Goal: Task Accomplishment & Management: Manage account settings

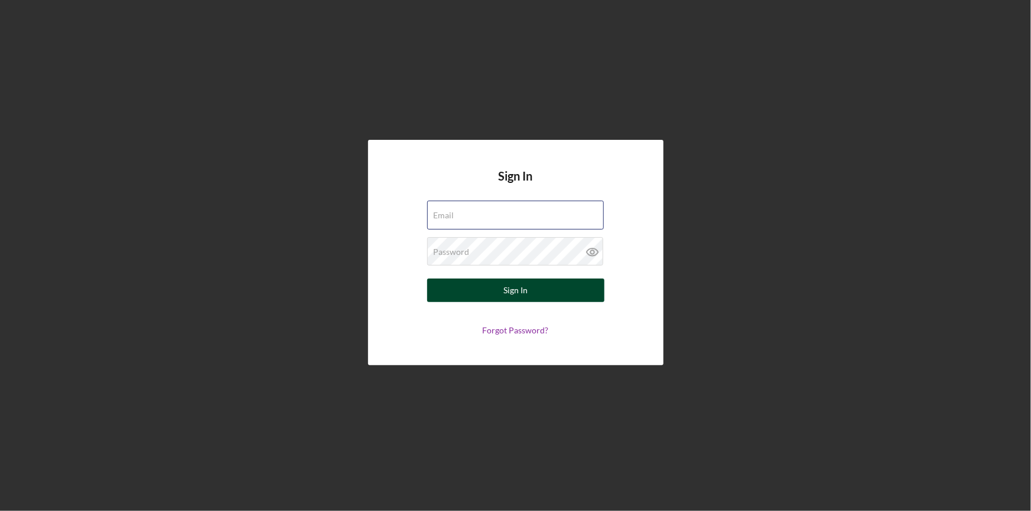
type input "[PERSON_NAME][EMAIL_ADDRESS][DOMAIN_NAME]"
click at [524, 298] on div "Sign In" at bounding box center [515, 291] width 24 height 24
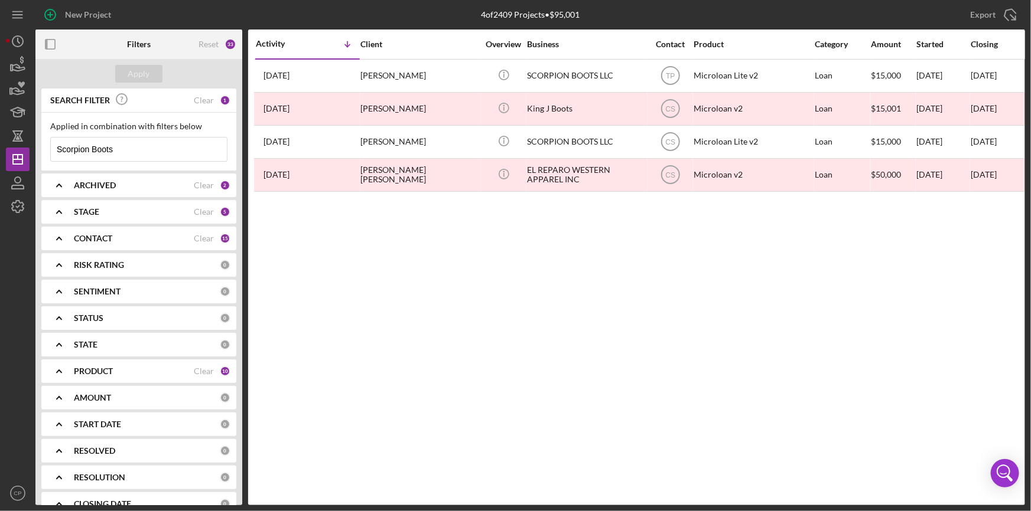
drag, startPoint x: 142, startPoint y: 151, endPoint x: -93, endPoint y: 148, distance: 235.7
click at [0, 148] on html "New Project 4 of 2409 Projects • $95,001 Scorpion Boots Export Icon/Export Filt…" at bounding box center [515, 255] width 1031 height 511
paste input "GUAC N ROLL FOODS INC"
click at [134, 70] on div "Apply" at bounding box center [139, 74] width 22 height 18
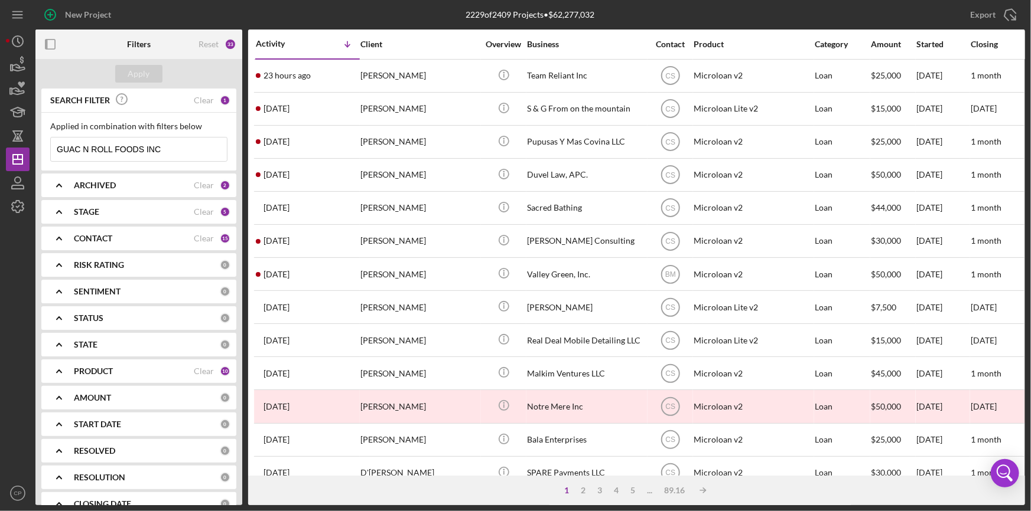
click at [180, 148] on input "GUAC N ROLL FOODS INC" at bounding box center [139, 150] width 176 height 24
type input "GUAC N ROLL FOODS"
click at [135, 68] on div "Apply" at bounding box center [139, 74] width 22 height 18
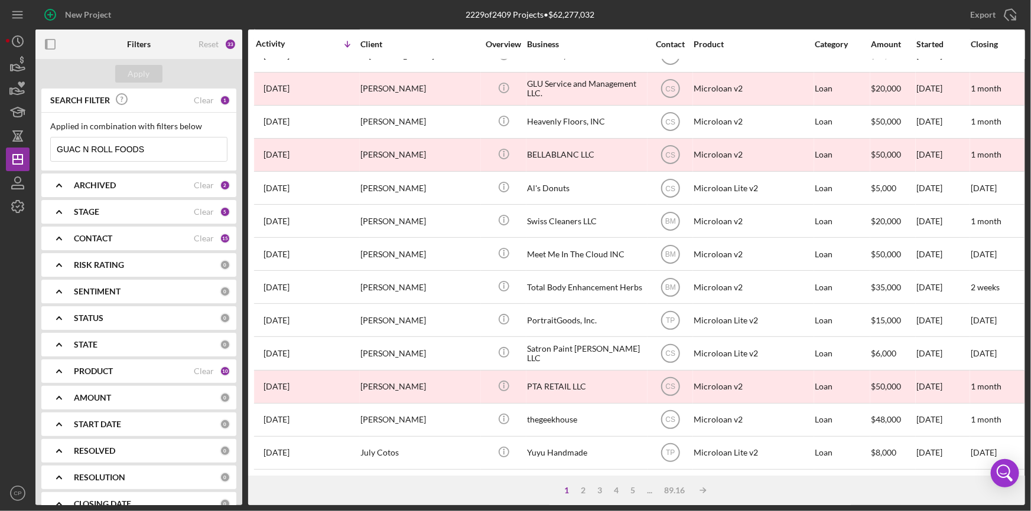
scroll to position [428, 0]
click at [17, 186] on icon "button" at bounding box center [18, 183] width 30 height 30
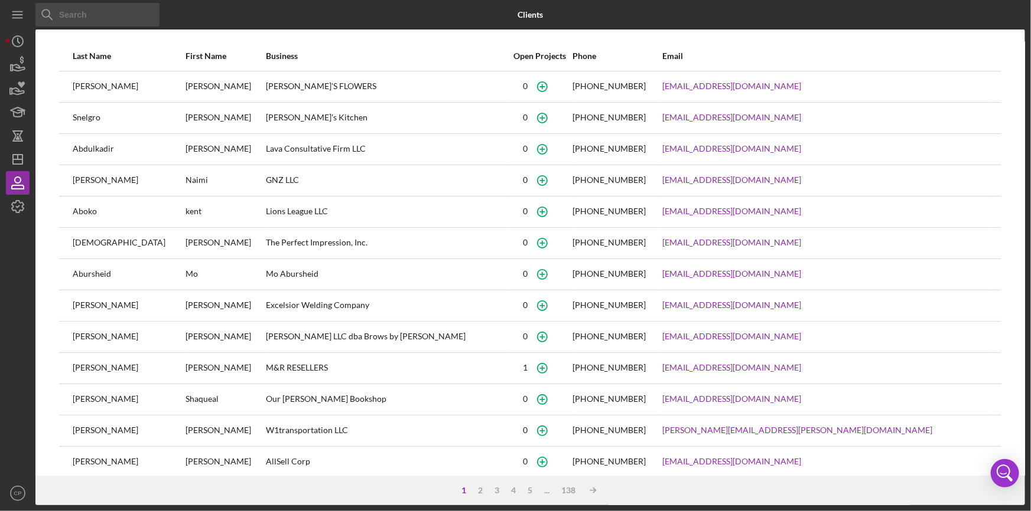
click at [115, 15] on input at bounding box center [97, 15] width 124 height 24
paste input "GUAC N ROLL FOODS INC"
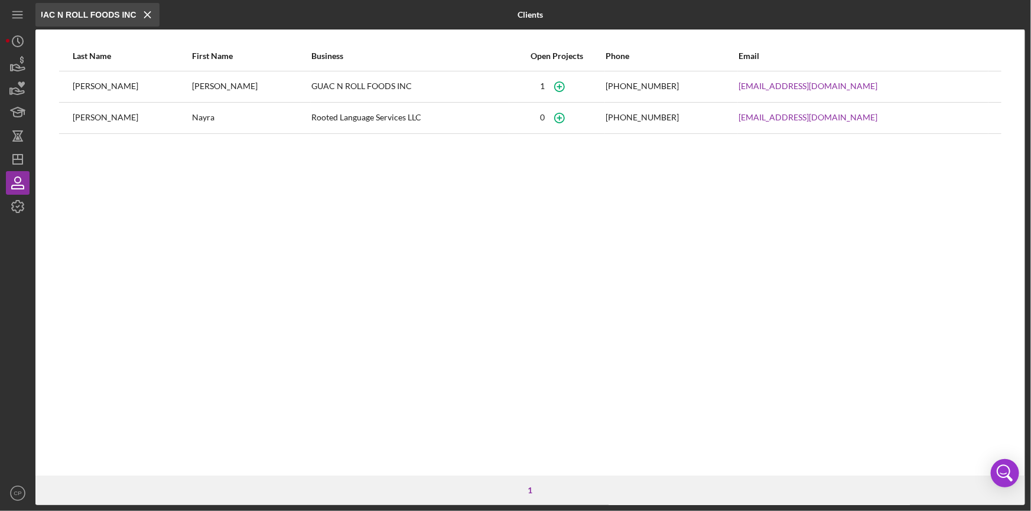
type input "GUAC N ROLL FOODS INC"
drag, startPoint x: 285, startPoint y: 83, endPoint x: 390, endPoint y: 83, distance: 105.1
click at [390, 83] on tr "[PERSON_NAME] GUAC N ROLL FOODS INC [PHONE_NUMBER] [EMAIL_ADDRESS][DOMAIN_NAME]" at bounding box center [530, 86] width 942 height 31
copy tr "GUAC N ROLL FOODS INC"
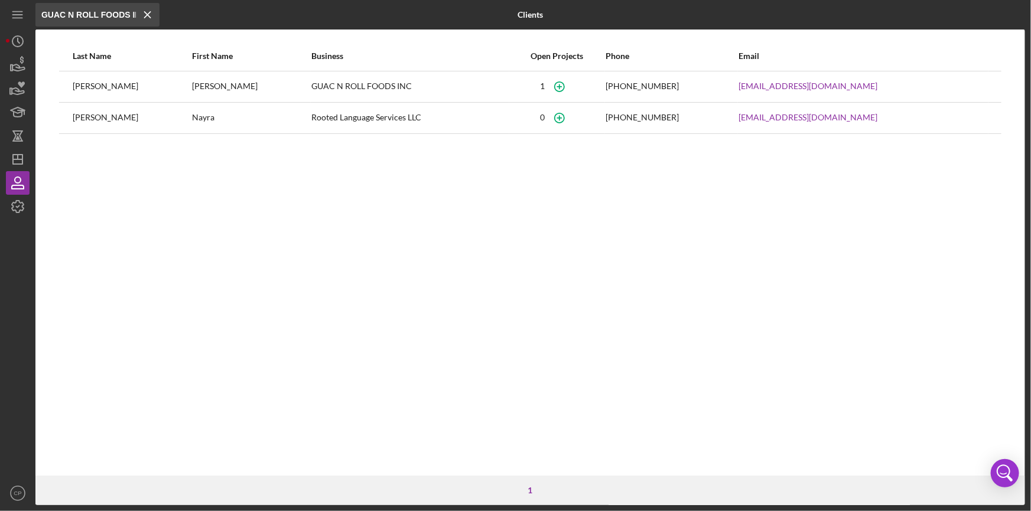
click at [172, 83] on div "[PERSON_NAME]" at bounding box center [132, 87] width 118 height 30
click at [18, 159] on line "button" at bounding box center [18, 157] width 0 height 5
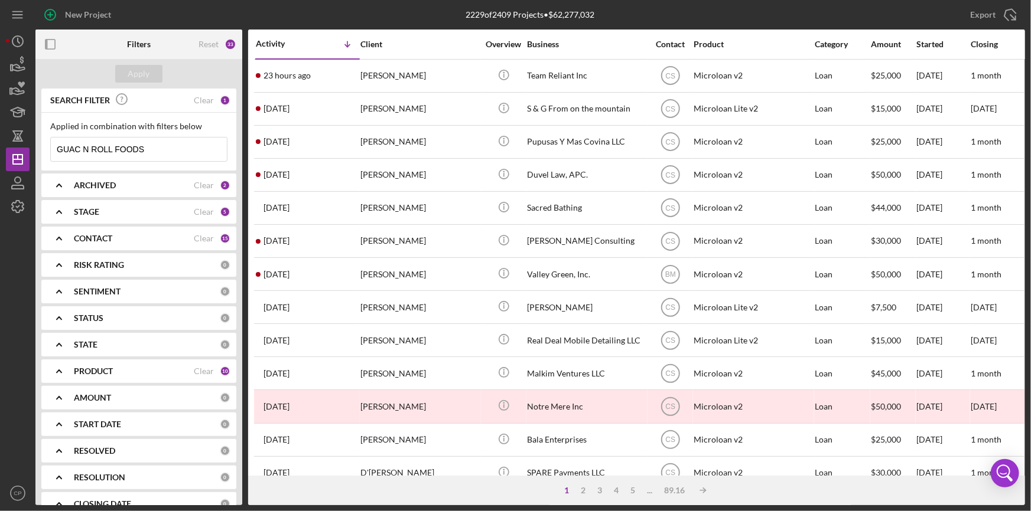
drag, startPoint x: 174, startPoint y: 147, endPoint x: -18, endPoint y: 150, distance: 192.0
click at [0, 150] on html "New Project 2229 of 2409 Projects • $62,277,032 GUAC N ROLL FOODS Export Icon/E…" at bounding box center [515, 255] width 1031 height 511
paste input "GUAC N ROLL FOODS INC"
type input "GUAC N ROLL FOODS INC"
click at [151, 77] on button "Apply" at bounding box center [138, 74] width 47 height 18
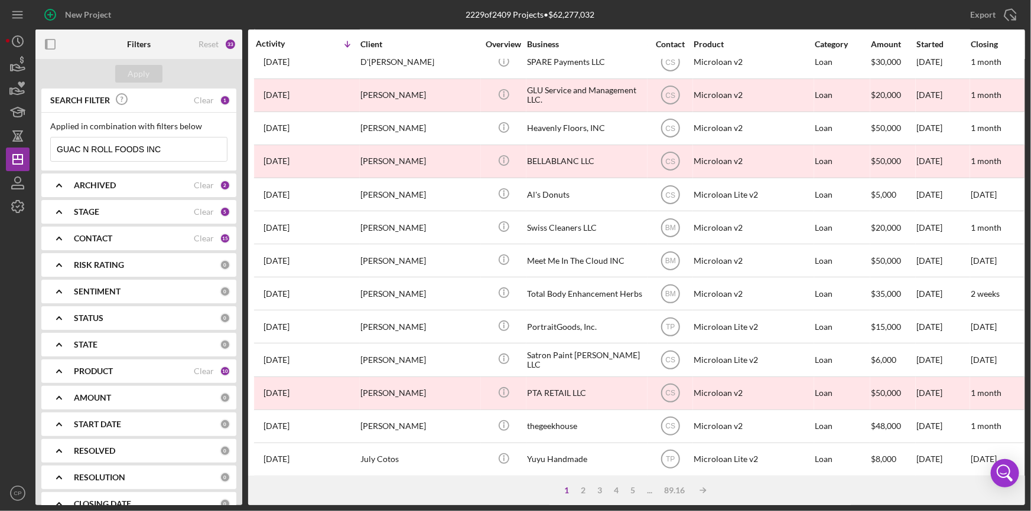
scroll to position [428, 0]
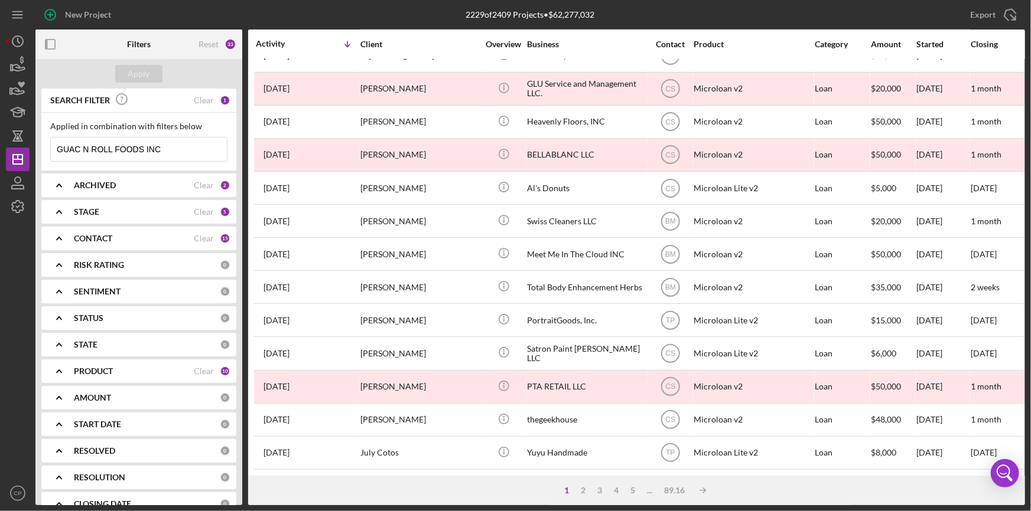
click at [113, 315] on div "STATUS" at bounding box center [147, 318] width 146 height 9
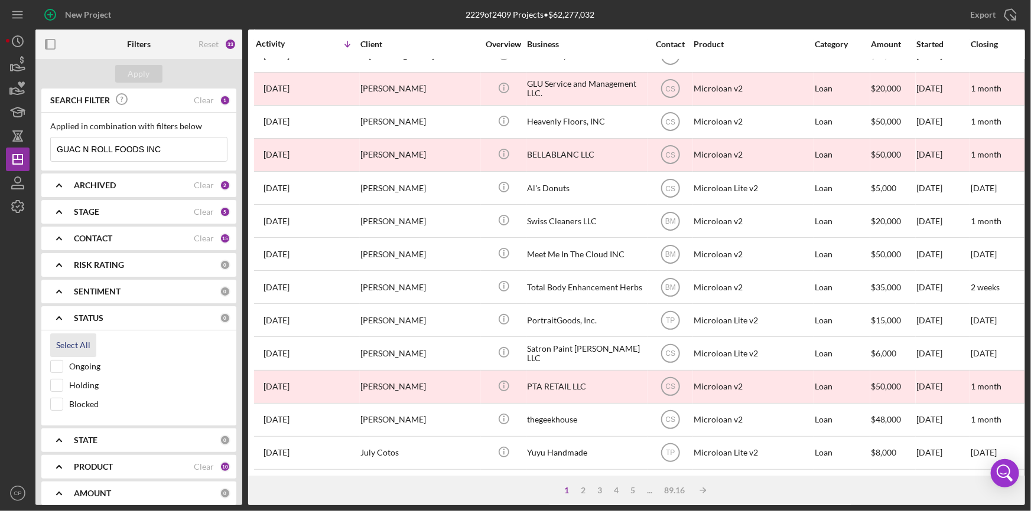
click at [75, 350] on div "Select All" at bounding box center [73, 346] width 34 height 24
checkbox input "true"
click at [141, 72] on div "Apply" at bounding box center [139, 74] width 22 height 18
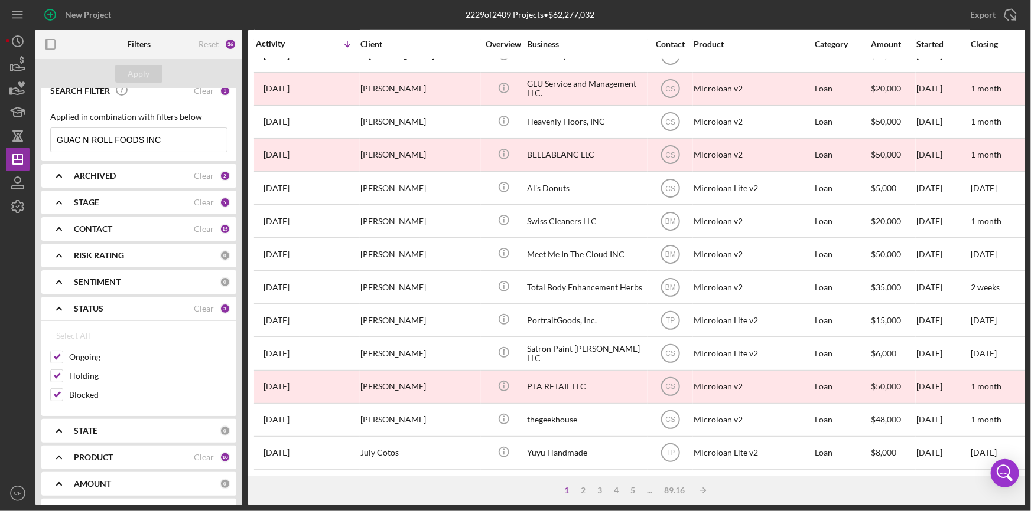
scroll to position [0, 0]
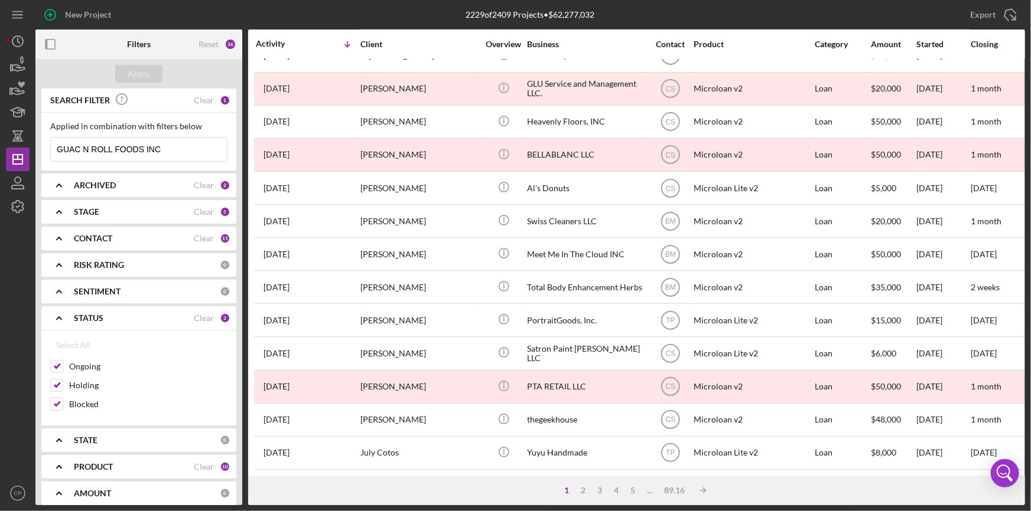
click at [86, 283] on div "SENTIMENT 0" at bounding box center [152, 292] width 157 height 24
click at [107, 261] on b "RISK RATING" at bounding box center [99, 264] width 50 height 9
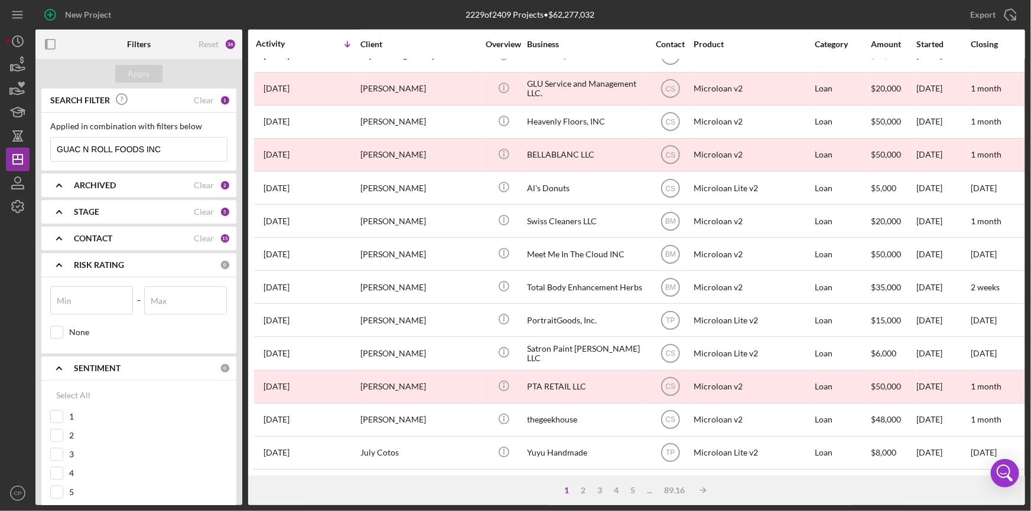
click at [115, 249] on div "CONTACT Clear 15" at bounding box center [152, 239] width 157 height 24
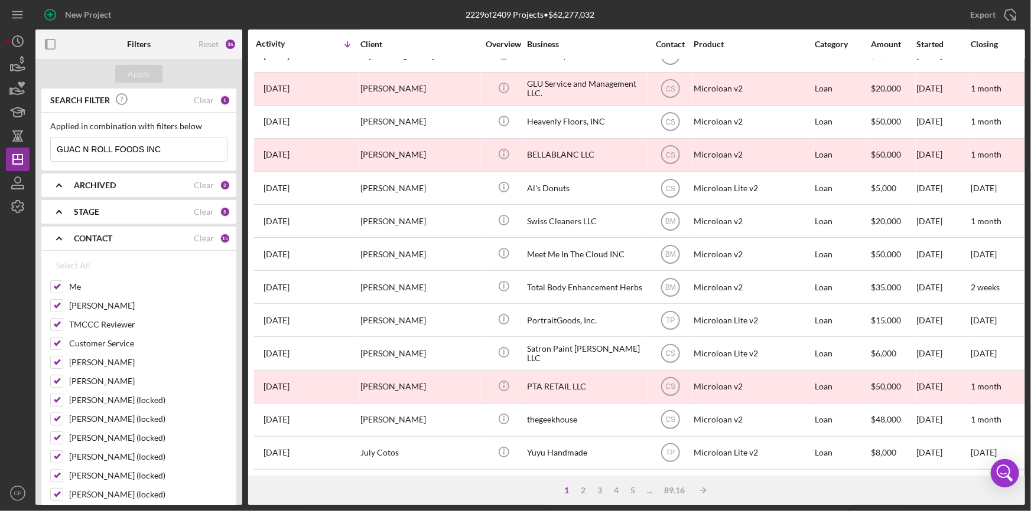
click at [100, 214] on div "STAGE" at bounding box center [134, 211] width 120 height 9
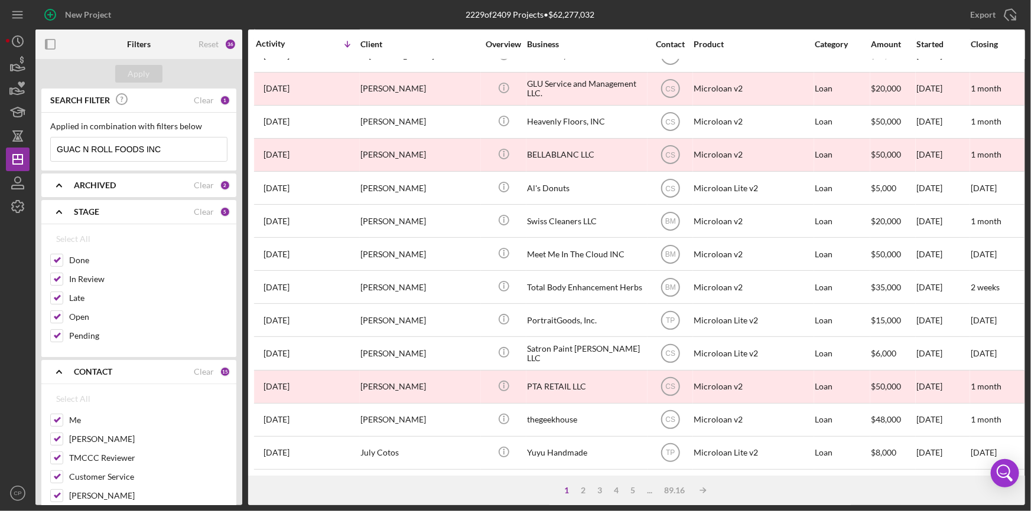
click at [101, 181] on b "ARCHIVED" at bounding box center [95, 185] width 42 height 9
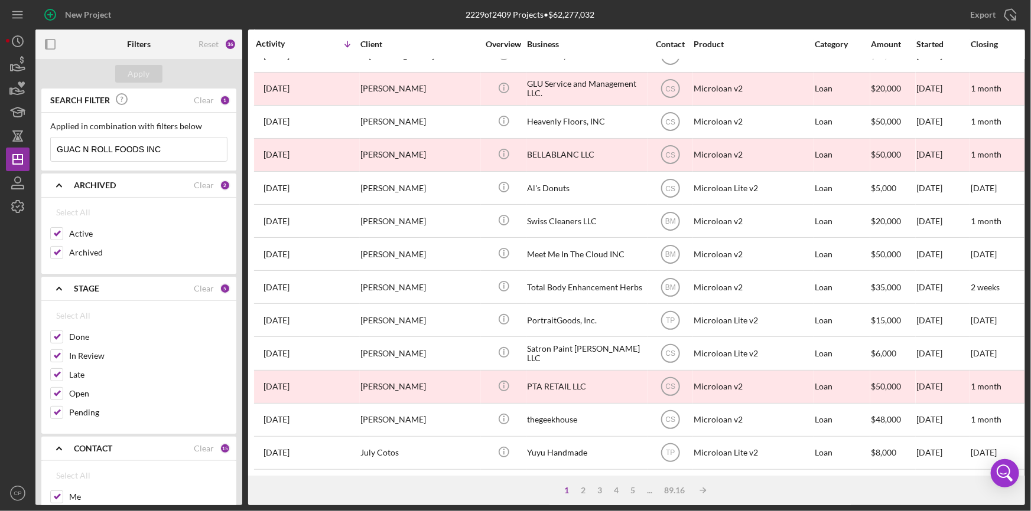
drag, startPoint x: 77, startPoint y: 155, endPoint x: -114, endPoint y: 177, distance: 192.1
click at [0, 177] on html "New Project 2229 of 2409 Projects • $62,277,032 GUAC N ROLL FOODS Export Icon/E…" at bounding box center [515, 255] width 1031 height 511
type input "GUAC N ROLL FOODS INC"
click at [140, 74] on div "Apply" at bounding box center [139, 74] width 22 height 18
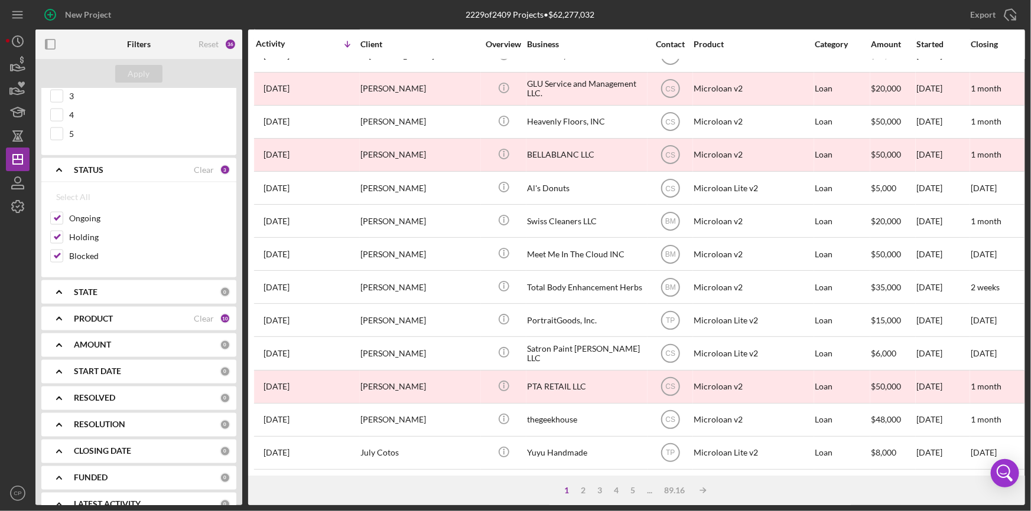
scroll to position [907, 0]
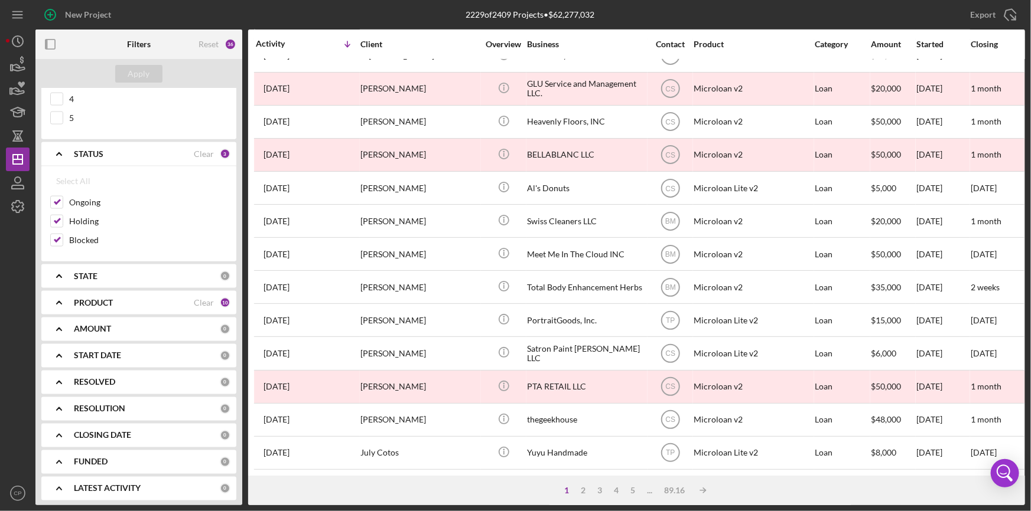
click at [118, 272] on div "STATE" at bounding box center [147, 276] width 146 height 9
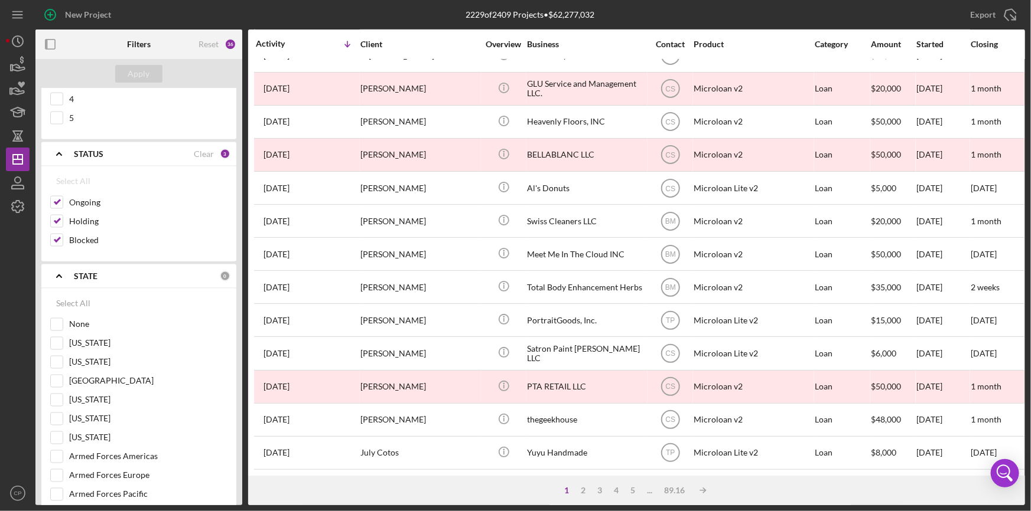
click at [118, 272] on div "STATE" at bounding box center [147, 276] width 146 height 9
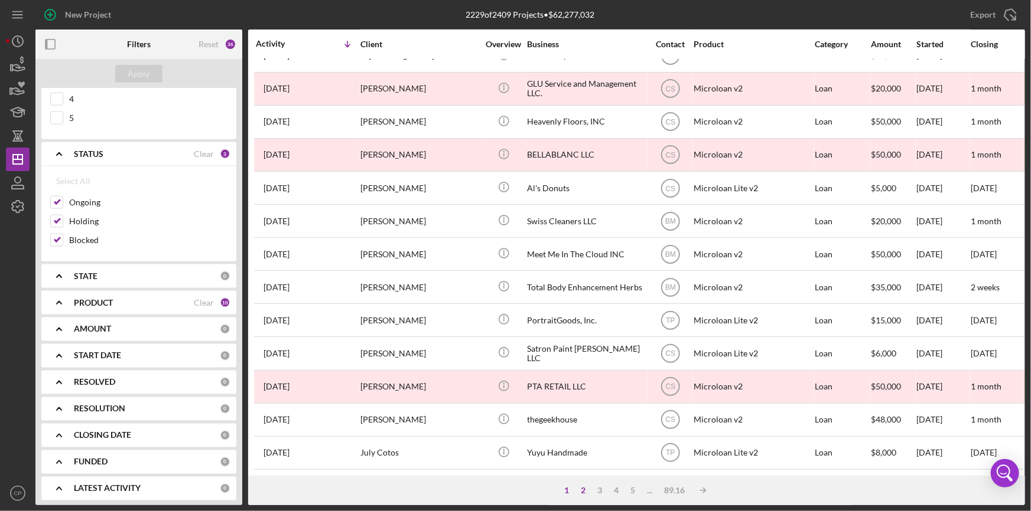
click at [588, 494] on div "2" at bounding box center [583, 490] width 17 height 9
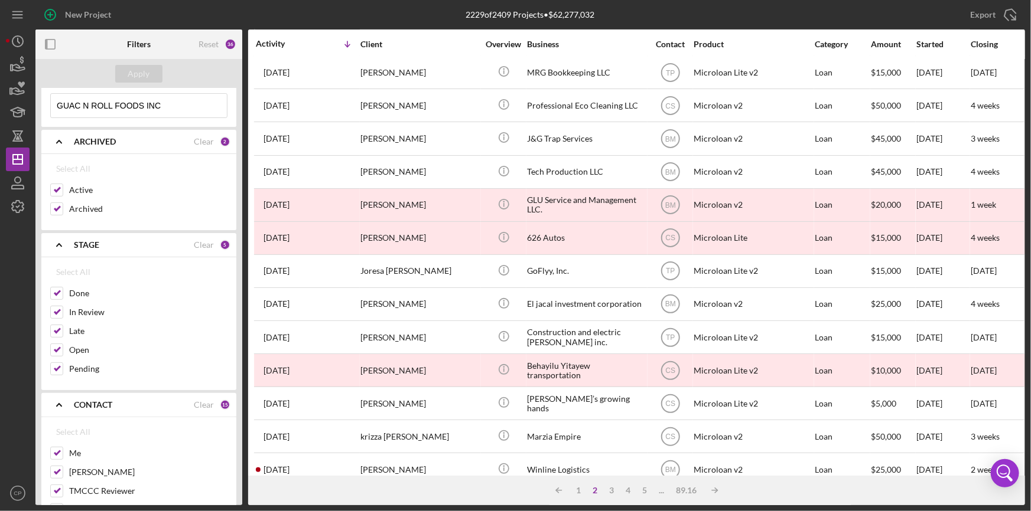
scroll to position [0, 0]
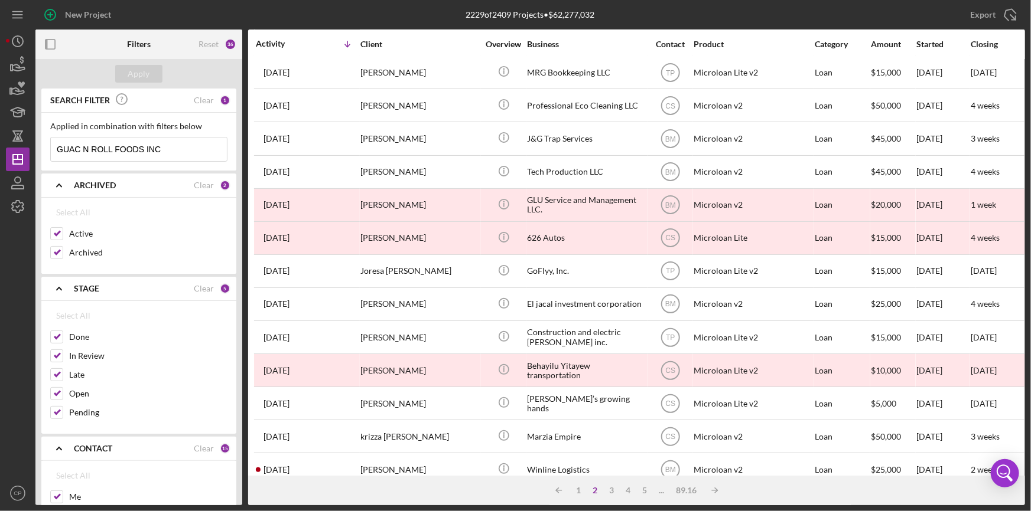
click at [196, 152] on input "GUAC N ROLL FOODS INC" at bounding box center [139, 150] width 176 height 24
click at [19, 183] on icon "button" at bounding box center [18, 183] width 30 height 30
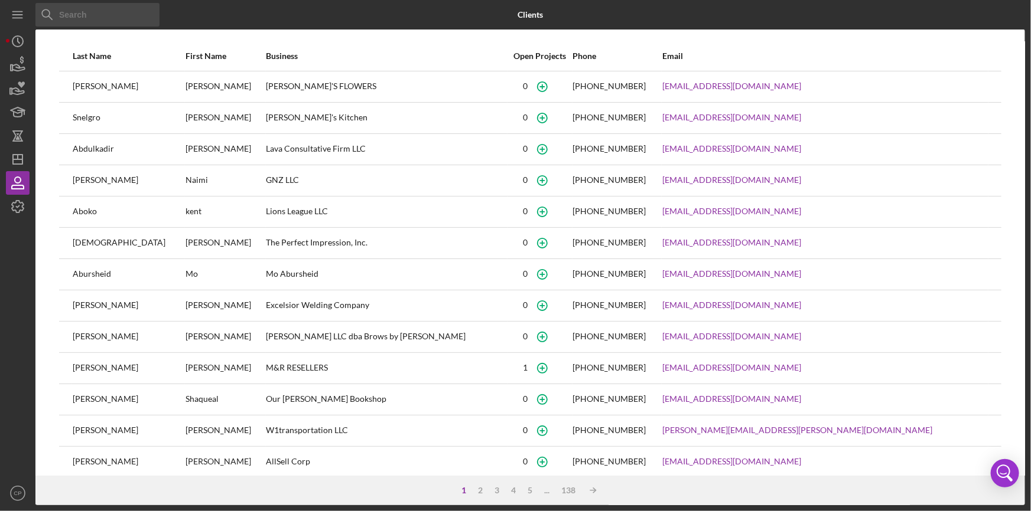
click at [106, 17] on input at bounding box center [97, 15] width 124 height 24
paste input "GUAC N ROLL FOODS INC"
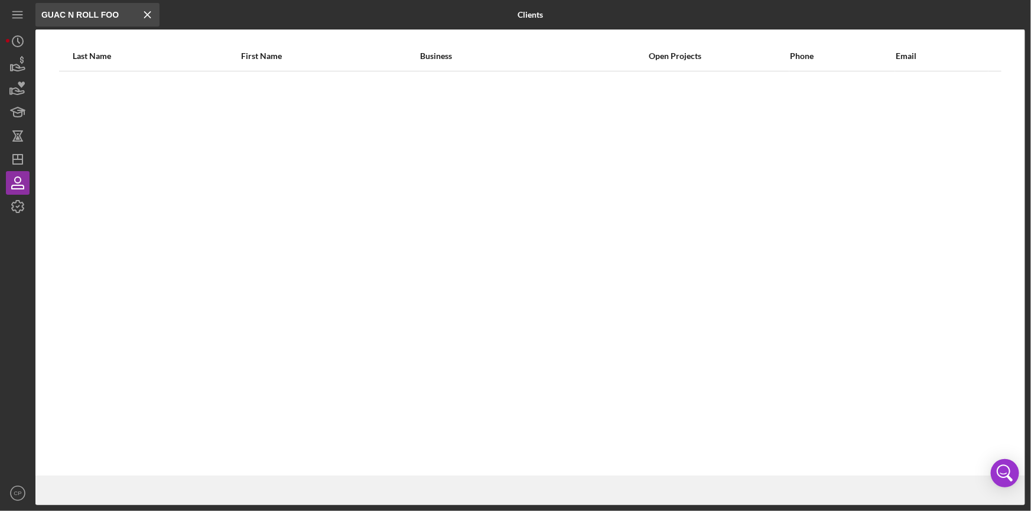
drag, startPoint x: 57, startPoint y: 14, endPoint x: -96, endPoint y: 41, distance: 155.8
click at [0, 41] on html "Icon/Menu Close GUAC N ROLL FOO Icon/Menu Close Clients Last Name First Name Bu…" at bounding box center [515, 255] width 1031 height 511
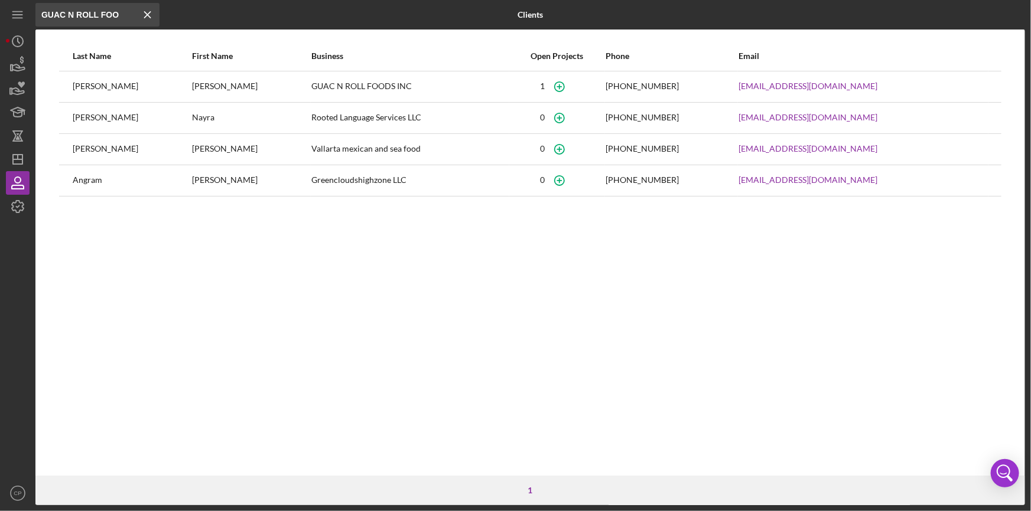
type input "GUAC N ROLL FOO"
drag, startPoint x: 280, startPoint y: 86, endPoint x: 334, endPoint y: 86, distance: 54.3
click at [334, 86] on tr "[PERSON_NAME] GUAC N ROLL FOODS INC [PHONE_NUMBER] [EMAIL_ADDRESS][DOMAIN_NAME]" at bounding box center [530, 86] width 942 height 31
copy tr "GUAC N ROLL"
click at [16, 161] on icon "Icon/Dashboard" at bounding box center [18, 160] width 30 height 30
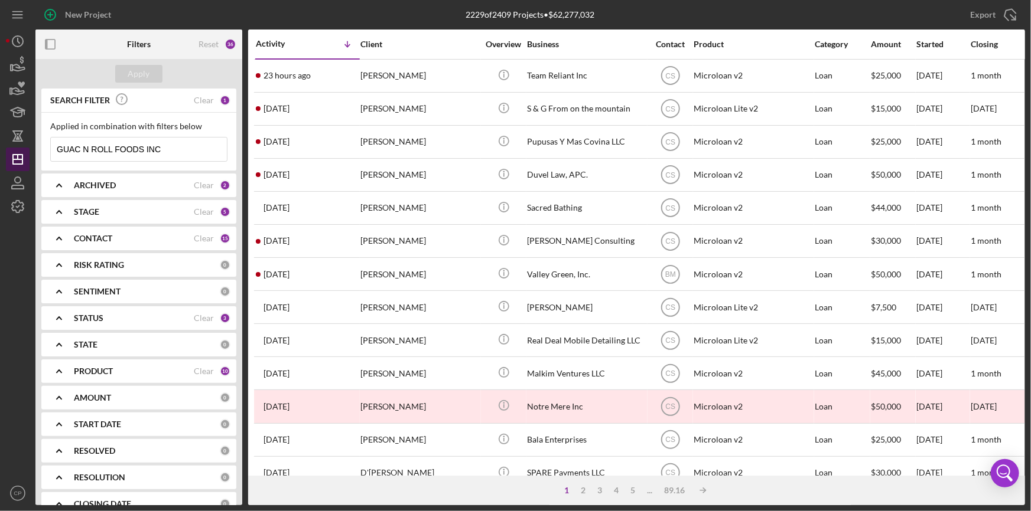
drag, startPoint x: 184, startPoint y: 147, endPoint x: 14, endPoint y: 148, distance: 170.1
click at [14, 148] on div "New Project 2229 of 2409 Projects • $62,277,032 GUAC N ROLL FOODS INC Export Ic…" at bounding box center [515, 253] width 1019 height 506
paste input "GUAC N ROLL"
drag, startPoint x: 79, startPoint y: 149, endPoint x: -58, endPoint y: 154, distance: 137.1
click at [0, 154] on html "New Project 2229 of 2409 Projects • $62,277,032 GUAC N ROLL FOODS INC Export Ic…" at bounding box center [515, 255] width 1031 height 511
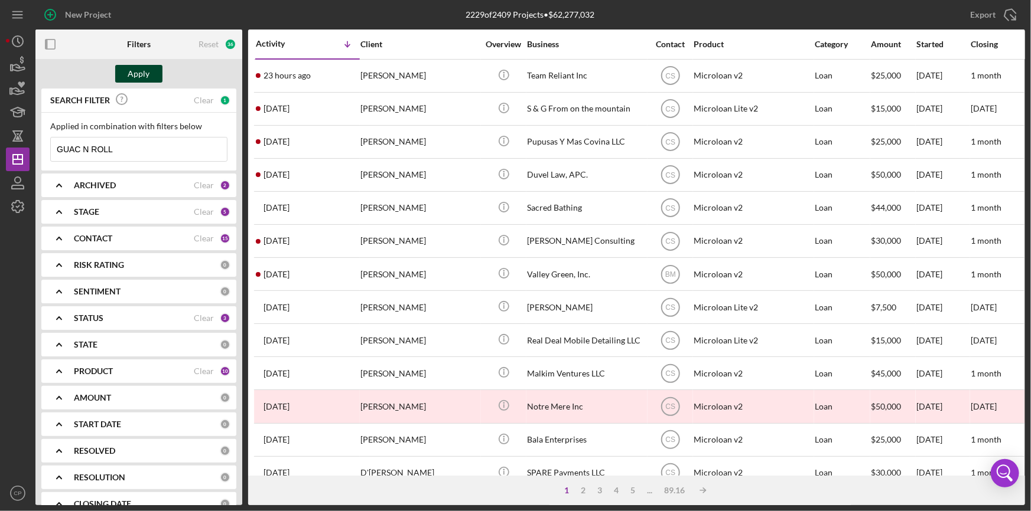
type input "GUAC N ROLL"
click at [152, 80] on button "Apply" at bounding box center [138, 74] width 47 height 18
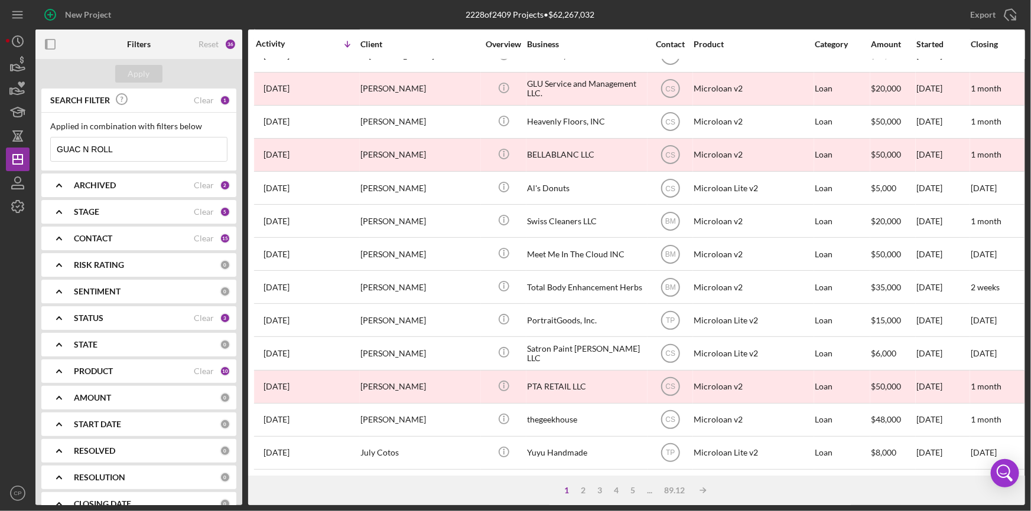
scroll to position [428, 0]
click at [113, 189] on b "ARCHIVED" at bounding box center [95, 185] width 42 height 9
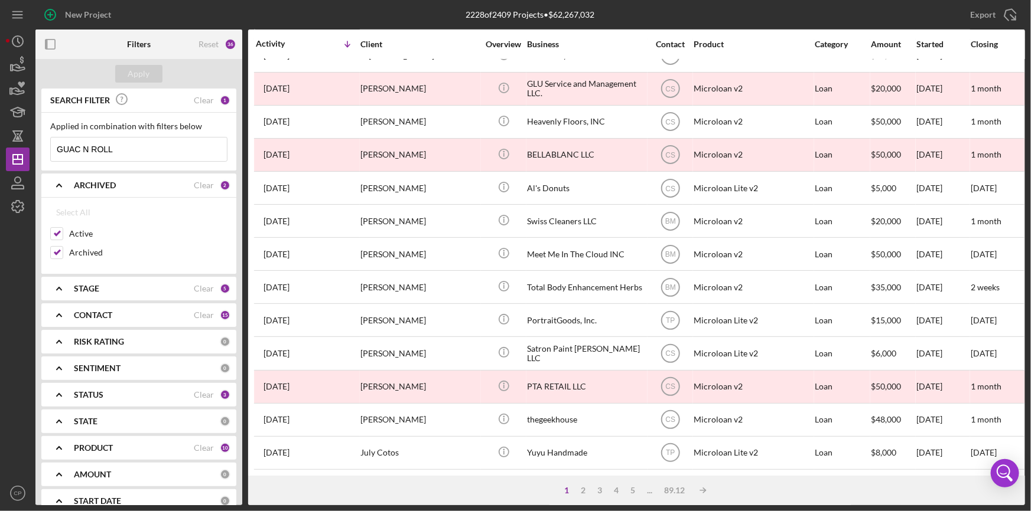
click at [115, 189] on b "ARCHIVED" at bounding box center [95, 185] width 42 height 9
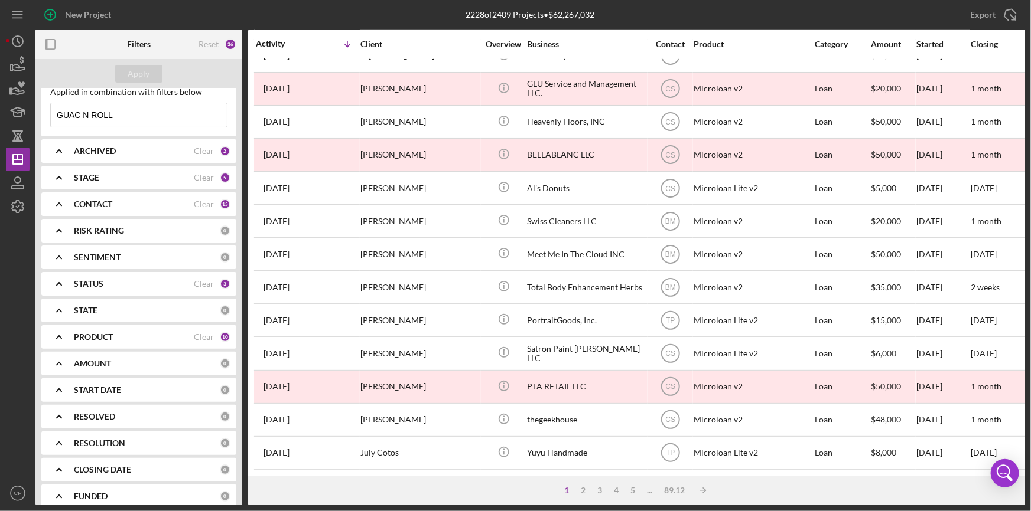
scroll to position [72, 0]
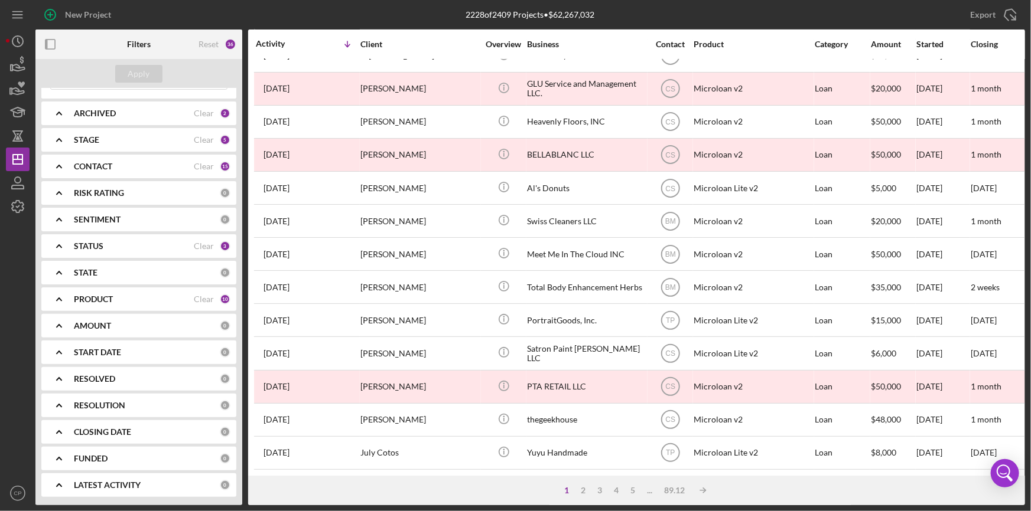
click at [107, 467] on div "FUNDED 0" at bounding box center [152, 459] width 157 height 24
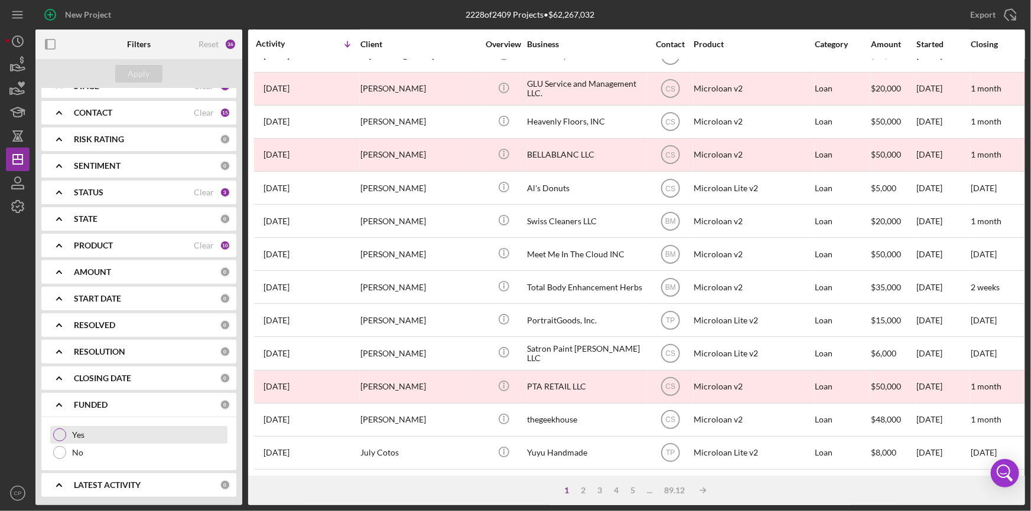
click at [118, 430] on div "Yes" at bounding box center [138, 435] width 177 height 18
click at [142, 84] on div "Apply" at bounding box center [138, 74] width 207 height 30
click at [142, 76] on div "Apply" at bounding box center [139, 74] width 22 height 18
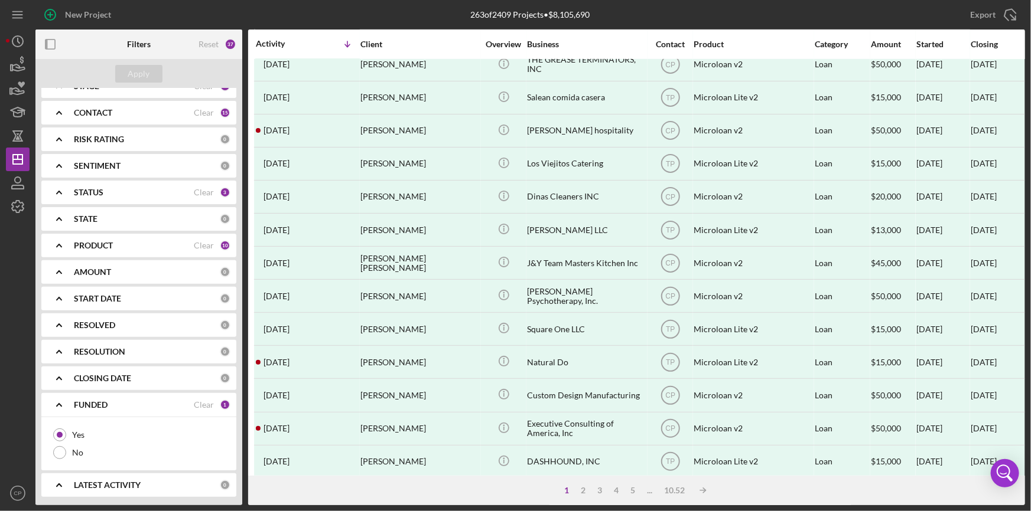
scroll to position [428, 0]
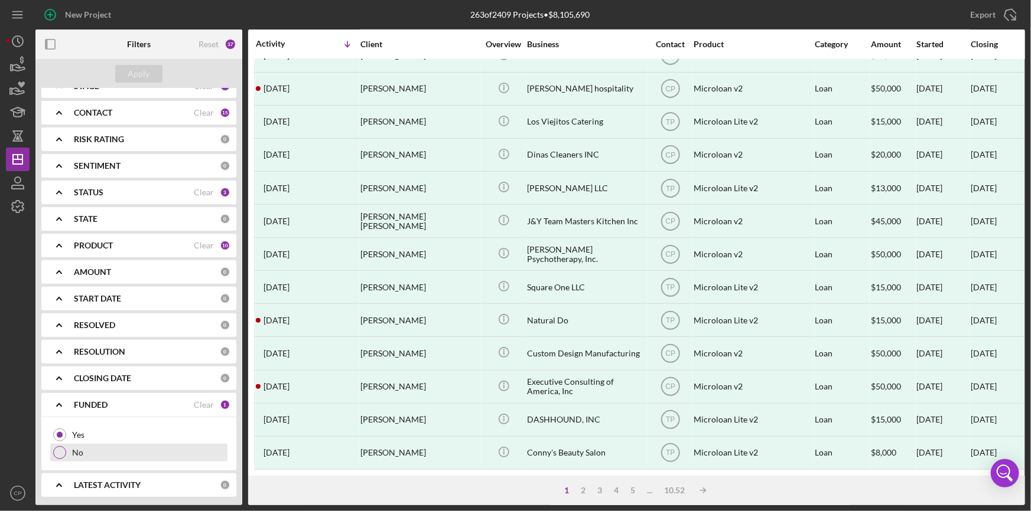
click at [63, 449] on div at bounding box center [59, 452] width 13 height 13
click at [123, 77] on button "Apply" at bounding box center [138, 74] width 47 height 18
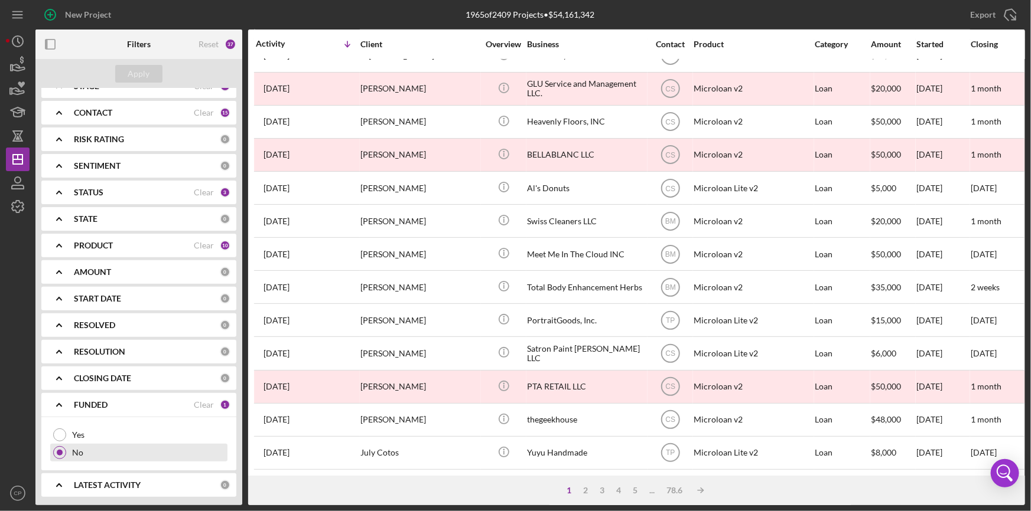
click at [60, 455] on div at bounding box center [60, 453] width 6 height 6
click at [56, 437] on div at bounding box center [59, 435] width 13 height 13
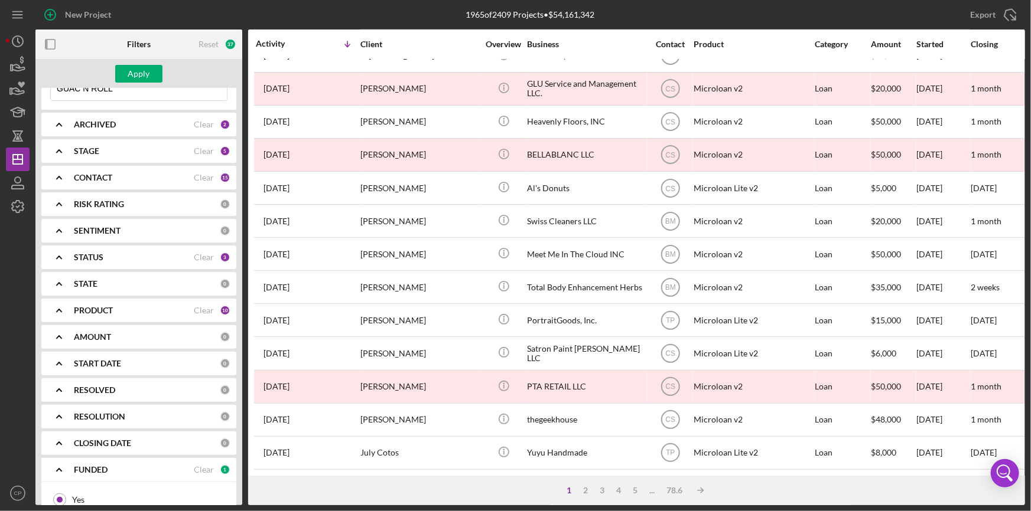
scroll to position [0, 0]
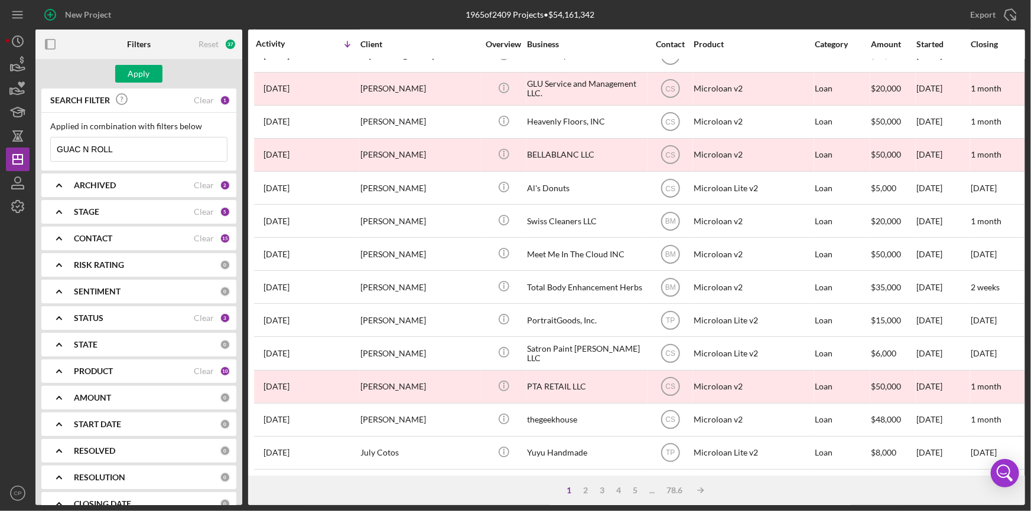
click at [132, 261] on div "RISK RATING" at bounding box center [147, 264] width 146 height 9
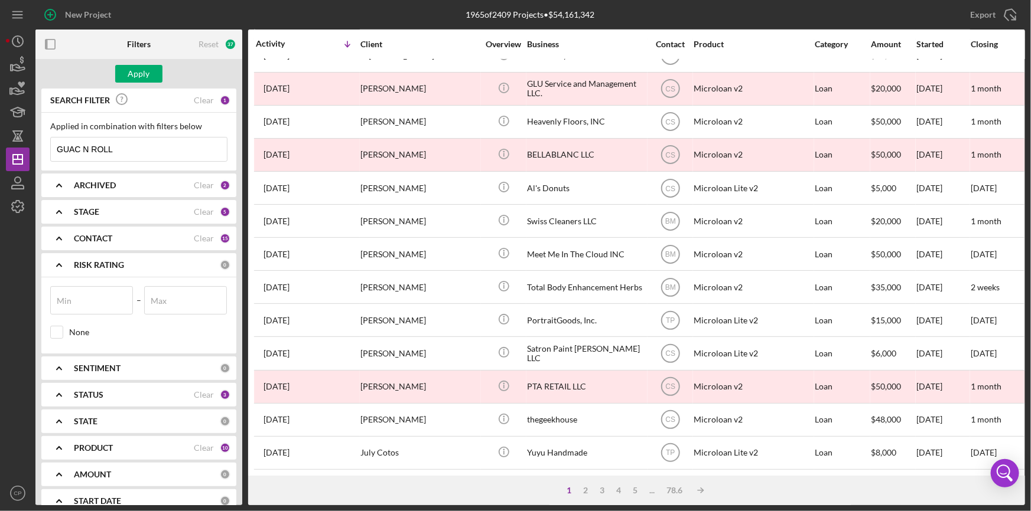
click at [132, 261] on div "RISK RATING" at bounding box center [147, 264] width 146 height 9
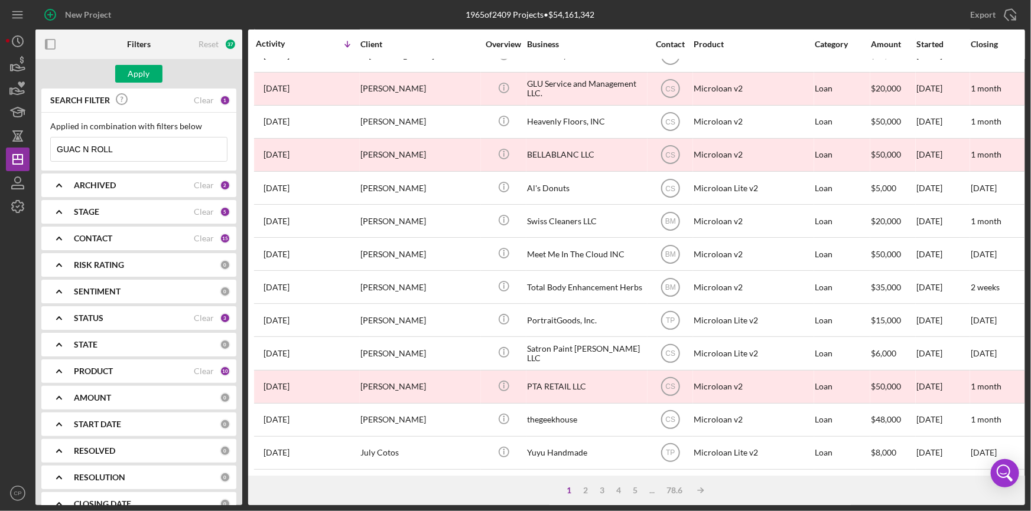
click at [103, 292] on b "SENTIMENT" at bounding box center [97, 291] width 47 height 9
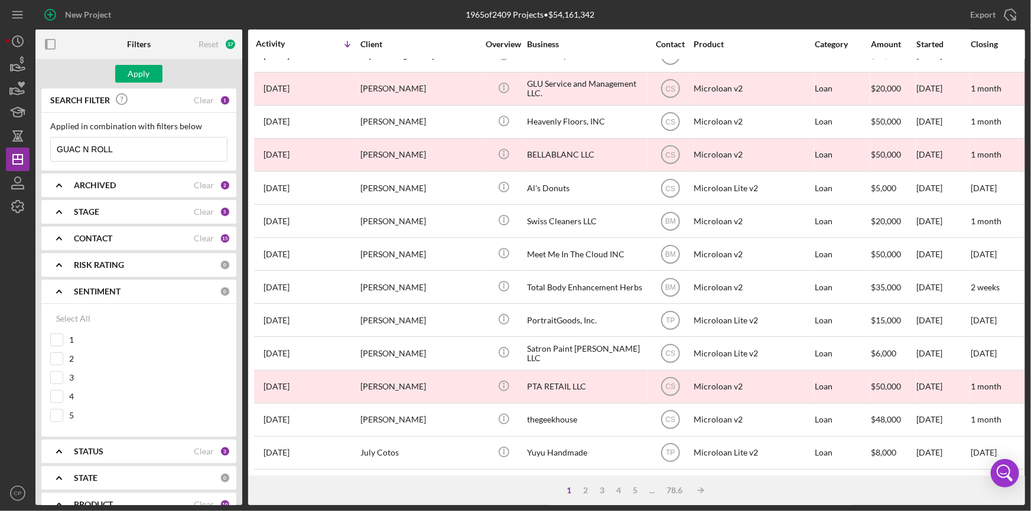
click at [103, 292] on b "SENTIMENT" at bounding box center [97, 291] width 47 height 9
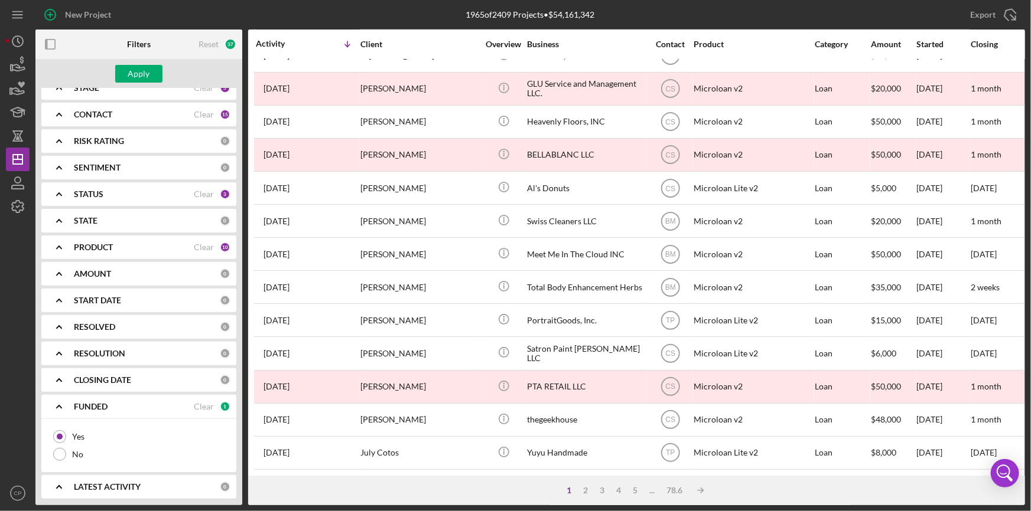
scroll to position [126, 0]
click at [110, 374] on b "CLOSING DATE" at bounding box center [102, 378] width 57 height 9
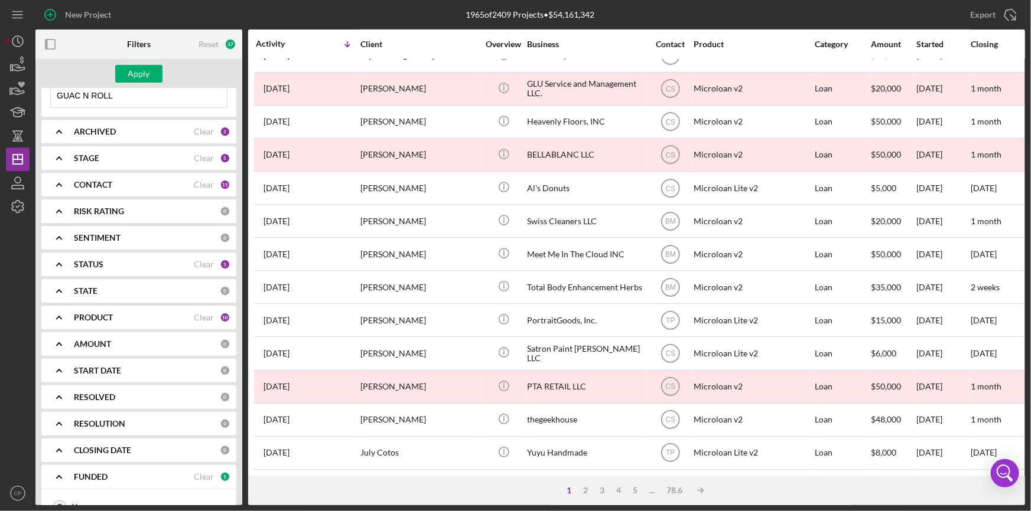
scroll to position [0, 0]
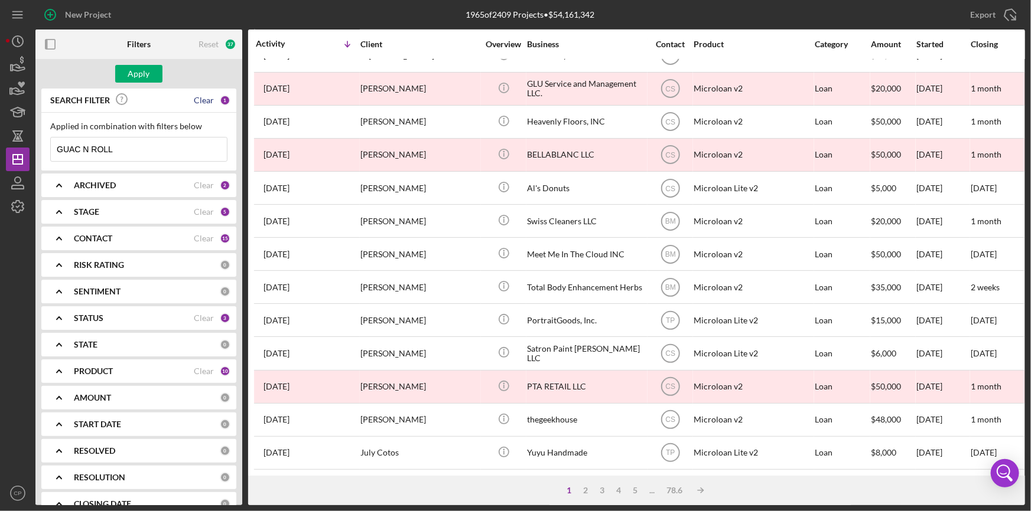
click at [206, 100] on div "Clear" at bounding box center [204, 100] width 20 height 9
click at [130, 70] on div "Apply" at bounding box center [139, 74] width 22 height 18
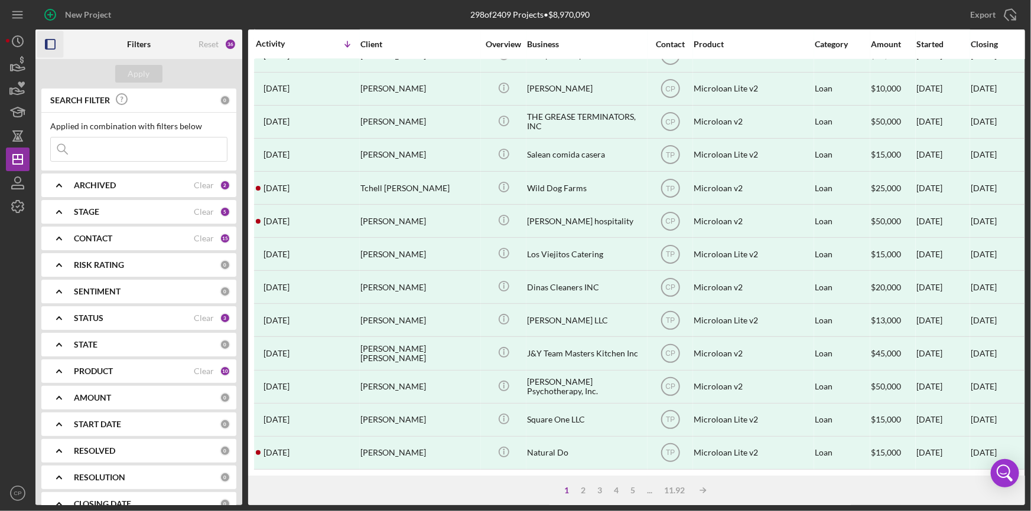
click at [52, 46] on icon "button" at bounding box center [50, 44] width 27 height 27
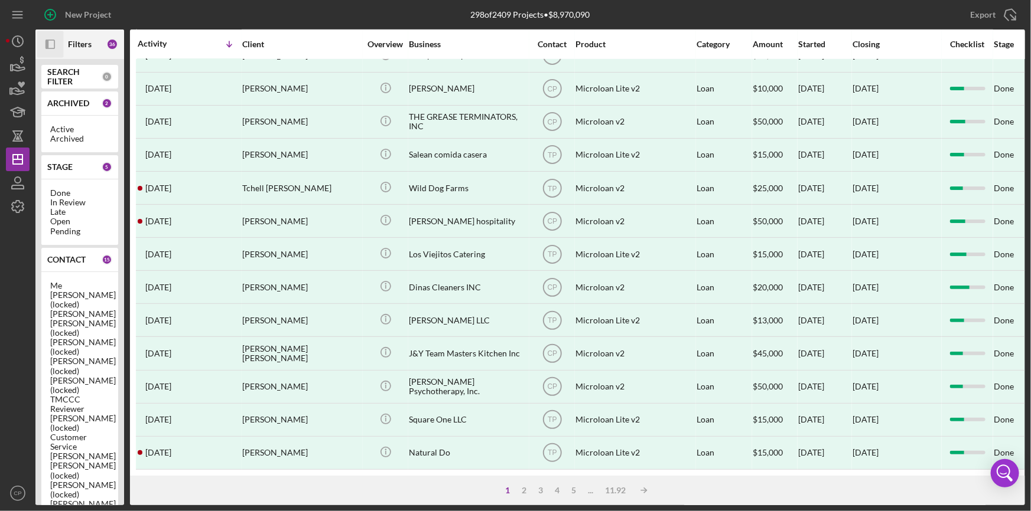
click at [52, 46] on icon "Icon/Panel Side Expand" at bounding box center [50, 44] width 27 height 27
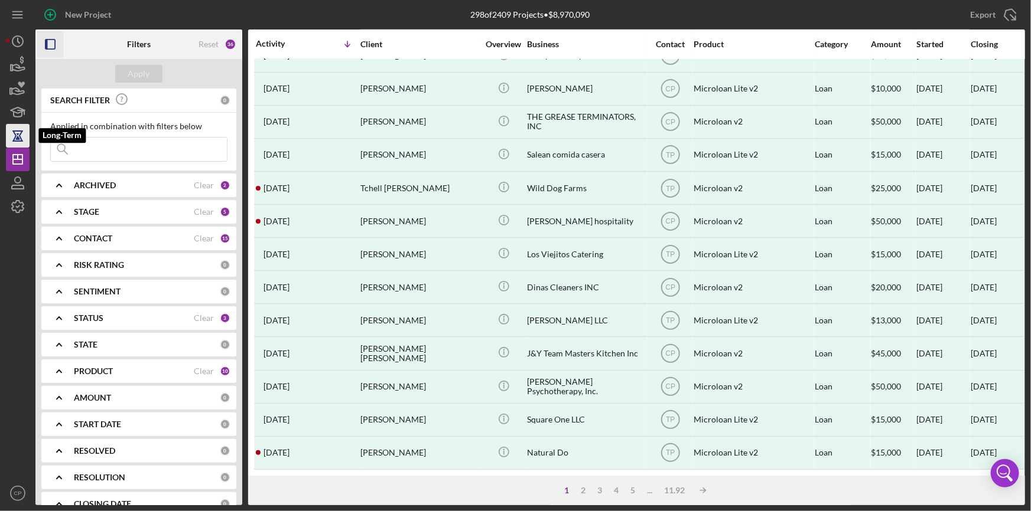
click at [22, 141] on icon "button" at bounding box center [17, 141] width 11 height 1
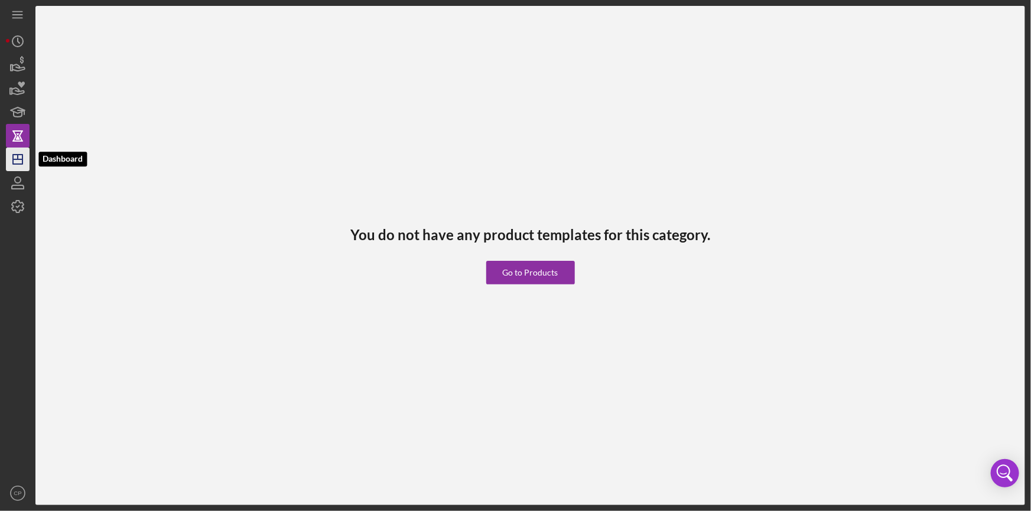
click at [15, 167] on icon "Icon/Dashboard" at bounding box center [18, 160] width 30 height 30
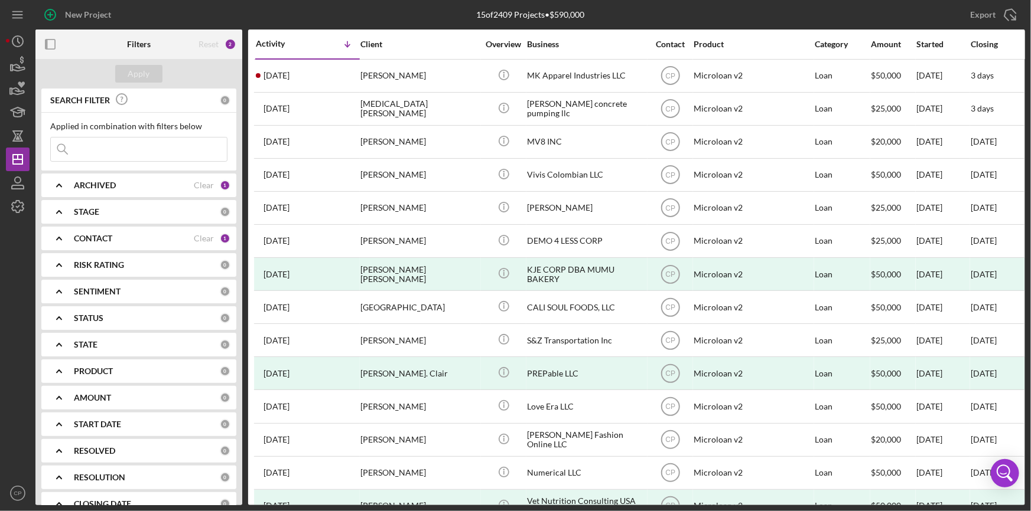
click at [113, 158] on input at bounding box center [139, 150] width 176 height 24
paste input "[PERSON_NAME]"
click at [131, 74] on div "Apply" at bounding box center [139, 74] width 22 height 18
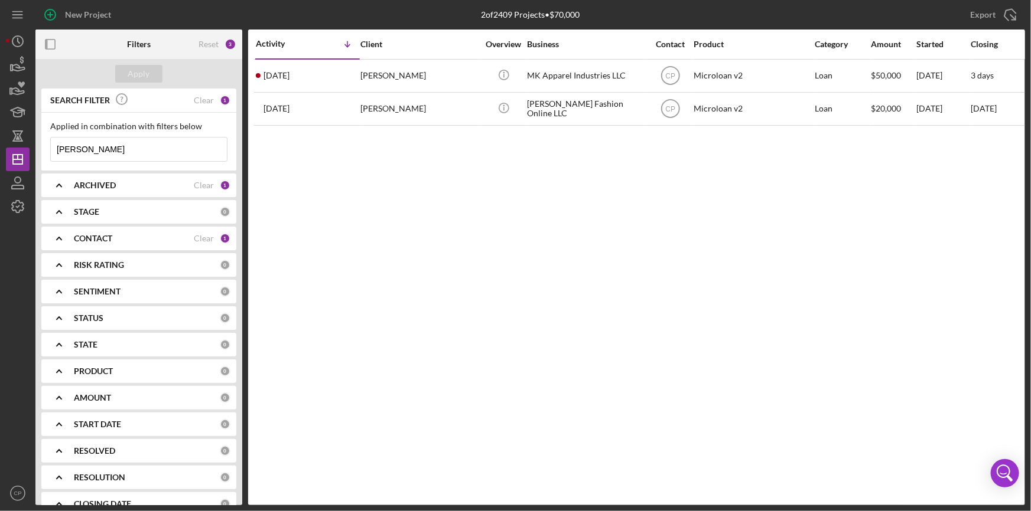
drag, startPoint x: 92, startPoint y: 151, endPoint x: 152, endPoint y: 148, distance: 59.7
click at [152, 148] on input "[PERSON_NAME]" at bounding box center [139, 150] width 176 height 24
type input "[PERSON_NAME]"
click at [139, 79] on div "Apply" at bounding box center [139, 74] width 22 height 18
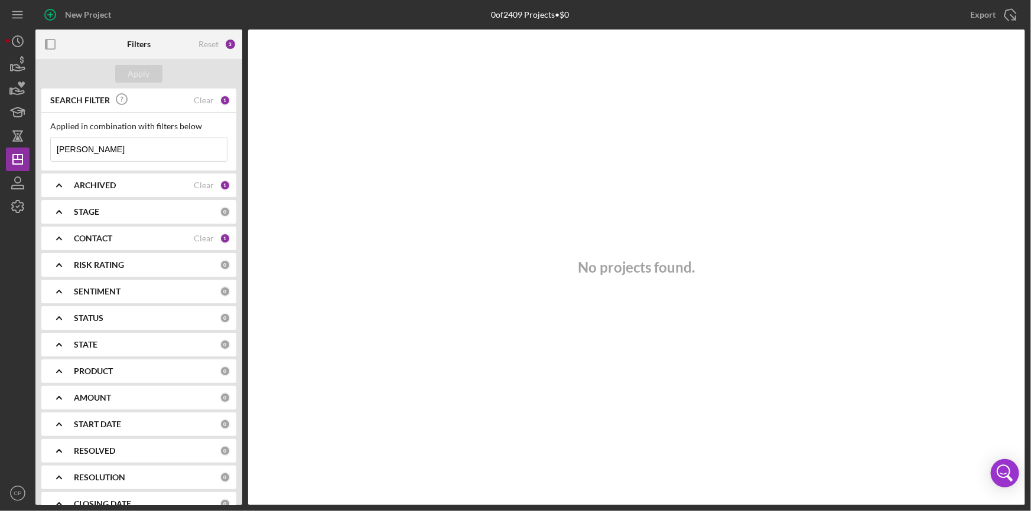
drag, startPoint x: 116, startPoint y: 151, endPoint x: -80, endPoint y: 152, distance: 196.7
click at [0, 152] on html "New Project 0 of 2409 Projects • $0 Export Icon/Export Filters Reset 3 Apply SE…" at bounding box center [515, 255] width 1031 height 511
click at [109, 207] on div "STAGE" at bounding box center [147, 211] width 146 height 9
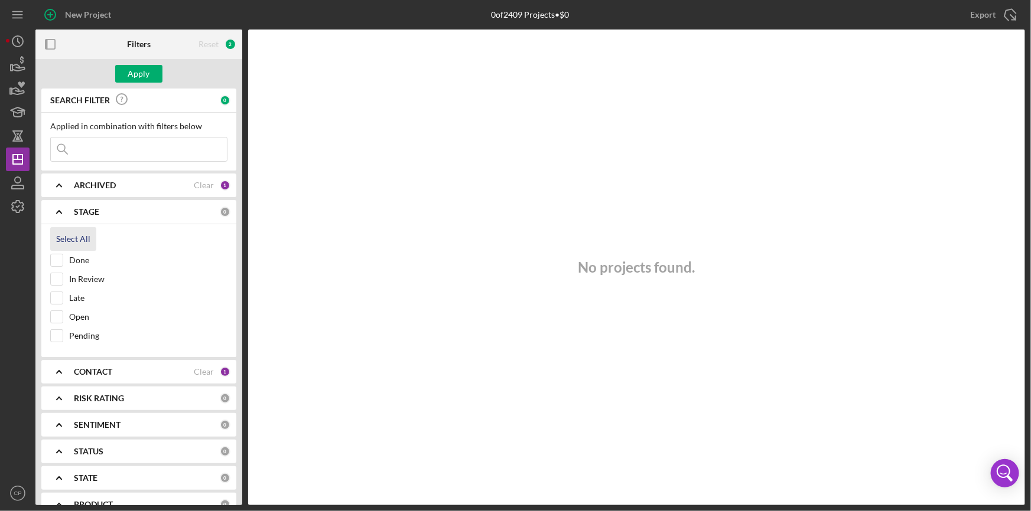
click at [72, 242] on div "Select All" at bounding box center [73, 239] width 34 height 24
checkbox input "true"
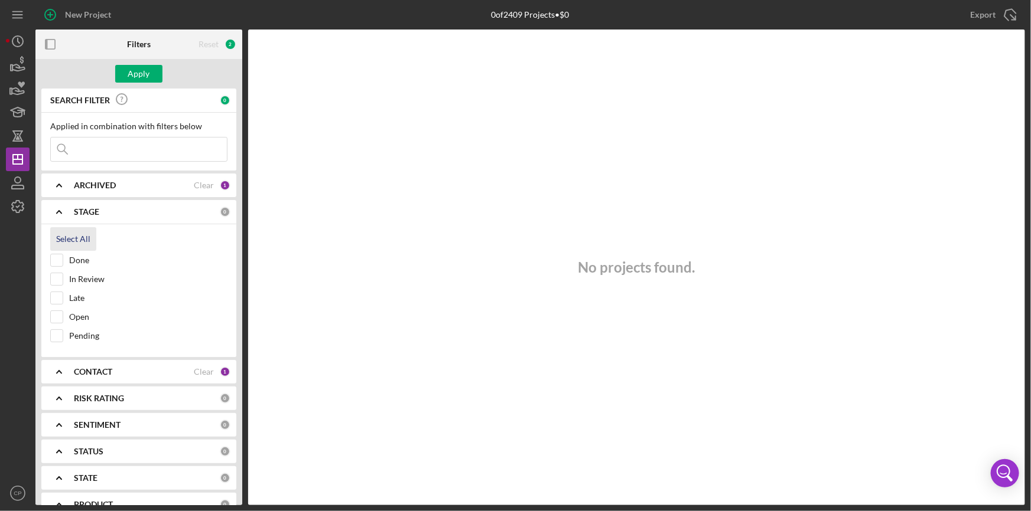
checkbox input "true"
click at [148, 70] on div "Apply" at bounding box center [139, 74] width 22 height 18
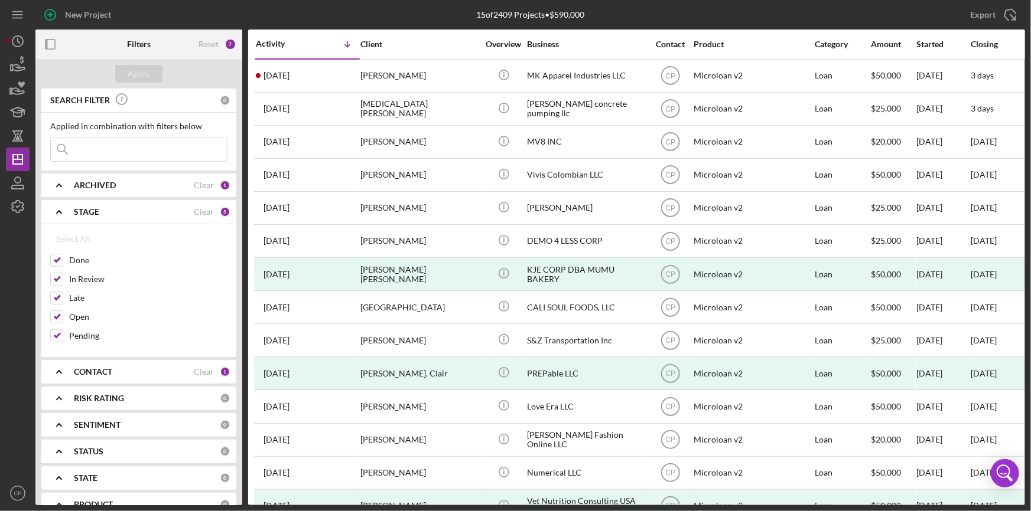
click at [106, 149] on input at bounding box center [139, 150] width 176 height 24
paste input "[PERSON_NAME]"
drag, startPoint x: 151, startPoint y: 155, endPoint x: -128, endPoint y: 142, distance: 279.1
click at [0, 142] on html "New Project 15 of 2409 Projects • $590,000 Export Icon/Export Filters Reset 8 A…" at bounding box center [515, 255] width 1031 height 511
paste input "GUAC N ROLL FOODS INC"
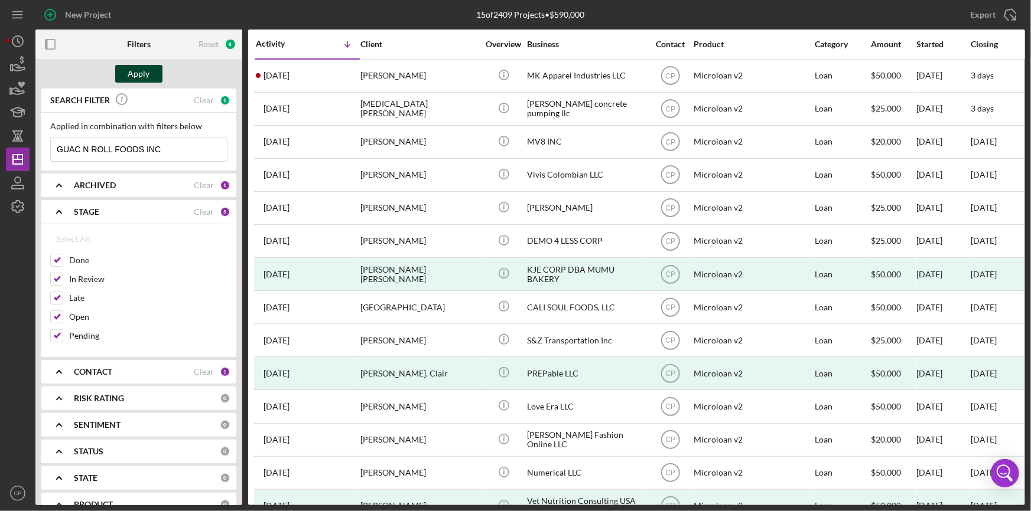
click at [137, 75] on div "Apply" at bounding box center [139, 74] width 22 height 18
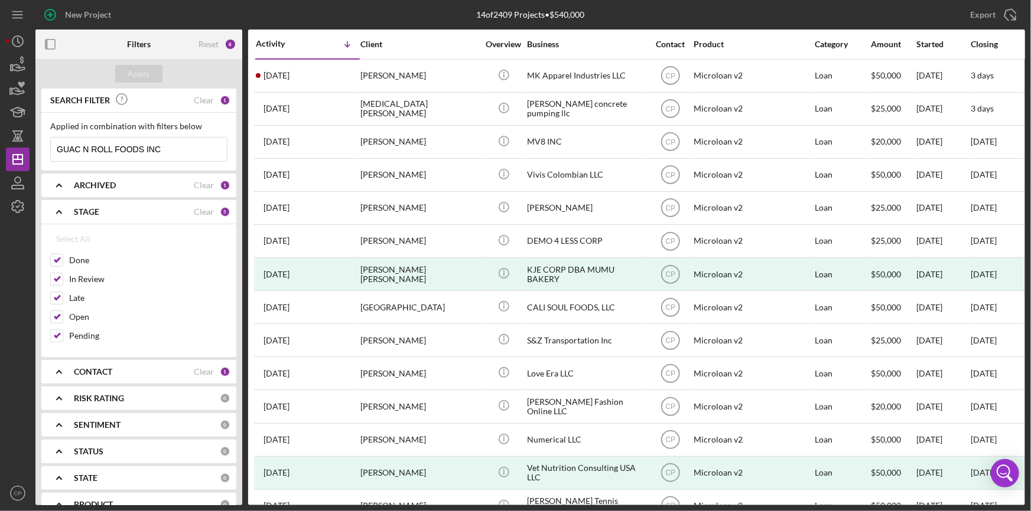
drag, startPoint x: 136, startPoint y: 150, endPoint x: 182, endPoint y: 147, distance: 46.7
click at [182, 147] on input "GUAC N ROLL FOODS INC" at bounding box center [139, 150] width 176 height 24
type input "GUAC N ROLL"
click at [135, 77] on div "Apply" at bounding box center [139, 74] width 22 height 18
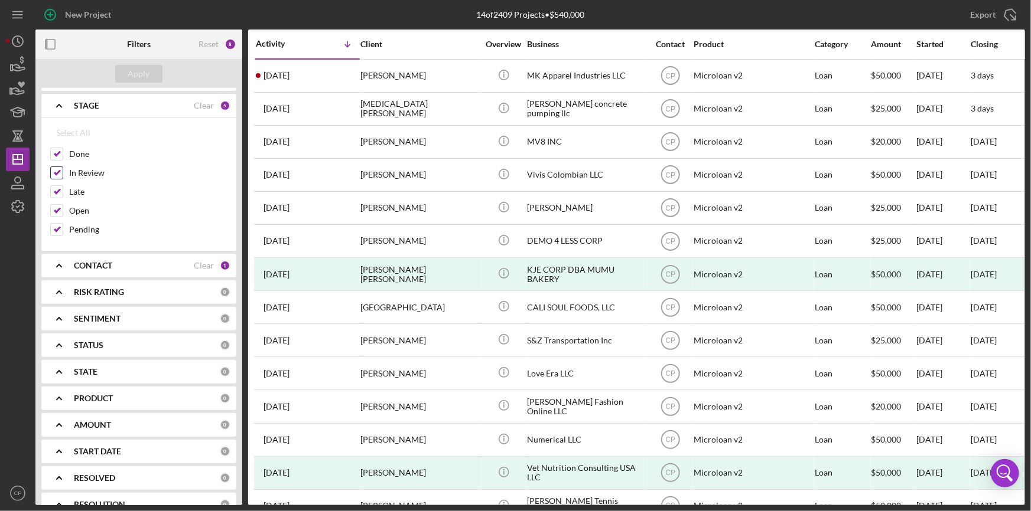
scroll to position [107, 0]
click at [107, 396] on b "PRODUCT" at bounding box center [93, 397] width 39 height 9
click at [70, 427] on div "Select All" at bounding box center [73, 425] width 34 height 24
checkbox input "true"
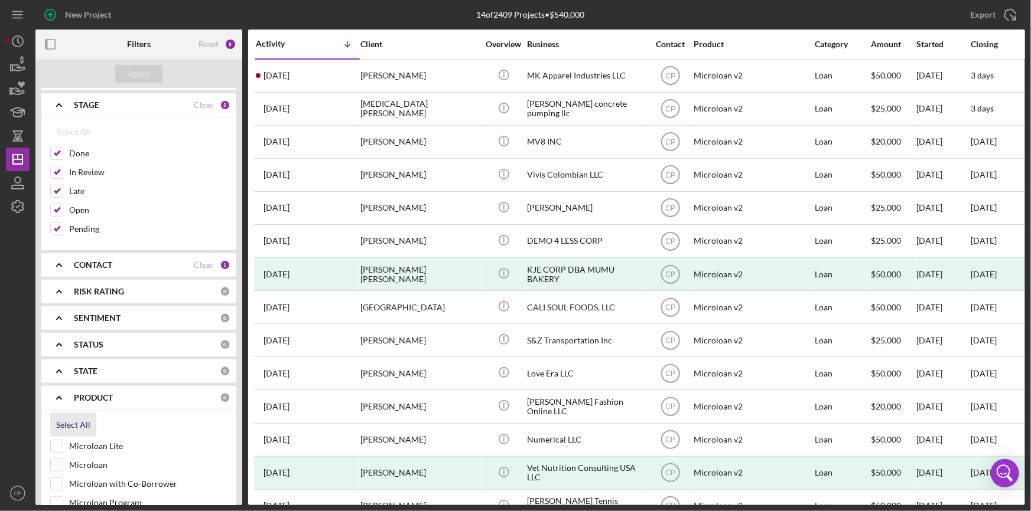
checkbox input "true"
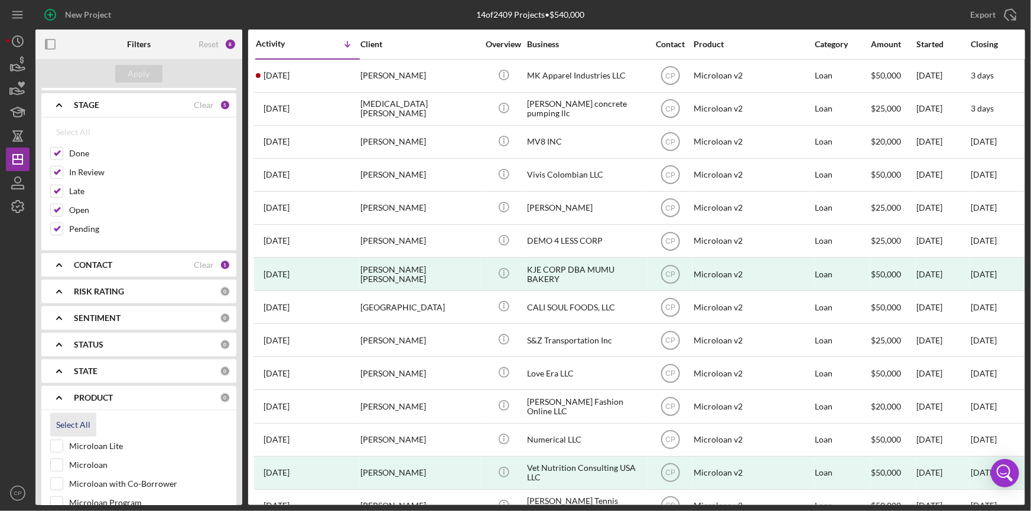
checkbox input "true"
click at [133, 75] on div "Apply" at bounding box center [139, 74] width 22 height 18
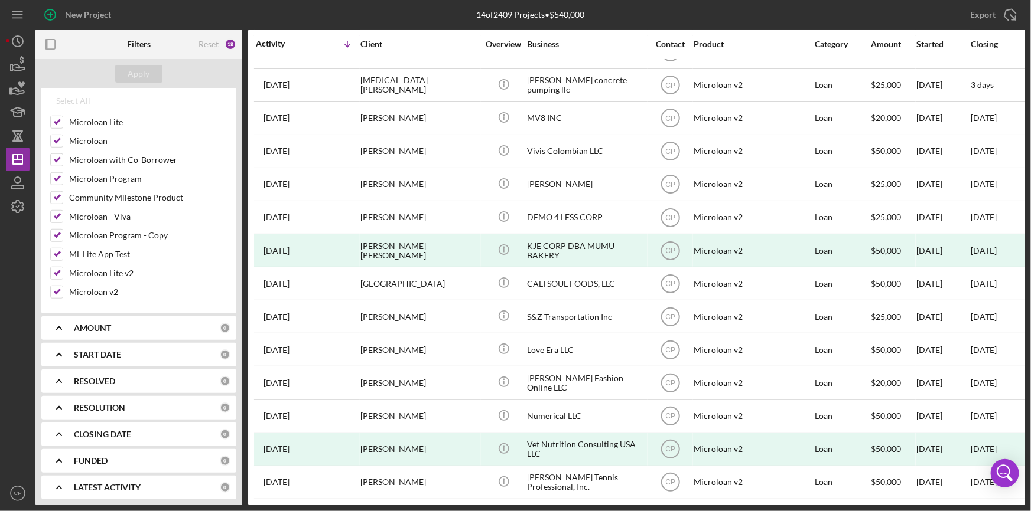
scroll to position [432, 0]
click at [96, 475] on div "LATEST ACTIVITY 0" at bounding box center [152, 487] width 157 height 24
click at [111, 484] on b "LATEST ACTIVITY" at bounding box center [107, 487] width 67 height 9
click at [113, 483] on b "LATEST ACTIVITY" at bounding box center [107, 487] width 67 height 9
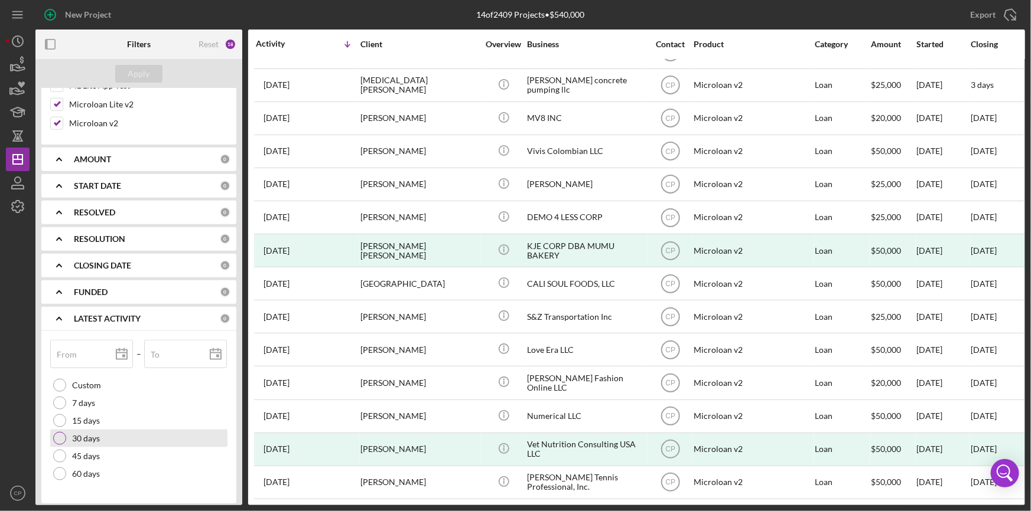
scroll to position [605, 0]
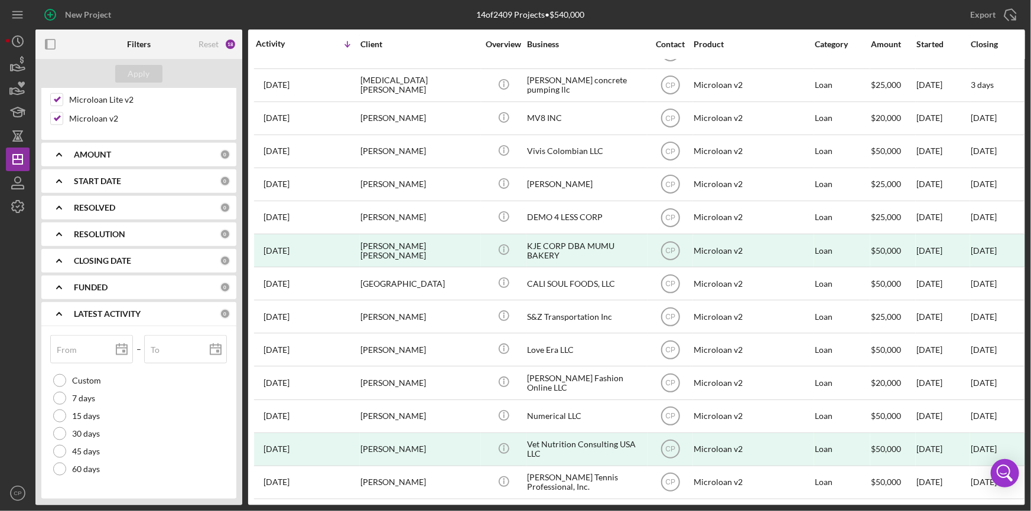
click at [101, 310] on b "LATEST ACTIVITY" at bounding box center [107, 313] width 67 height 9
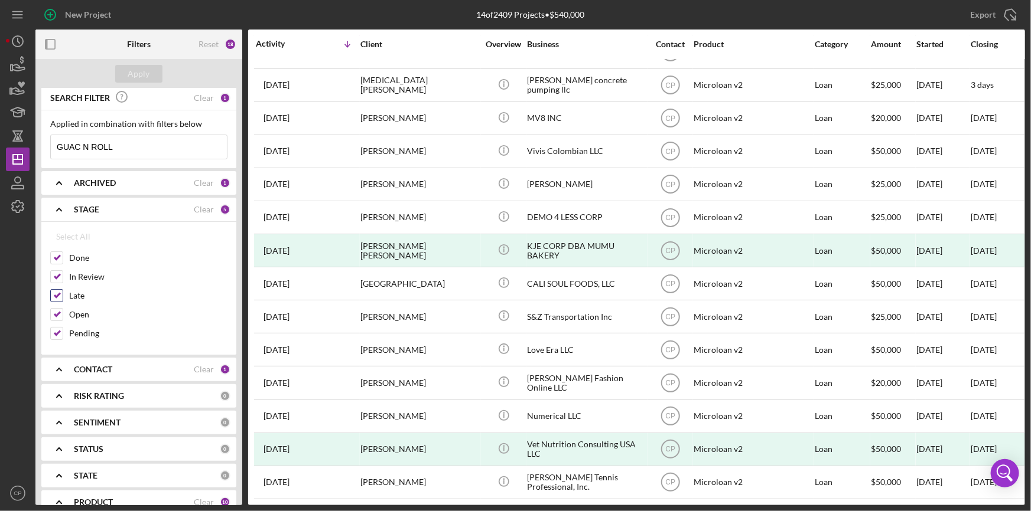
scroll to position [0, 0]
click at [103, 186] on b "ARCHIVED" at bounding box center [95, 185] width 42 height 9
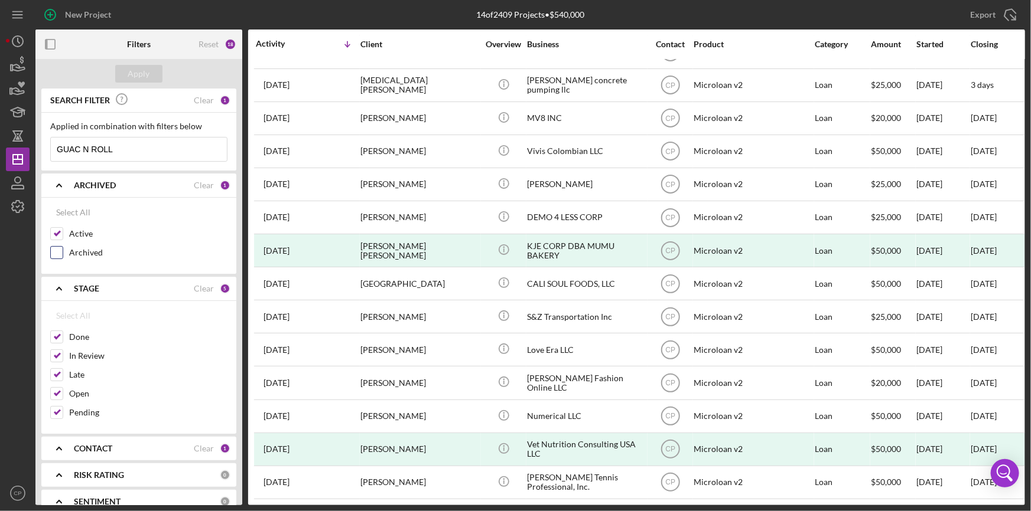
click at [87, 252] on label "Archived" at bounding box center [148, 253] width 158 height 12
click at [63, 252] on input "Archived" at bounding box center [57, 253] width 12 height 12
checkbox input "true"
click at [141, 75] on div "Apply" at bounding box center [139, 74] width 22 height 18
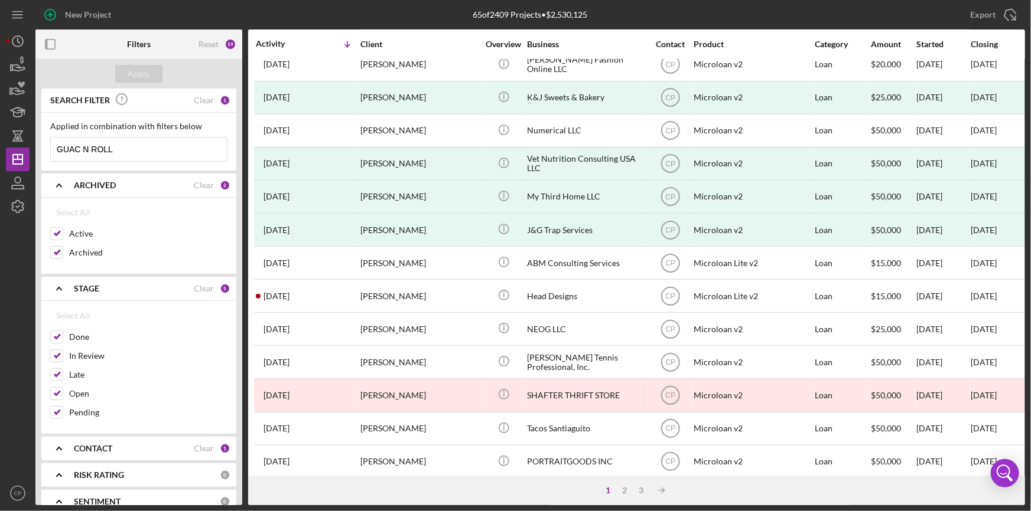
scroll to position [428, 0]
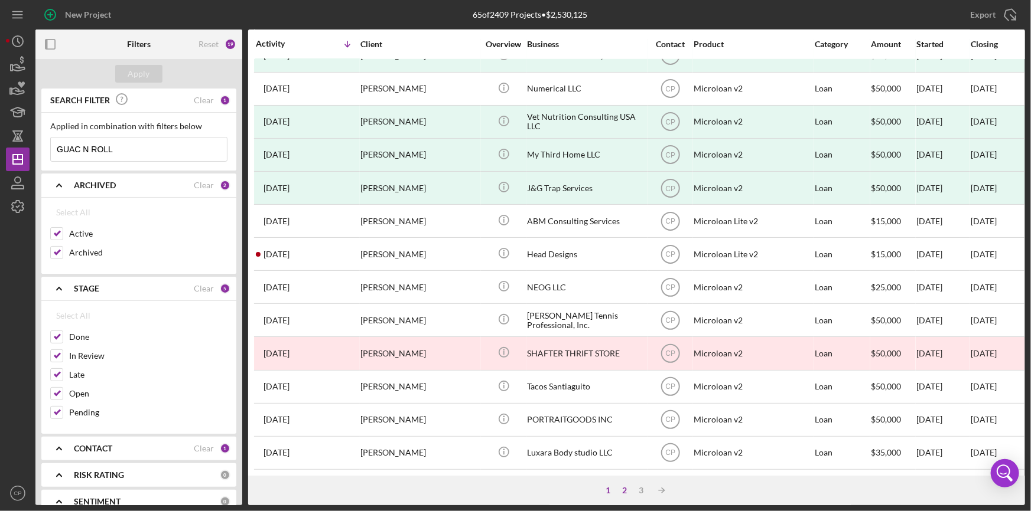
click at [622, 495] on div "2" at bounding box center [625, 490] width 17 height 9
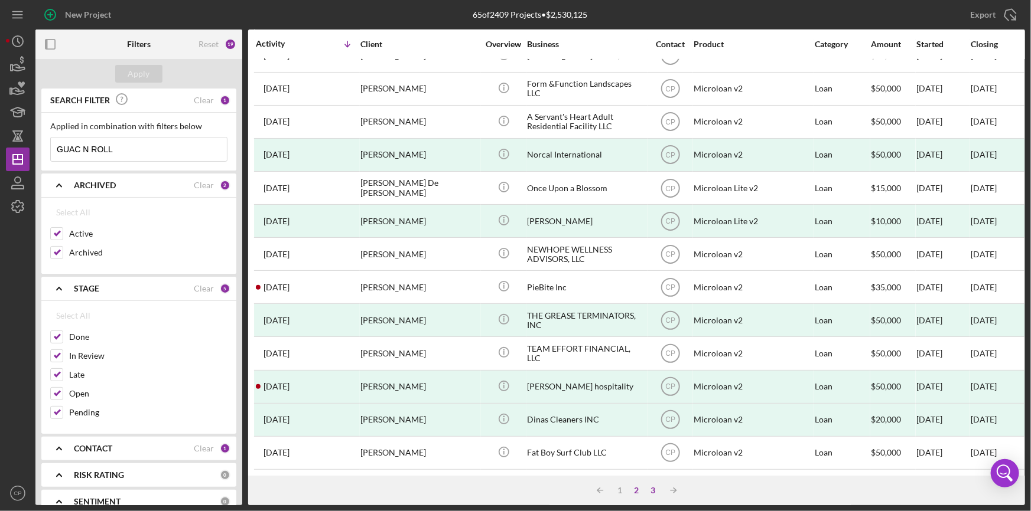
click at [651, 490] on div "3" at bounding box center [653, 490] width 17 height 9
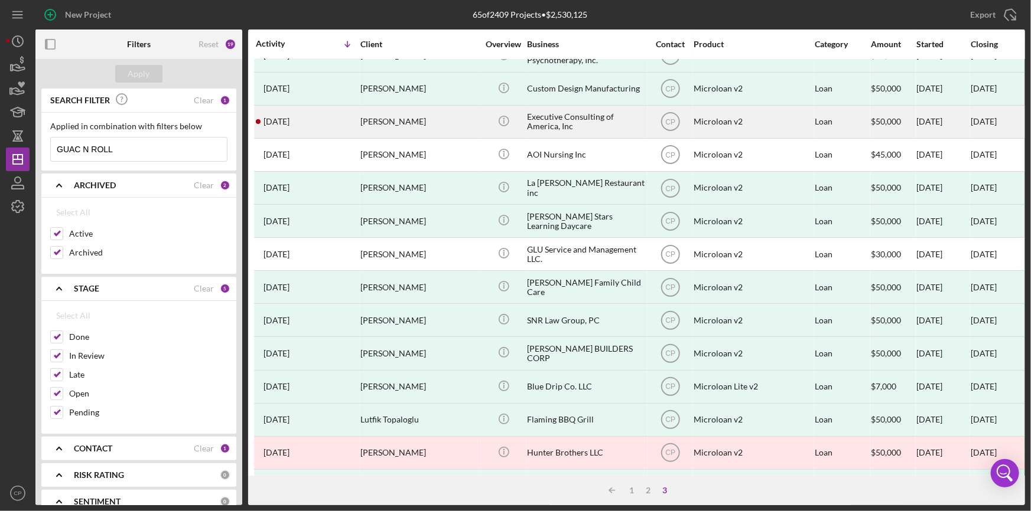
scroll to position [95, 0]
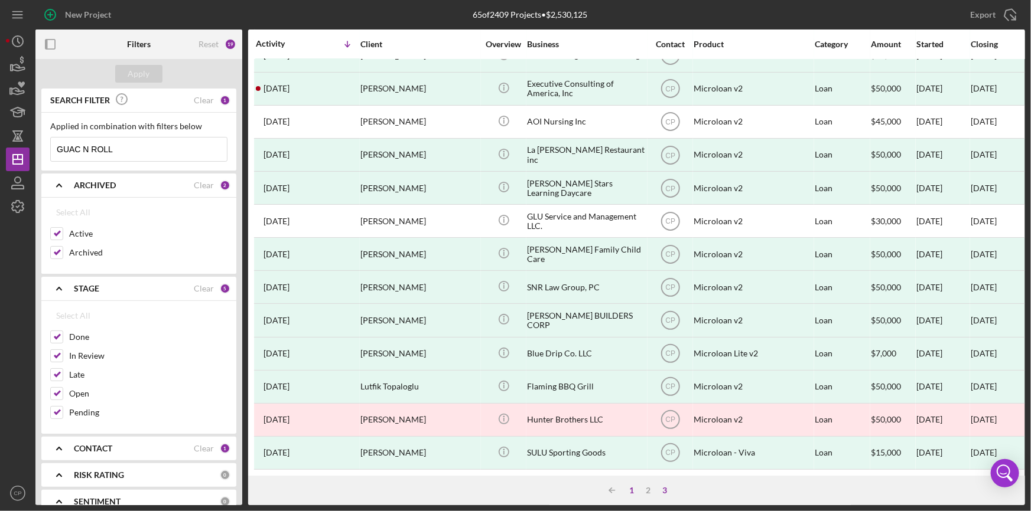
click at [636, 491] on div "1" at bounding box center [632, 490] width 17 height 9
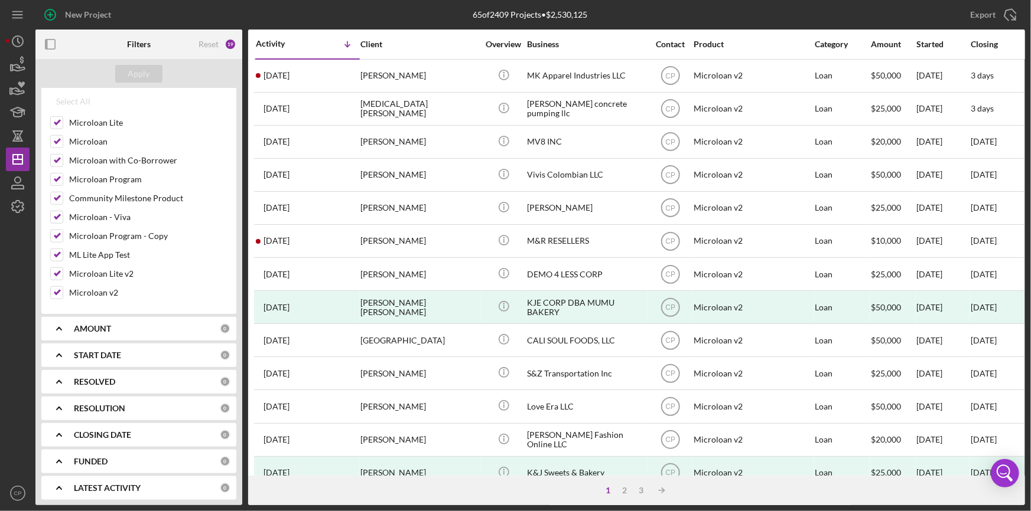
scroll to position [508, 0]
click at [143, 483] on div "LATEST ACTIVITY" at bounding box center [147, 487] width 146 height 9
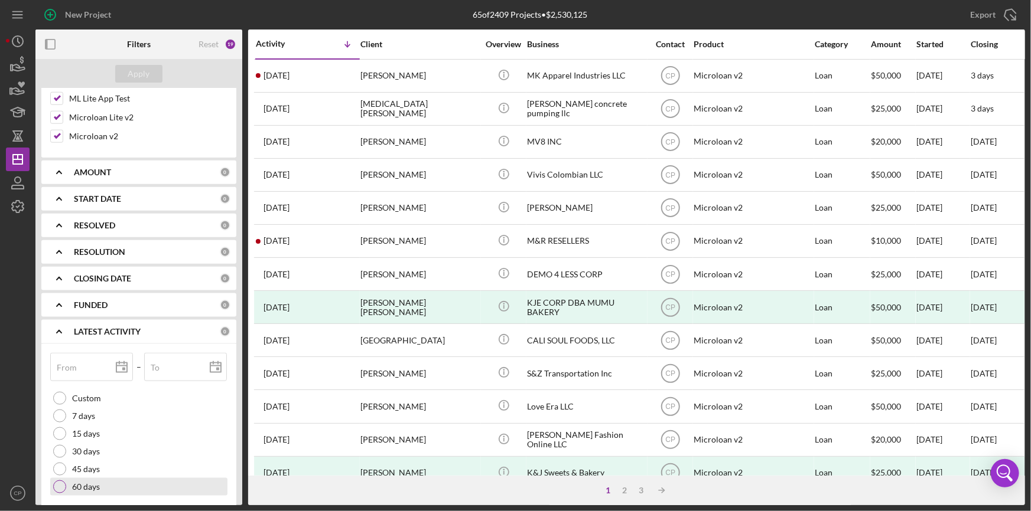
scroll to position [681, 0]
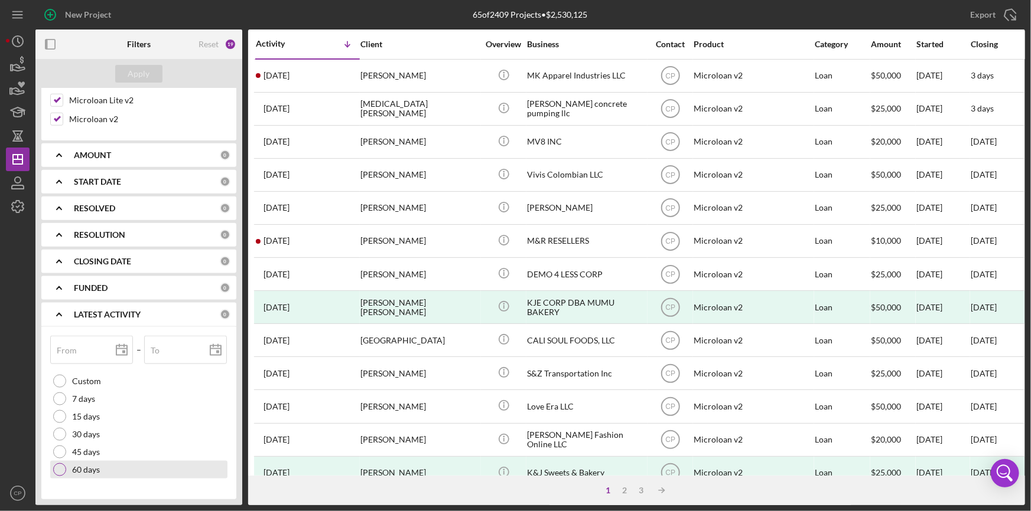
click at [61, 472] on div at bounding box center [59, 470] width 13 height 13
type input "[DATE]"
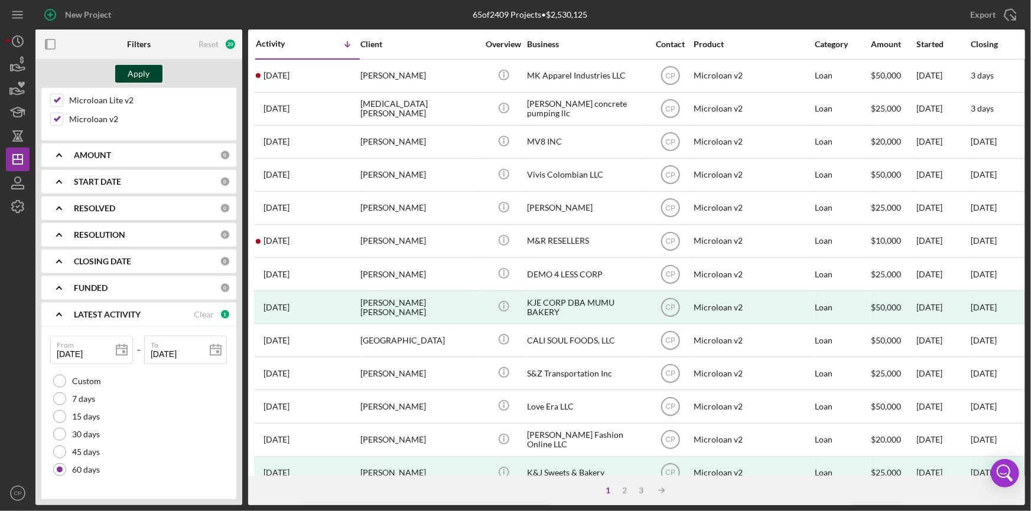
click at [131, 68] on div "Apply" at bounding box center [139, 74] width 22 height 18
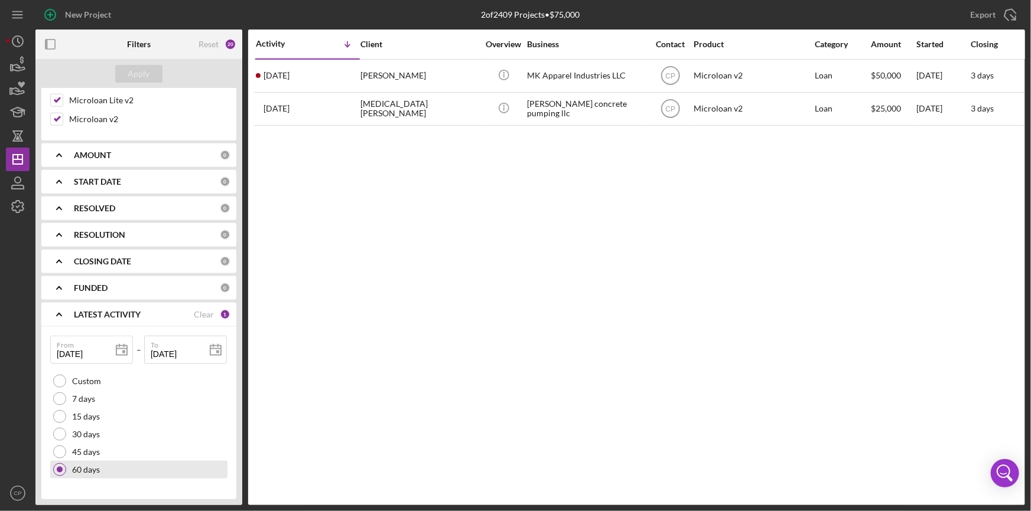
click at [57, 467] on div at bounding box center [60, 470] width 6 height 6
click at [206, 408] on div "15 days" at bounding box center [138, 417] width 177 height 18
type input "[DATE]"
click at [222, 309] on div "1" at bounding box center [225, 314] width 11 height 11
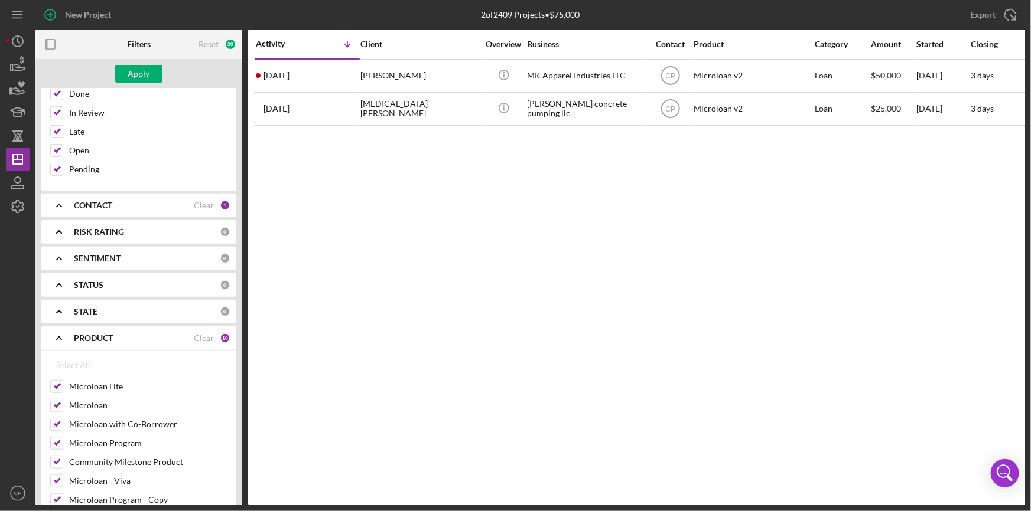
scroll to position [240, 0]
click at [14, 181] on icon "button" at bounding box center [18, 183] width 30 height 30
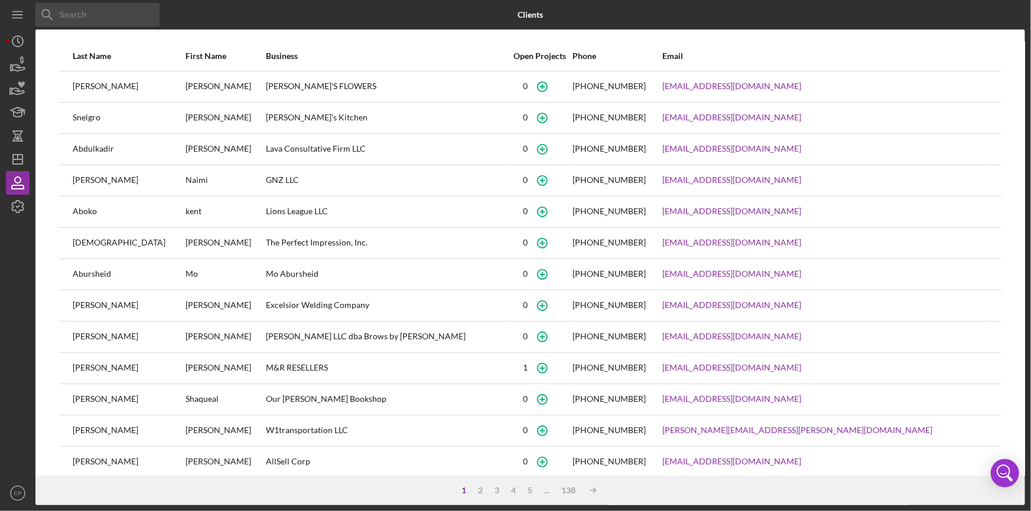
click at [112, 14] on input at bounding box center [97, 15] width 124 height 24
paste input "GUAC N ROLL FOODS INC"
type input "GUAC N ROLL FOODS INC"
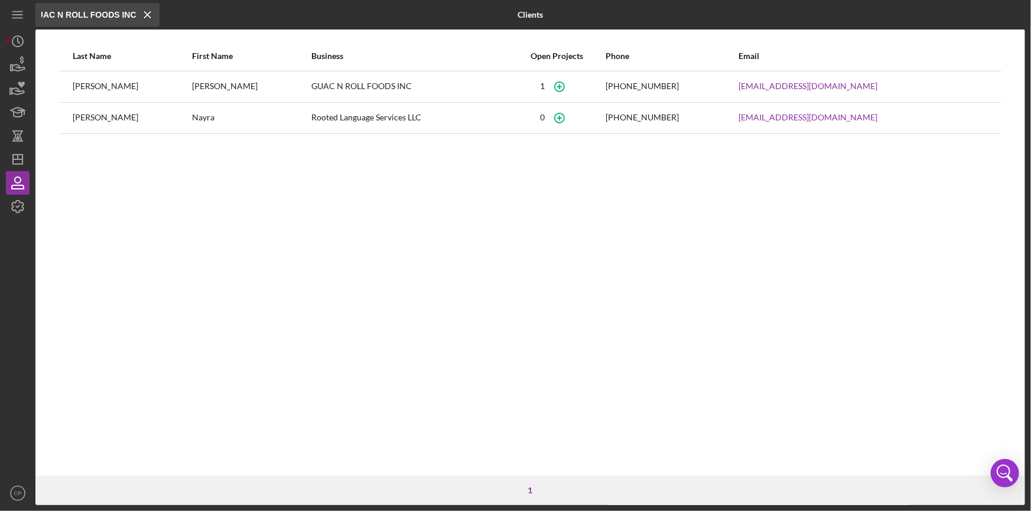
scroll to position [0, 0]
click at [540, 90] on div "1" at bounding box center [557, 87] width 95 height 30
click at [484, 83] on div "GUAC N ROLL FOODS INC" at bounding box center [409, 87] width 197 height 30
click at [122, 98] on div "[PERSON_NAME]" at bounding box center [132, 87] width 118 height 30
drag, startPoint x: 282, startPoint y: 83, endPoint x: 396, endPoint y: 85, distance: 114.0
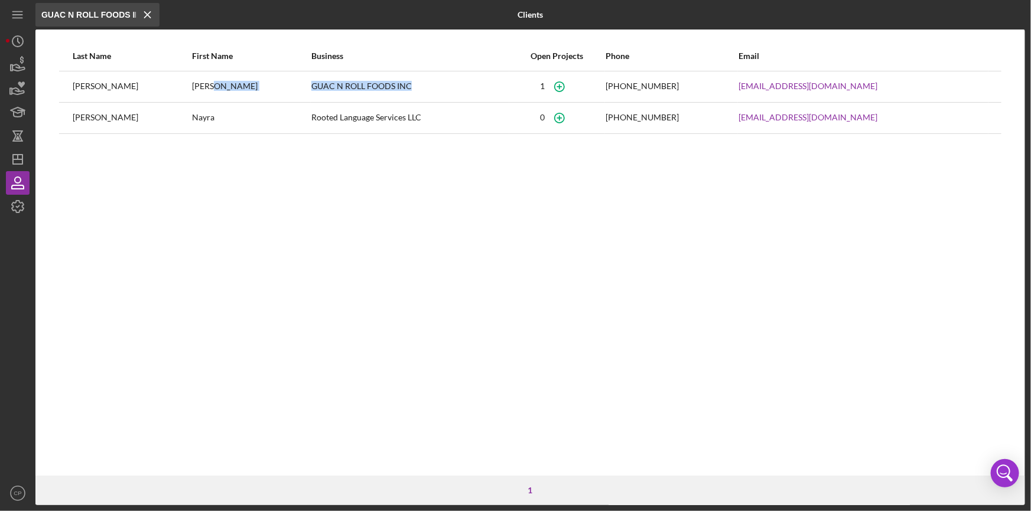
click at [396, 85] on tr "[PERSON_NAME] GUAC N ROLL FOODS INC [PHONE_NUMBER] [EMAIL_ADDRESS][DOMAIN_NAME]" at bounding box center [530, 86] width 942 height 31
copy tr "GUAC N ROLL FOODS INC"
drag, startPoint x: 833, startPoint y: 84, endPoint x: 736, endPoint y: 91, distance: 97.1
click at [736, 91] on tr "[PERSON_NAME] GUAC N ROLL FOODS INC [PHONE_NUMBER] [EMAIL_ADDRESS][DOMAIN_NAME]" at bounding box center [530, 86] width 942 height 31
copy tr "[EMAIL_ADDRESS][DOMAIN_NAME]"
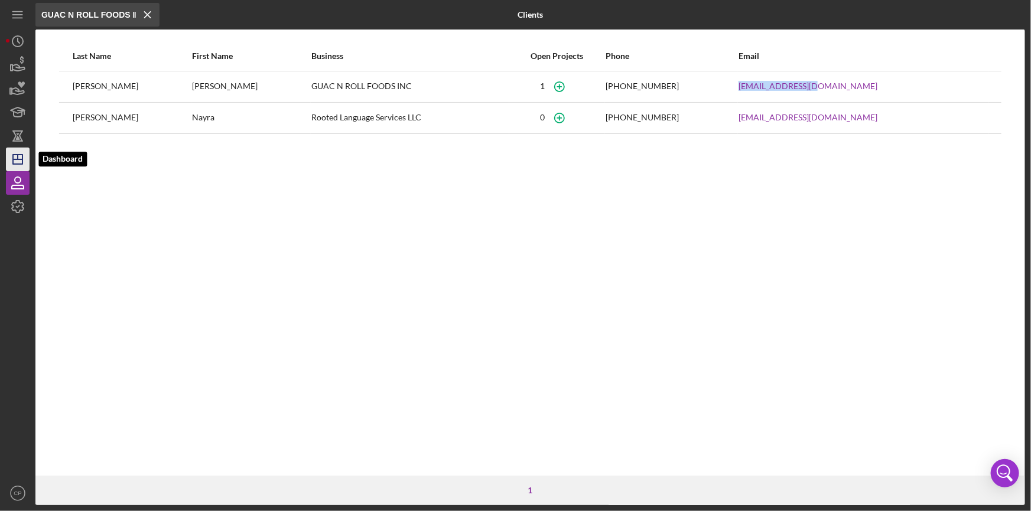
click at [25, 160] on icon "Icon/Dashboard" at bounding box center [18, 160] width 30 height 30
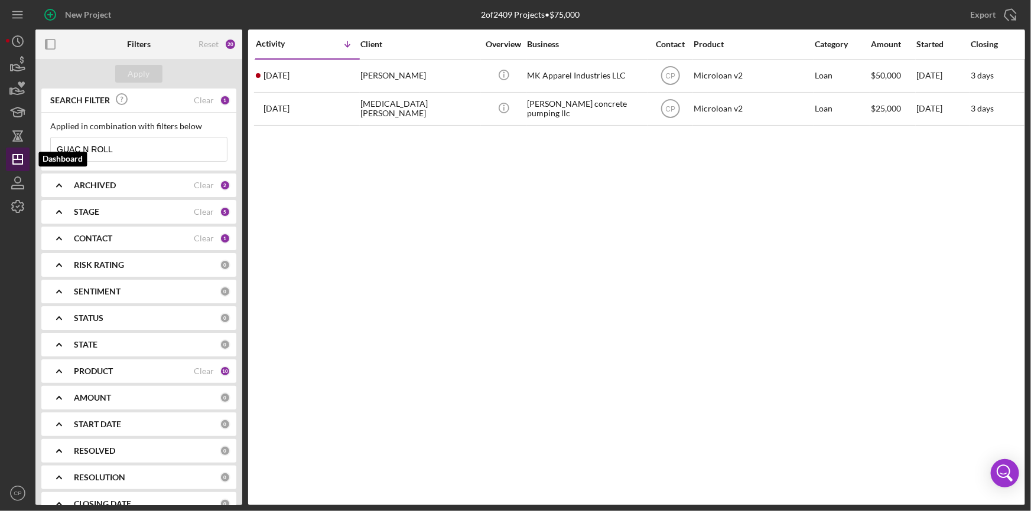
drag, startPoint x: 154, startPoint y: 146, endPoint x: 17, endPoint y: 156, distance: 136.8
click at [17, 156] on div "New Project 2 of 2409 Projects • $75,000 GUAC N ROLL Export Icon/Export Filters…" at bounding box center [515, 253] width 1019 height 506
paste input "[EMAIL_ADDRESS][DOMAIN_NAME]"
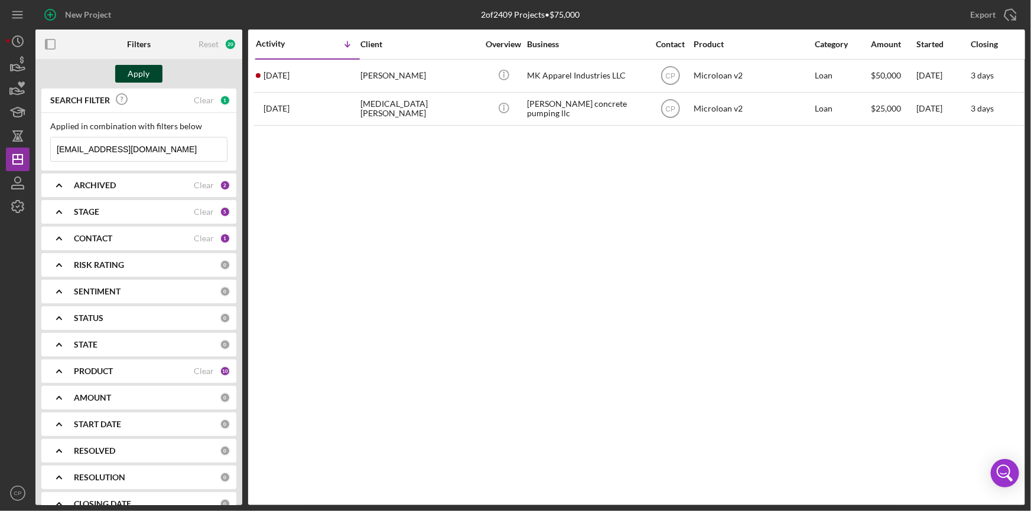
click at [135, 82] on div "Apply" at bounding box center [139, 74] width 22 height 18
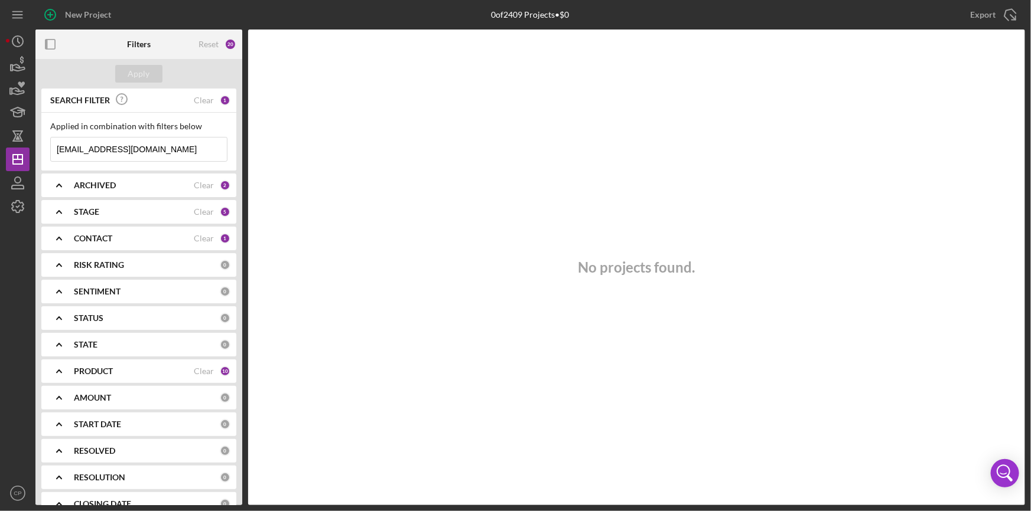
click at [72, 151] on input "[EMAIL_ADDRESS][DOMAIN_NAME]" at bounding box center [139, 150] width 176 height 24
type input "[EMAIL_ADDRESS][DOMAIN_NAME]"
click at [131, 77] on div "Apply" at bounding box center [139, 74] width 22 height 18
click at [152, 161] on div "Applied in combination with filters below [EMAIL_ADDRESS][DOMAIN_NAME] Icon/Men…" at bounding box center [138, 142] width 195 height 58
drag, startPoint x: 155, startPoint y: 144, endPoint x: -61, endPoint y: 155, distance: 216.4
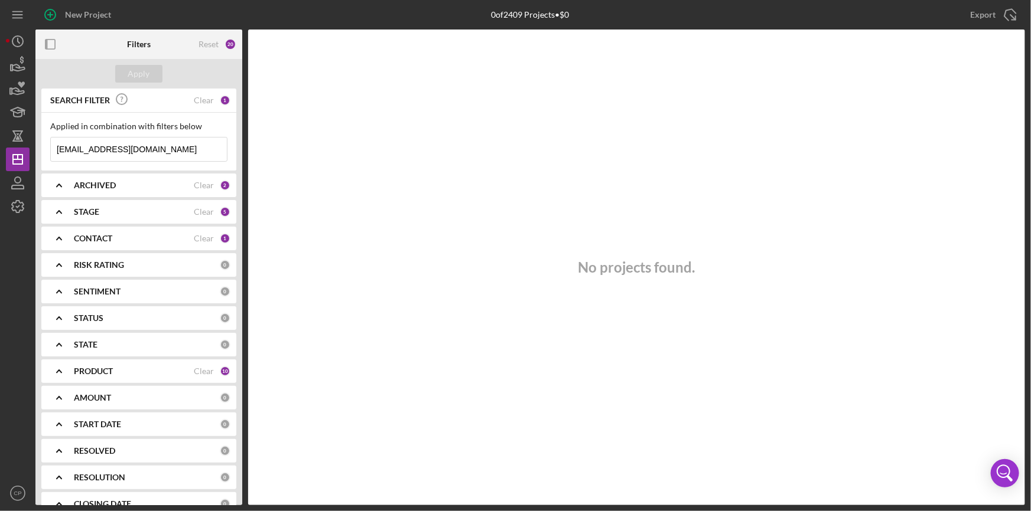
click at [0, 155] on html "New Project 0 of 2409 Projects • $0 GUAC N ROLL Export Icon/Export Filters Rese…" at bounding box center [515, 255] width 1031 height 511
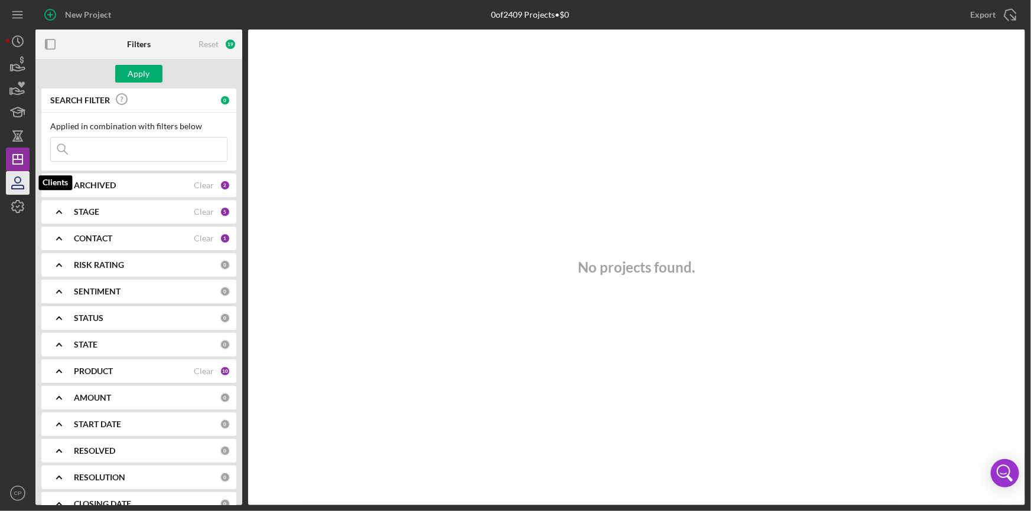
click at [23, 186] on icon "button" at bounding box center [18, 187] width 12 height 4
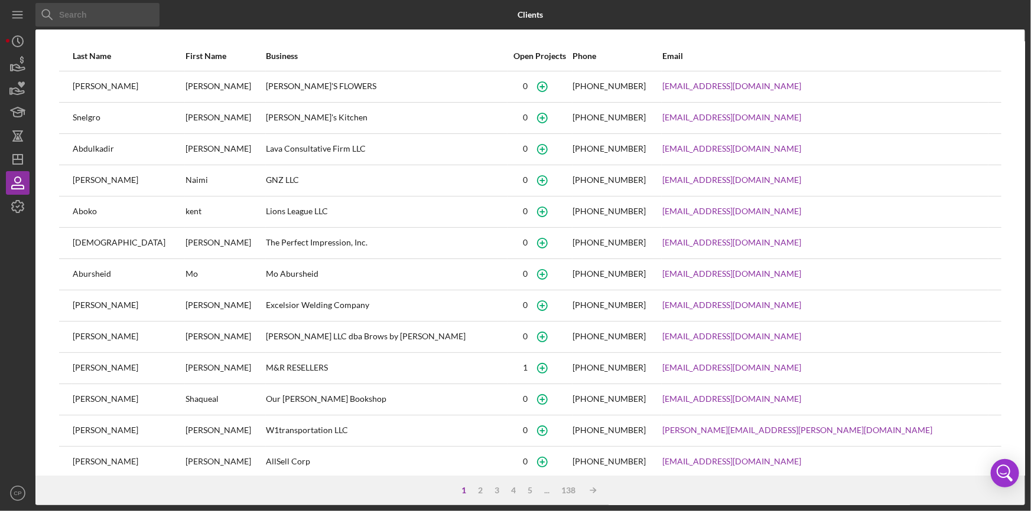
click at [103, 17] on input at bounding box center [97, 15] width 124 height 24
paste input "[EMAIL_ADDRESS][DOMAIN_NAME]"
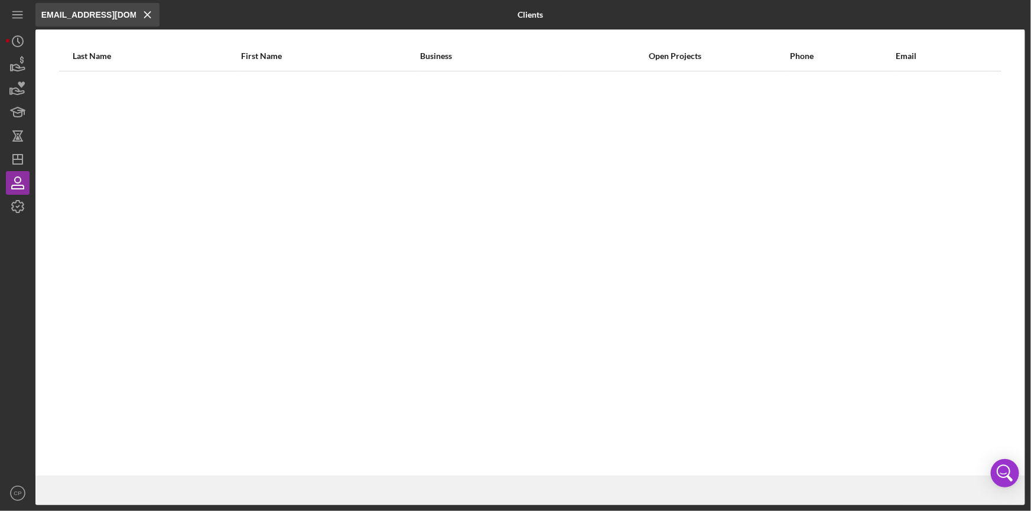
type input "[EMAIL_ADDRESS][DOMAIN_NAME]"
click at [146, 15] on line at bounding box center [148, 15] width 6 height 6
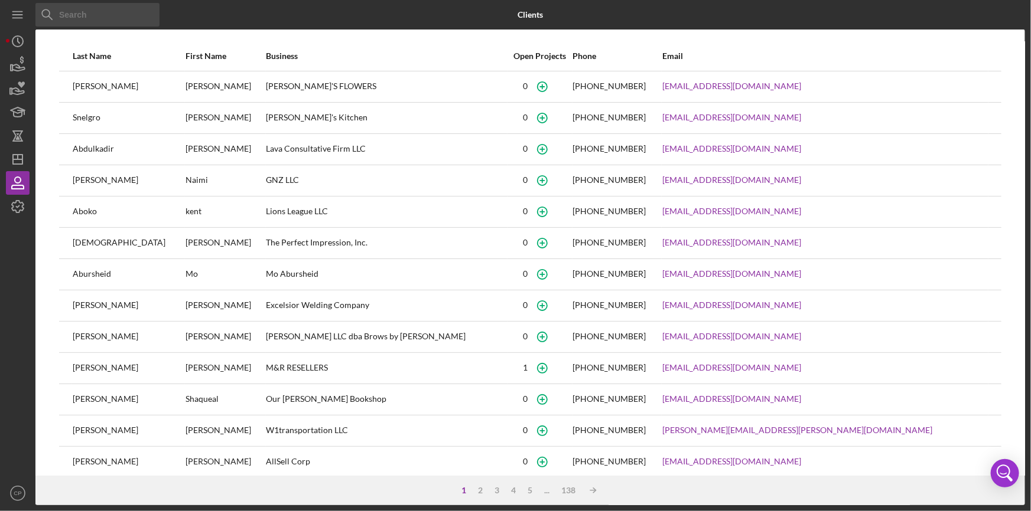
click at [58, 13] on icon at bounding box center [47, 15] width 24 height 24
click at [66, 15] on input at bounding box center [97, 15] width 124 height 24
paste input "GUAC N ROLL FOODS INC"
type input "GUAC N ROLL FOODS INC"
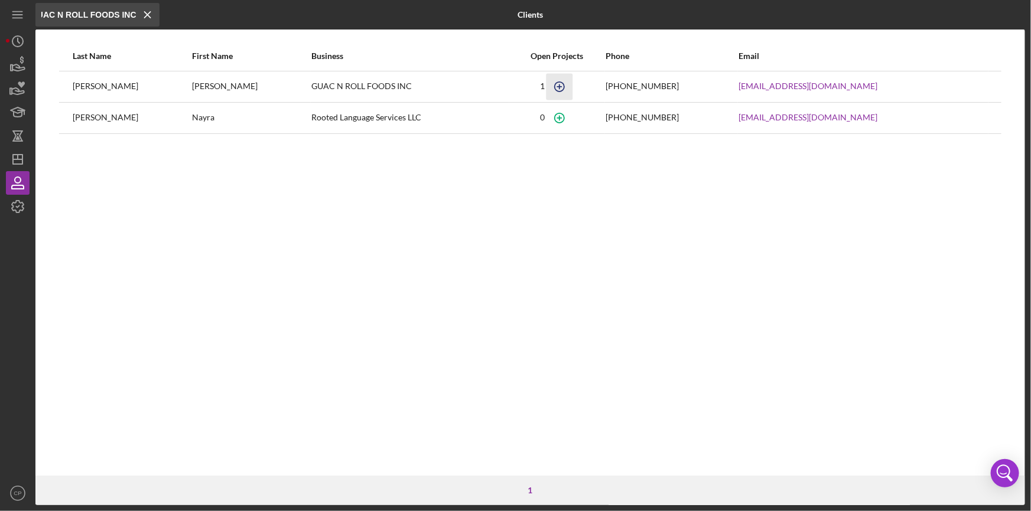
scroll to position [0, 0]
click at [573, 86] on icon "button" at bounding box center [559, 86] width 27 height 27
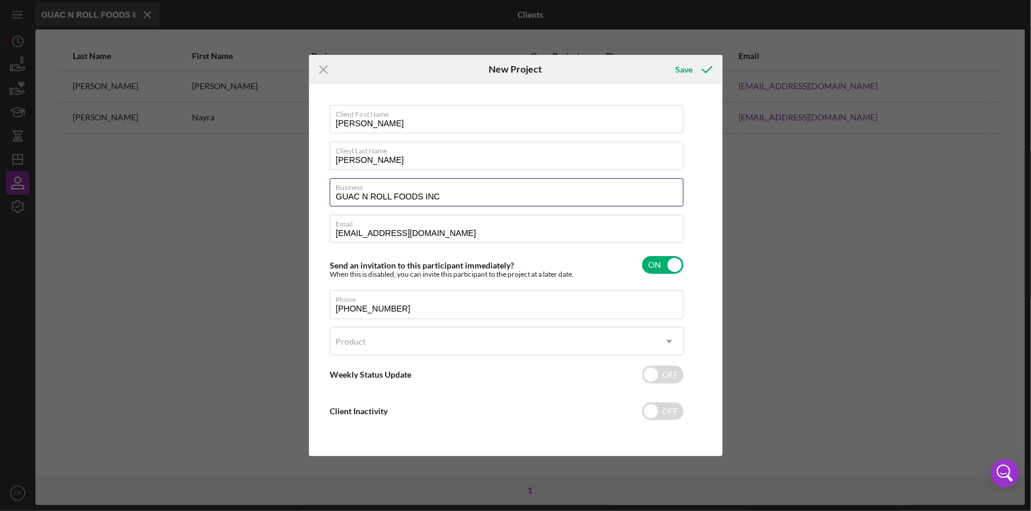
drag, startPoint x: 470, startPoint y: 192, endPoint x: 298, endPoint y: 198, distance: 172.0
click at [298, 198] on div "Icon/Menu Close New Project Save Client First Name [PERSON_NAME] Client Last Na…" at bounding box center [515, 255] width 1031 height 511
click at [318, 67] on icon "Icon/Menu Close" at bounding box center [324, 70] width 30 height 30
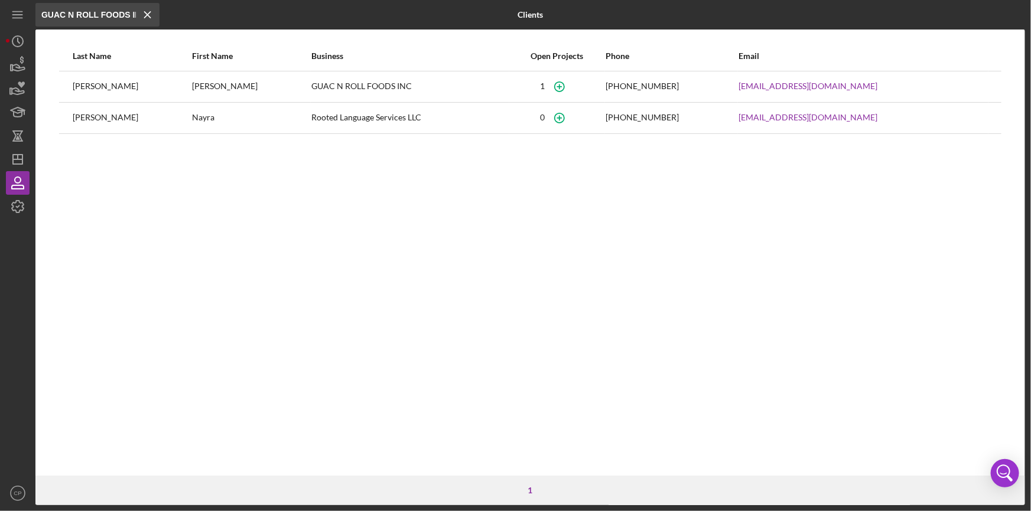
click at [107, 87] on div "[PERSON_NAME]" at bounding box center [132, 87] width 118 height 30
click at [243, 86] on div "[PERSON_NAME]" at bounding box center [251, 87] width 118 height 30
click at [317, 86] on div "GUAC N ROLL FOODS INC" at bounding box center [409, 87] width 197 height 30
click at [658, 85] on div "[PHONE_NUMBER]" at bounding box center [641, 86] width 73 height 9
click at [147, 17] on icon "Icon/Menu Close" at bounding box center [148, 15] width 24 height 24
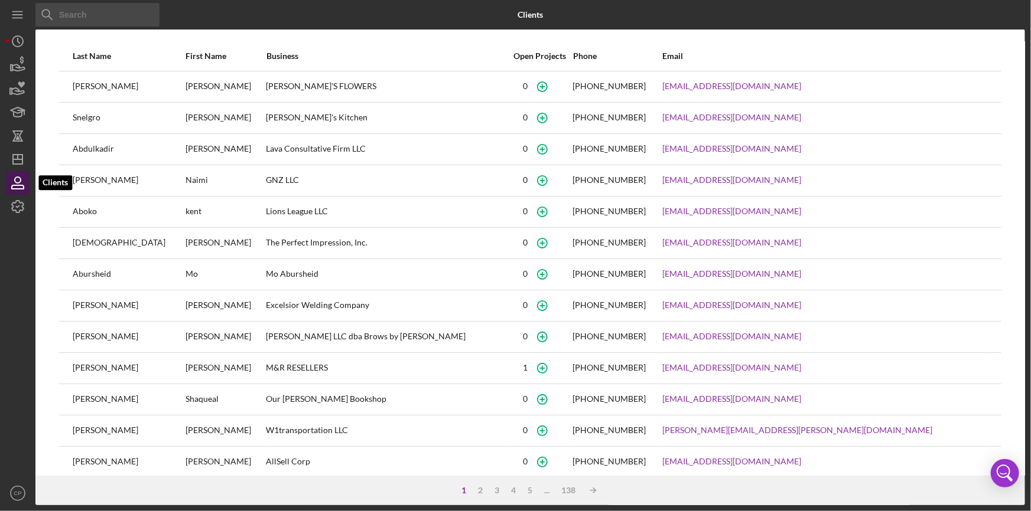
click at [8, 171] on icon "button" at bounding box center [18, 183] width 30 height 30
click at [12, 158] on icon "Icon/Dashboard" at bounding box center [18, 160] width 30 height 30
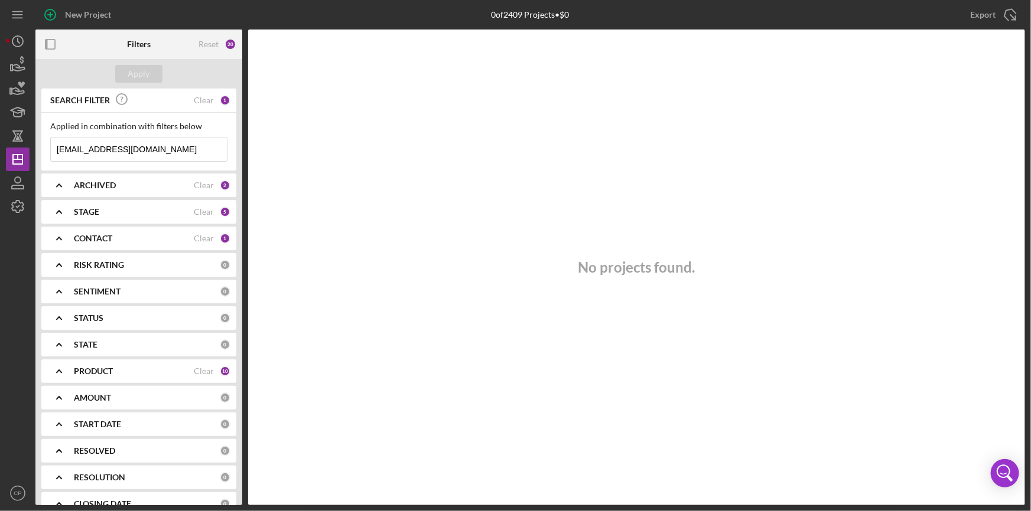
drag, startPoint x: 184, startPoint y: 146, endPoint x: -51, endPoint y: 148, distance: 235.1
click at [0, 148] on html "New Project 0 of 2409 Projects • $0 [EMAIL_ADDRESS][DOMAIN_NAME] Export Icon/Ex…" at bounding box center [515, 255] width 1031 height 511
paste input "GUAC N ROLL FOODS INC"
type input "GUAC N ROLL FOODS INC"
click at [136, 77] on div "Apply" at bounding box center [139, 74] width 22 height 18
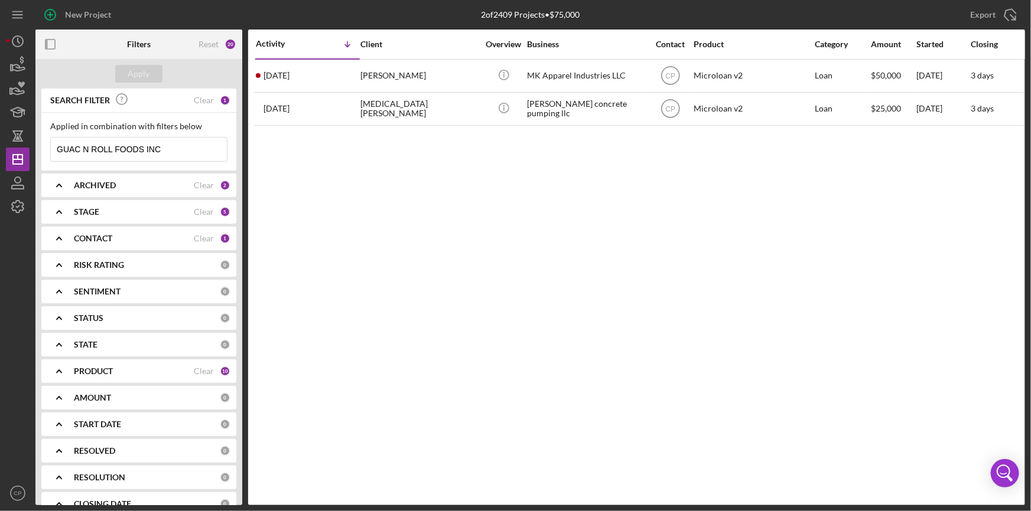
click at [114, 320] on div "STATUS" at bounding box center [147, 318] width 146 height 9
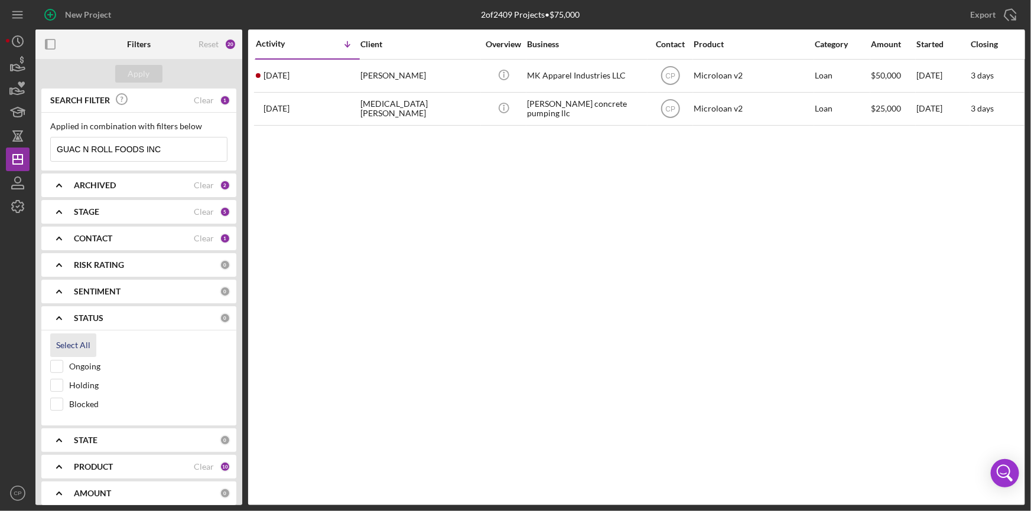
click at [82, 339] on div "Select All" at bounding box center [73, 346] width 34 height 24
checkbox input "true"
click at [141, 77] on div "Apply" at bounding box center [139, 74] width 22 height 18
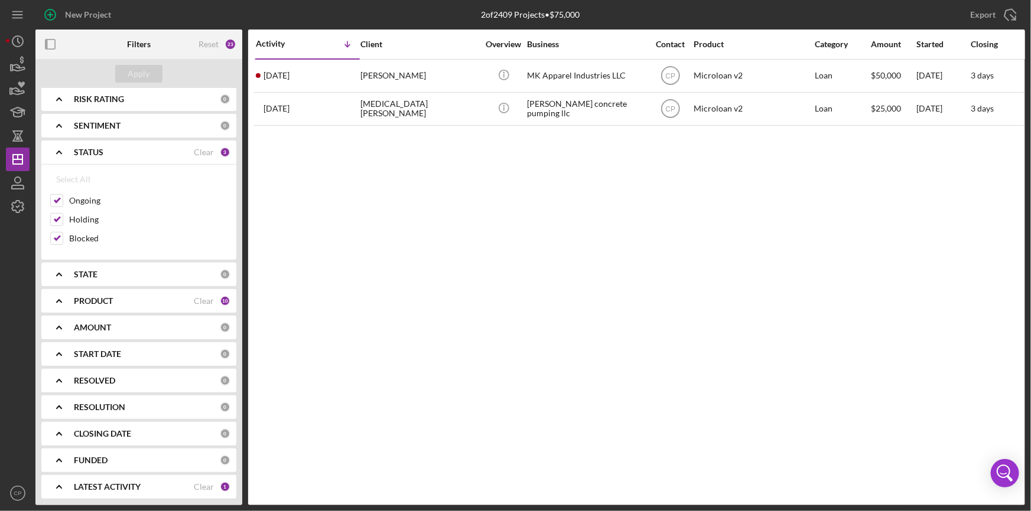
scroll to position [167, 0]
click at [115, 383] on div "RESOLVED" at bounding box center [147, 379] width 146 height 9
click at [115, 375] on div "RESOLVED" at bounding box center [147, 379] width 146 height 9
click at [94, 457] on b "FUNDED" at bounding box center [91, 459] width 34 height 9
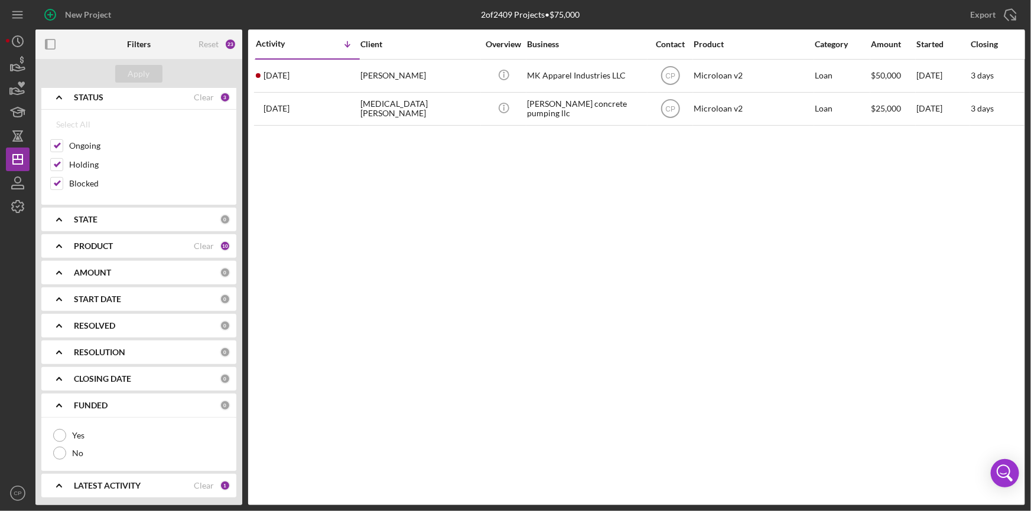
click at [100, 403] on b "FUNDED" at bounding box center [91, 405] width 34 height 9
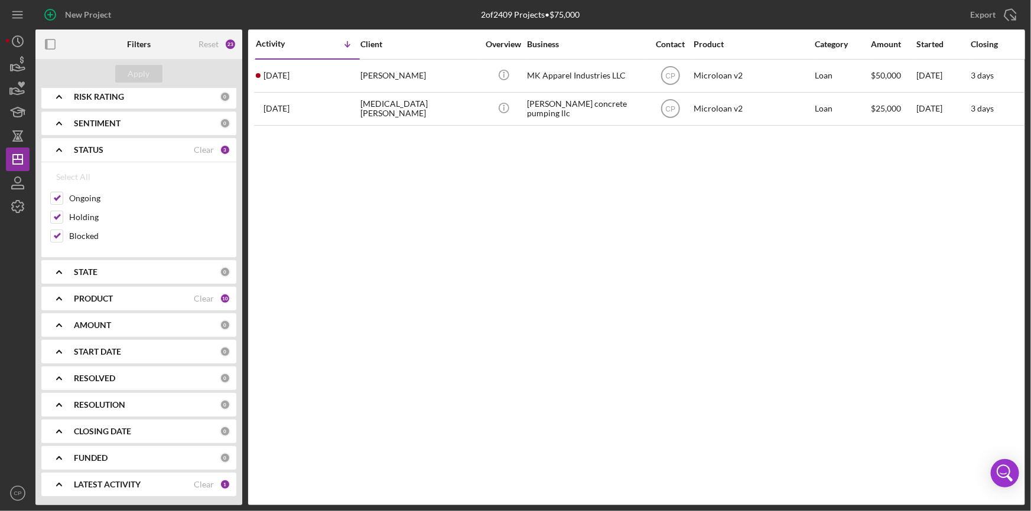
scroll to position [167, 0]
click at [220, 484] on div "1" at bounding box center [225, 486] width 11 height 11
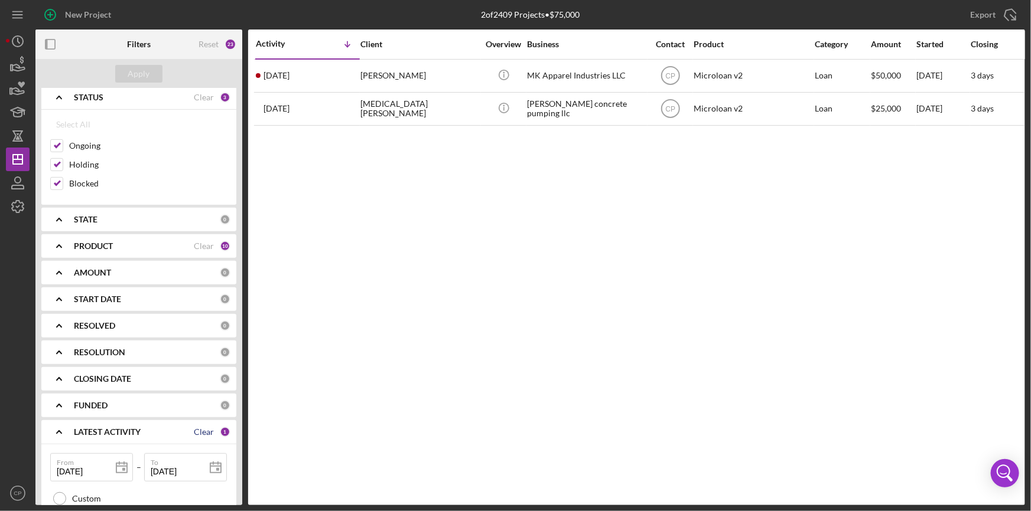
click at [196, 428] on div "Clear" at bounding box center [204, 432] width 20 height 9
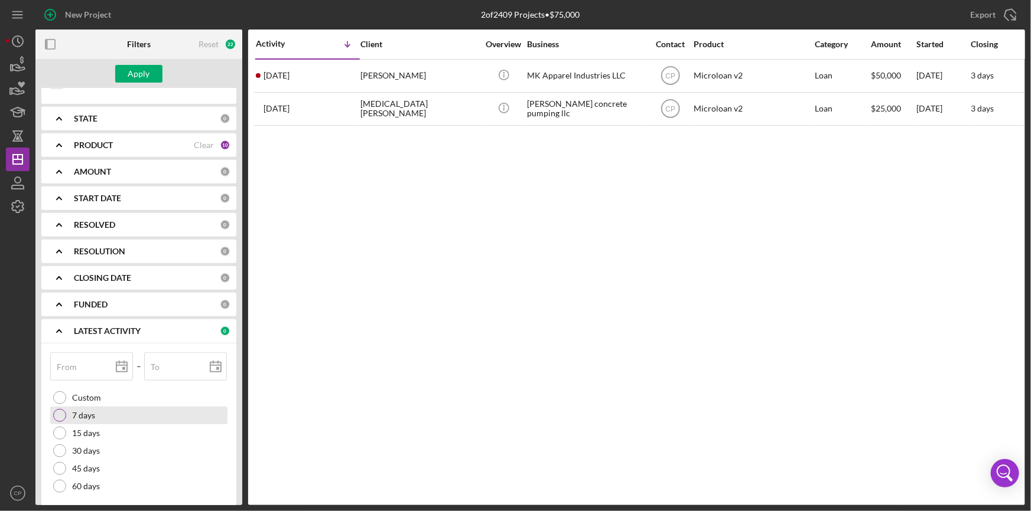
scroll to position [340, 0]
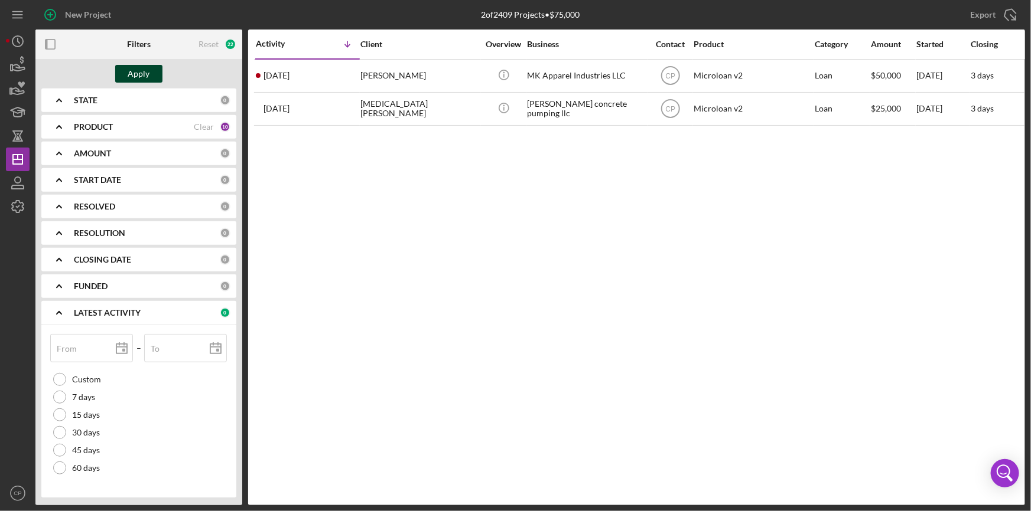
click at [138, 73] on div "Apply" at bounding box center [139, 74] width 22 height 18
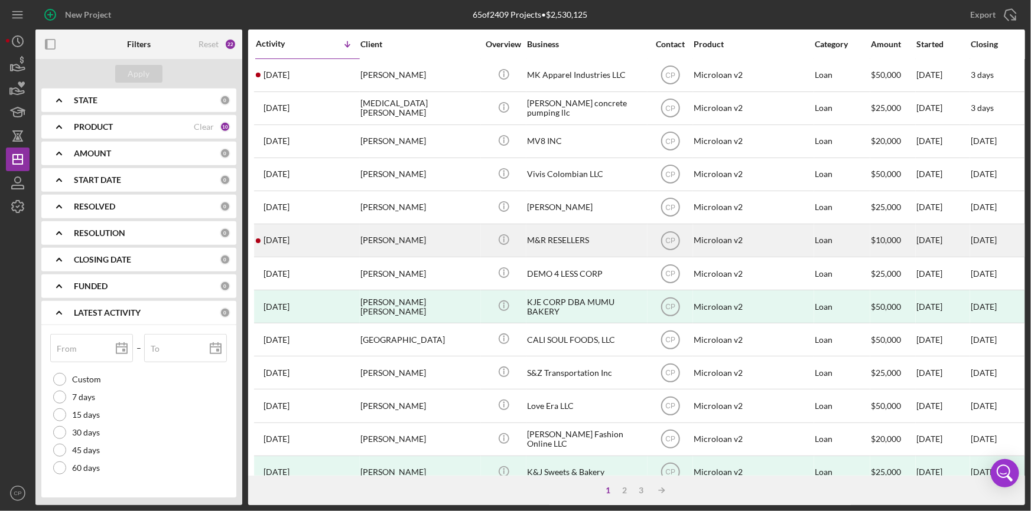
scroll to position [0, 0]
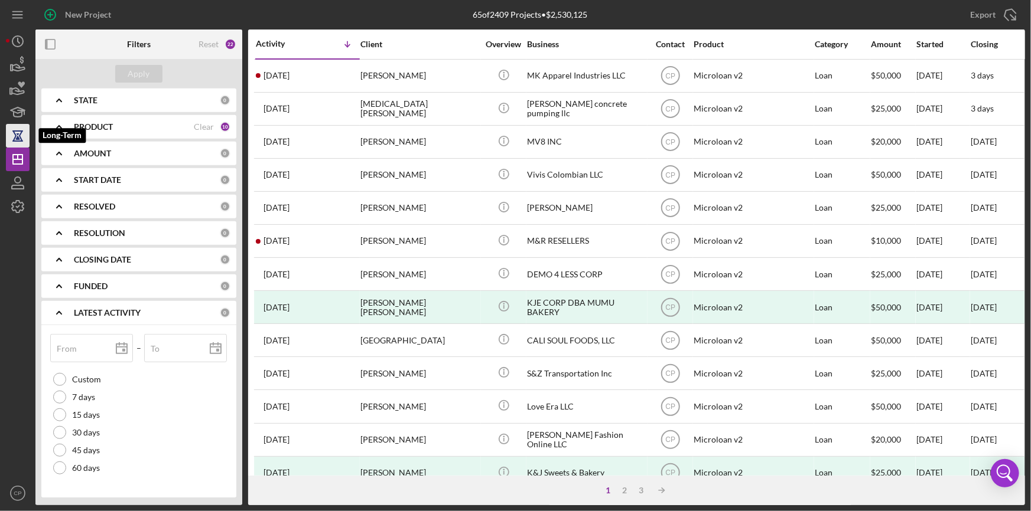
click at [14, 136] on icon "button" at bounding box center [18, 136] width 30 height 30
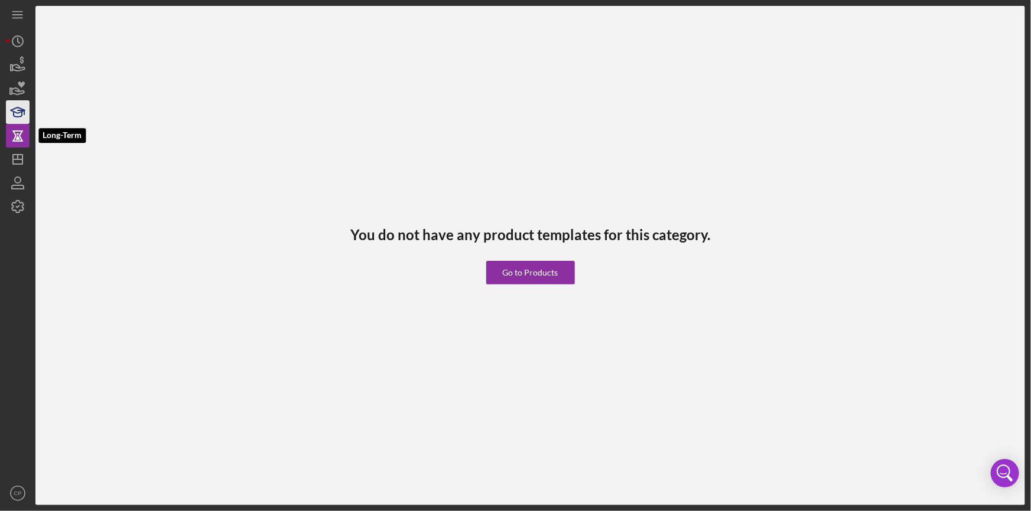
click at [14, 113] on icon "button" at bounding box center [18, 114] width 8 height 5
click at [12, 83] on icon "button" at bounding box center [18, 89] width 30 height 30
click at [15, 63] on icon "button" at bounding box center [18, 65] width 30 height 30
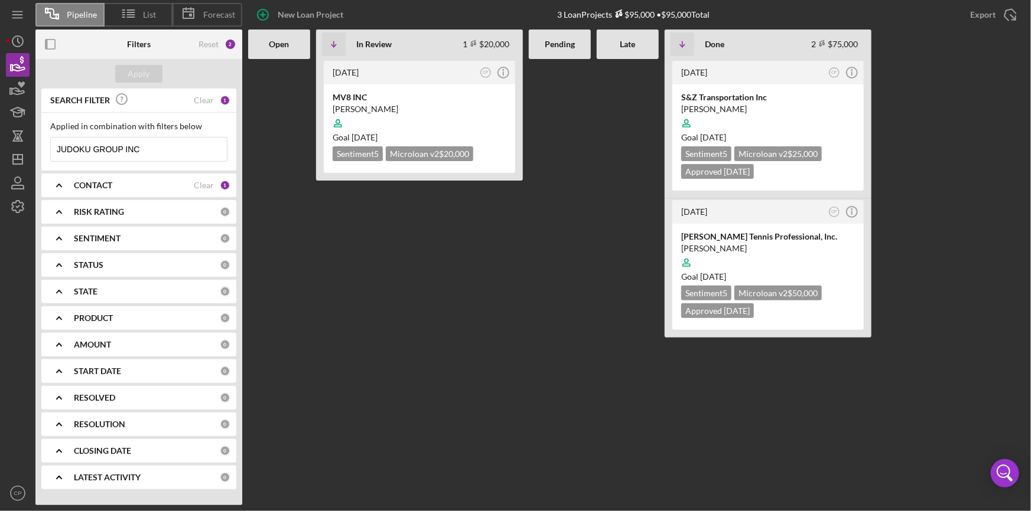
drag, startPoint x: 160, startPoint y: 145, endPoint x: -116, endPoint y: 157, distance: 276.1
click at [0, 157] on html "Pipeline List Forecast New Loan Project 3 Loan Projects $95,000 • $95,000 Total…" at bounding box center [515, 255] width 1031 height 511
paste input
drag, startPoint x: 150, startPoint y: 147, endPoint x: -73, endPoint y: 158, distance: 222.9
click at [0, 158] on html "Pipeline List Forecast New Loan Project 3 Loan Projects $95,000 • $95,000 Total…" at bounding box center [515, 255] width 1031 height 511
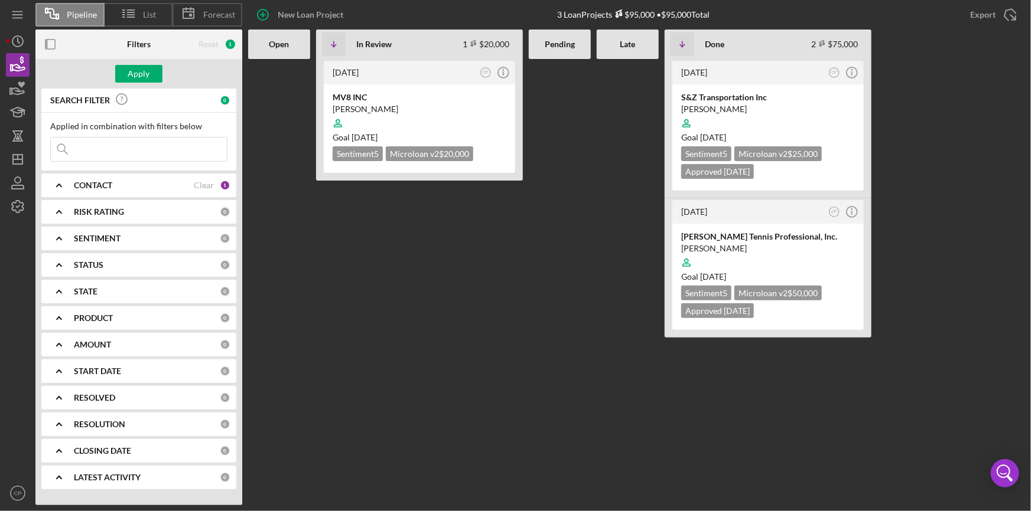
click at [115, 152] on input at bounding box center [139, 150] width 176 height 24
paste input "GUAC N ROLL FOODS INC"
type input "GUAC N ROLL FOODS INC"
click at [129, 73] on div "Apply" at bounding box center [139, 74] width 22 height 18
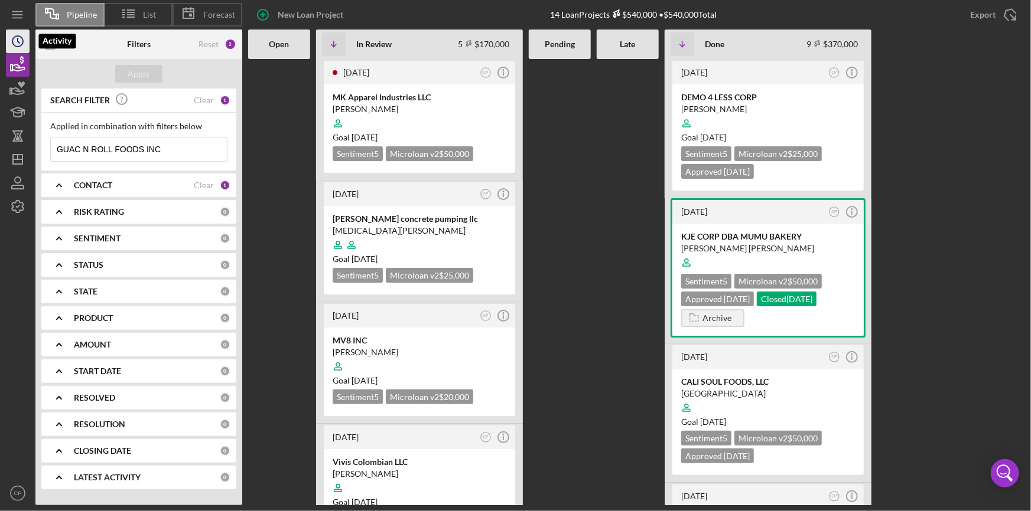
click at [17, 44] on icon "Icon/History" at bounding box center [18, 42] width 30 height 30
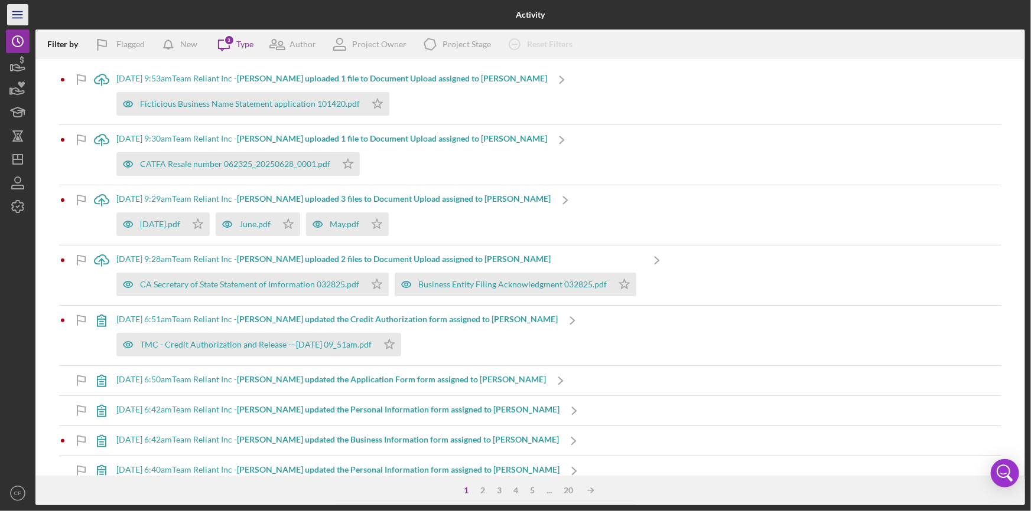
click at [15, 20] on icon "Icon/Menu" at bounding box center [18, 15] width 27 height 27
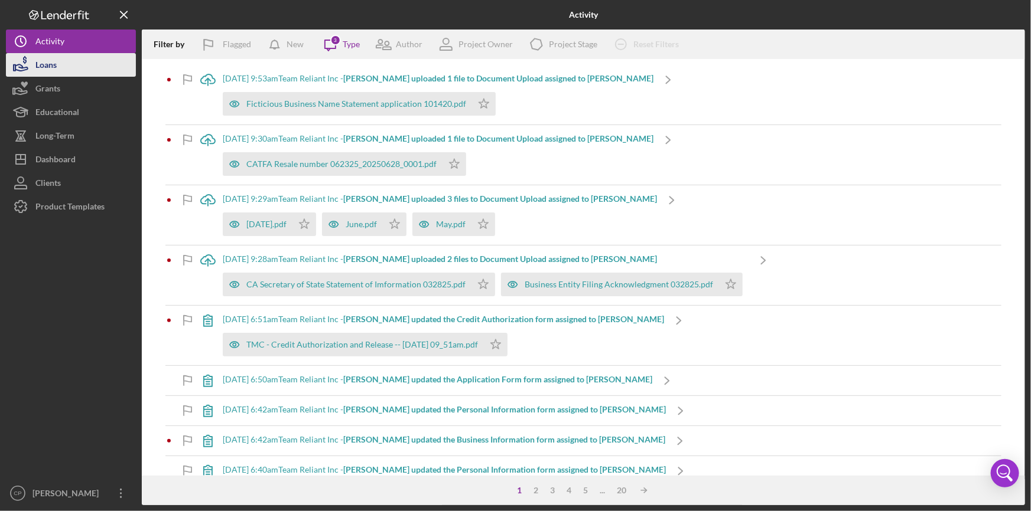
click at [63, 73] on button "Loans" at bounding box center [71, 65] width 130 height 24
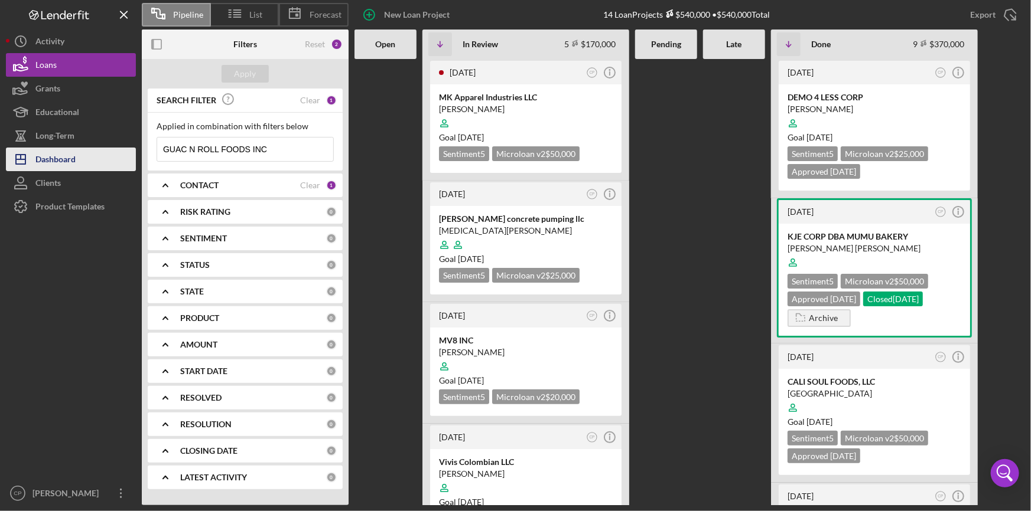
click at [63, 158] on div "Dashboard" at bounding box center [55, 161] width 40 height 27
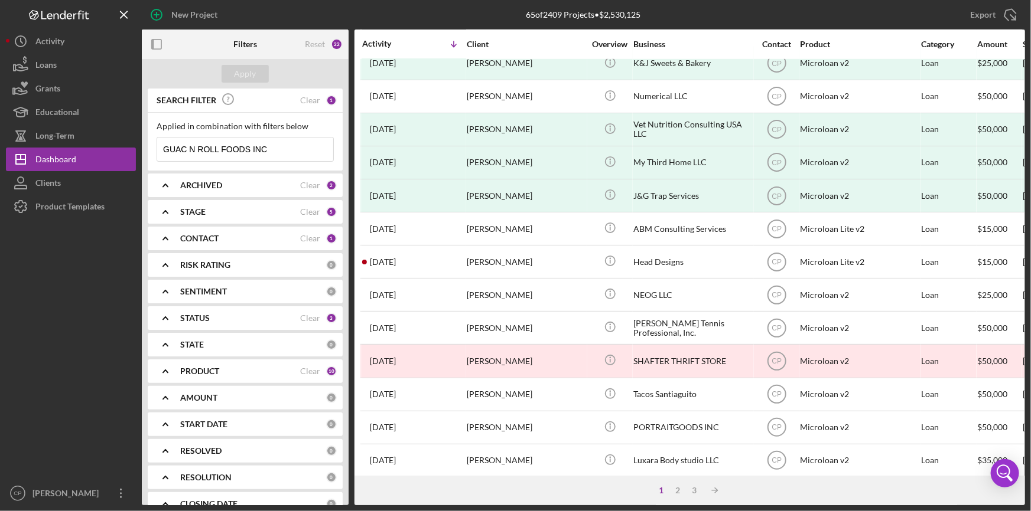
scroll to position [428, 0]
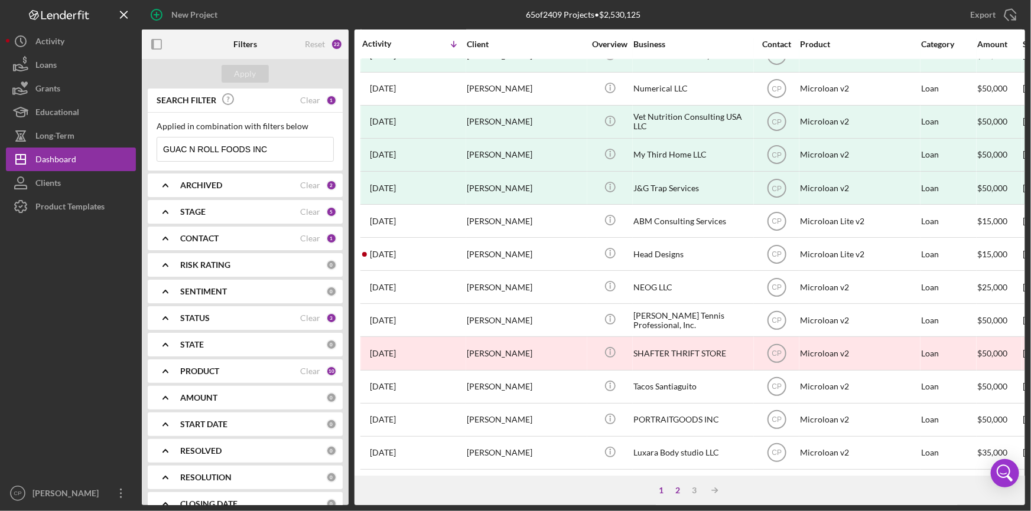
click at [678, 491] on div "2" at bounding box center [678, 490] width 17 height 9
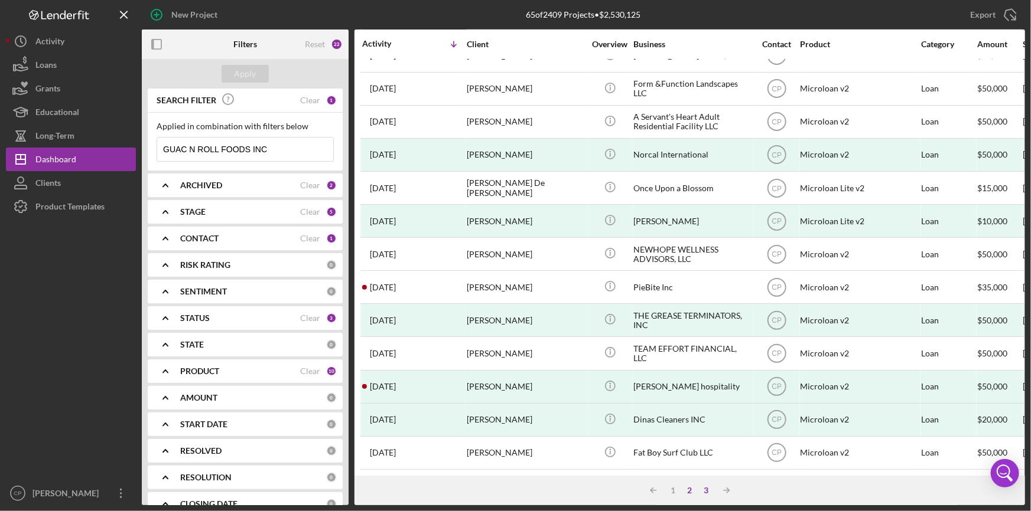
click at [706, 494] on div "3" at bounding box center [706, 490] width 17 height 9
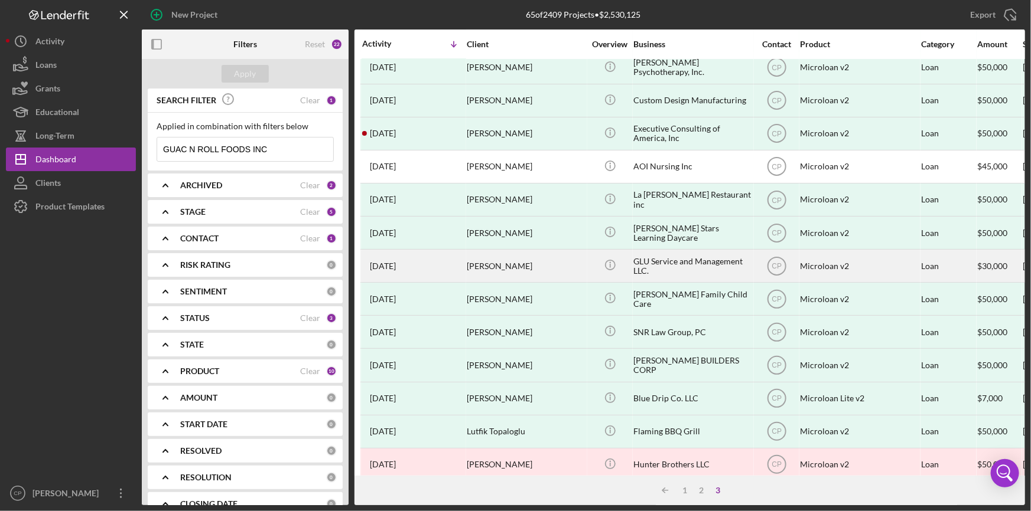
scroll to position [0, 0]
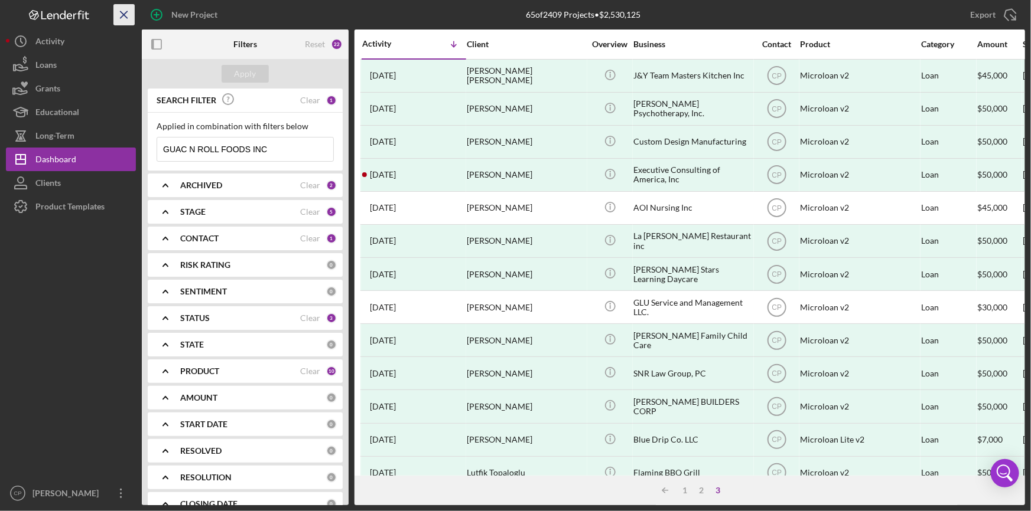
click at [134, 15] on icon "Icon/Menu Close" at bounding box center [124, 15] width 27 height 27
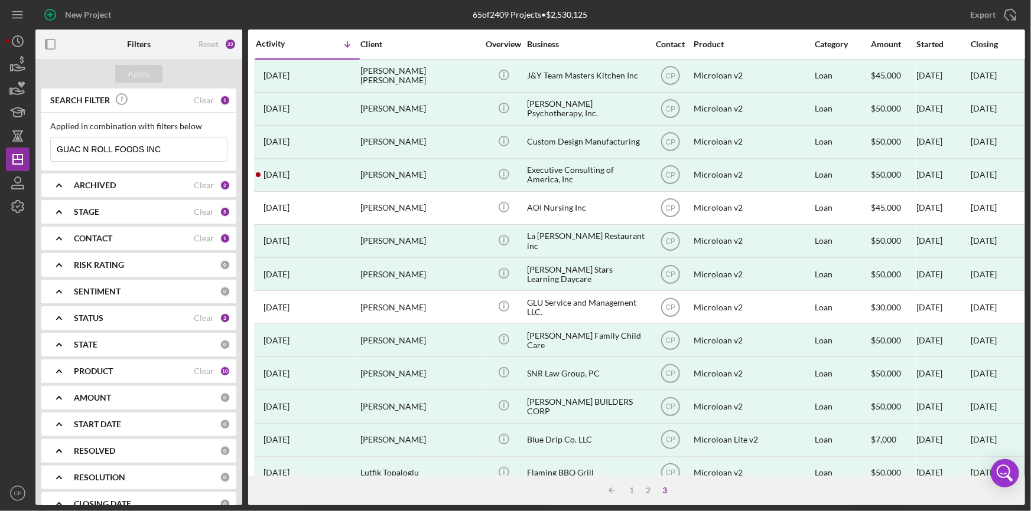
click at [97, 346] on b "STATE" at bounding box center [86, 344] width 24 height 9
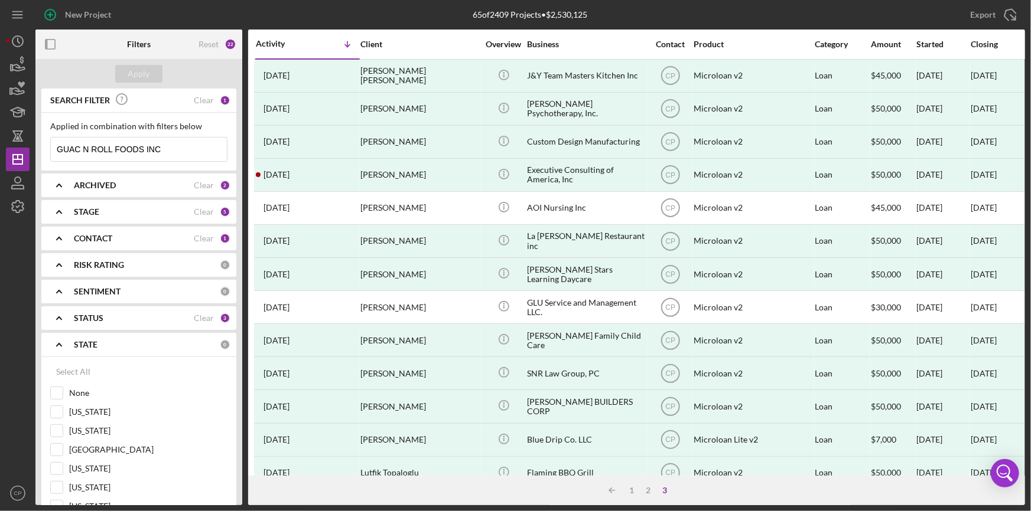
click at [97, 346] on b "STATE" at bounding box center [86, 344] width 24 height 9
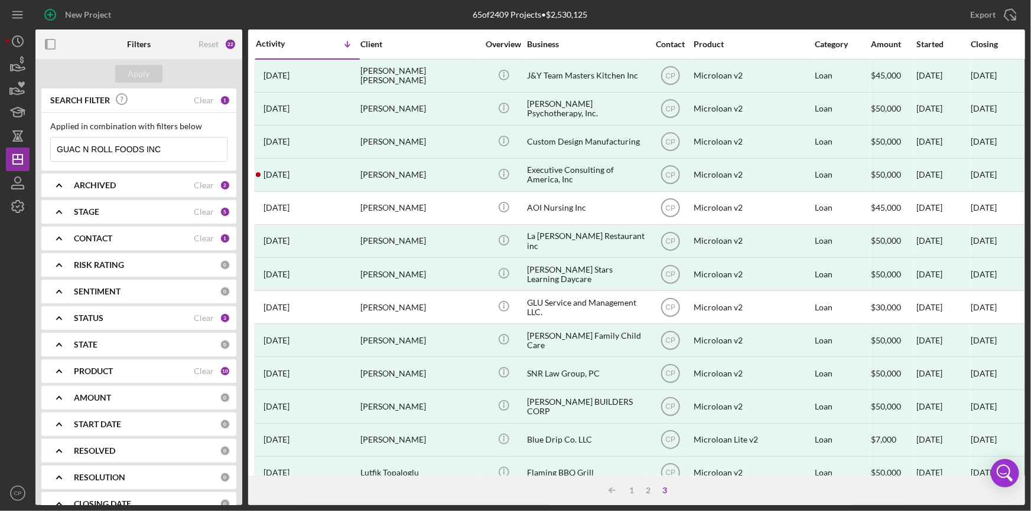
drag, startPoint x: 188, startPoint y: 149, endPoint x: 137, endPoint y: 154, distance: 51.7
click at [137, 154] on input "GUAC N ROLL FOODS INC" at bounding box center [139, 150] width 176 height 24
type input "Guac N Roll Foods Inc"
click at [128, 73] on button "Apply" at bounding box center [138, 74] width 47 height 18
click at [217, 41] on div "Reset" at bounding box center [208, 44] width 20 height 9
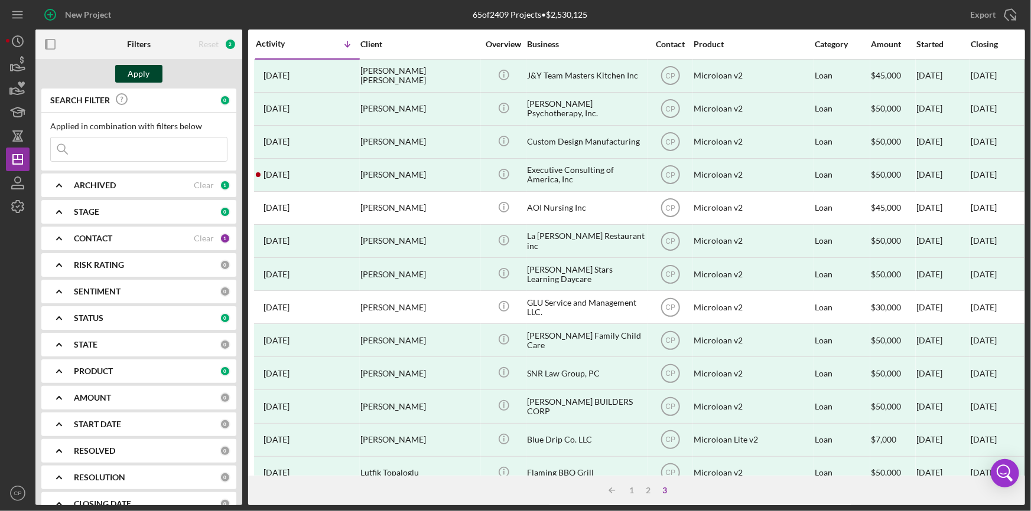
click at [144, 79] on div "Apply" at bounding box center [139, 74] width 22 height 18
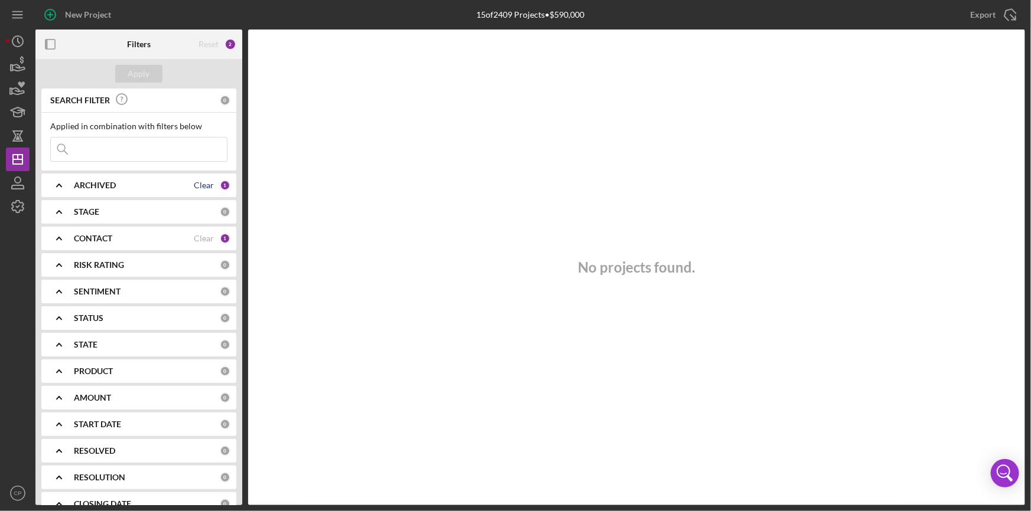
click at [194, 189] on div "Clear" at bounding box center [204, 185] width 20 height 9
click at [145, 74] on div "Apply" at bounding box center [139, 74] width 22 height 18
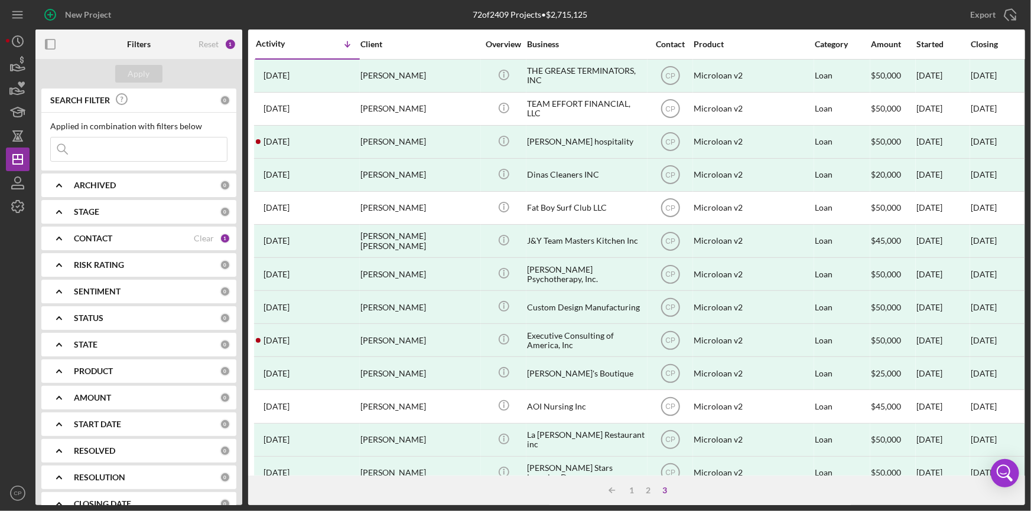
click at [225, 238] on div "1" at bounding box center [225, 238] width 11 height 11
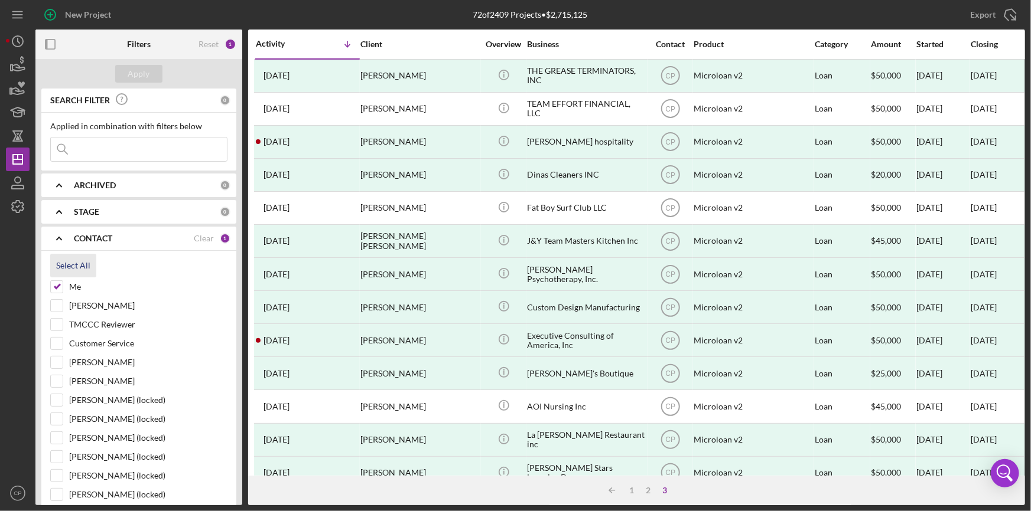
click at [73, 269] on div "Select All" at bounding box center [73, 266] width 34 height 24
checkbox input "true"
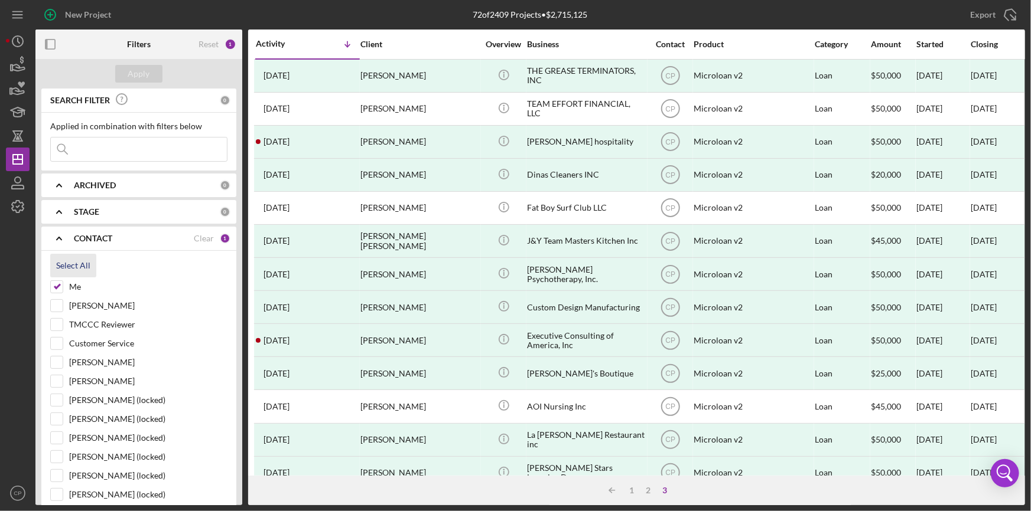
checkbox input "true"
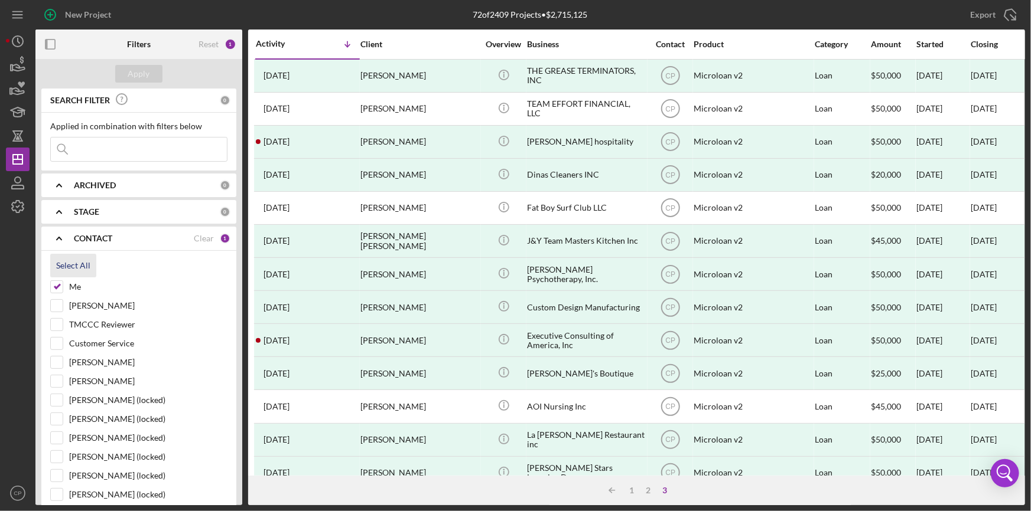
checkbox input "true"
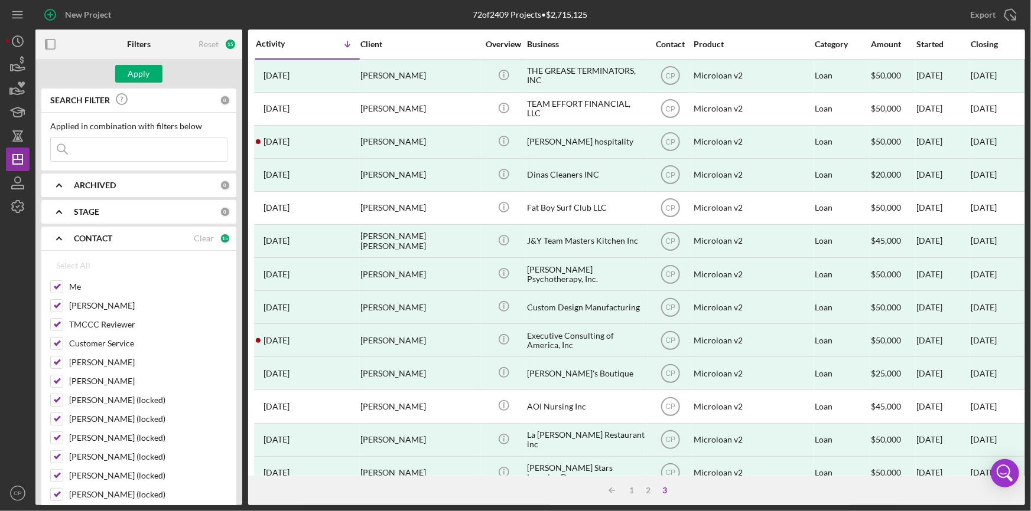
click at [213, 240] on div "CONTACT Clear 15" at bounding box center [152, 238] width 157 height 11
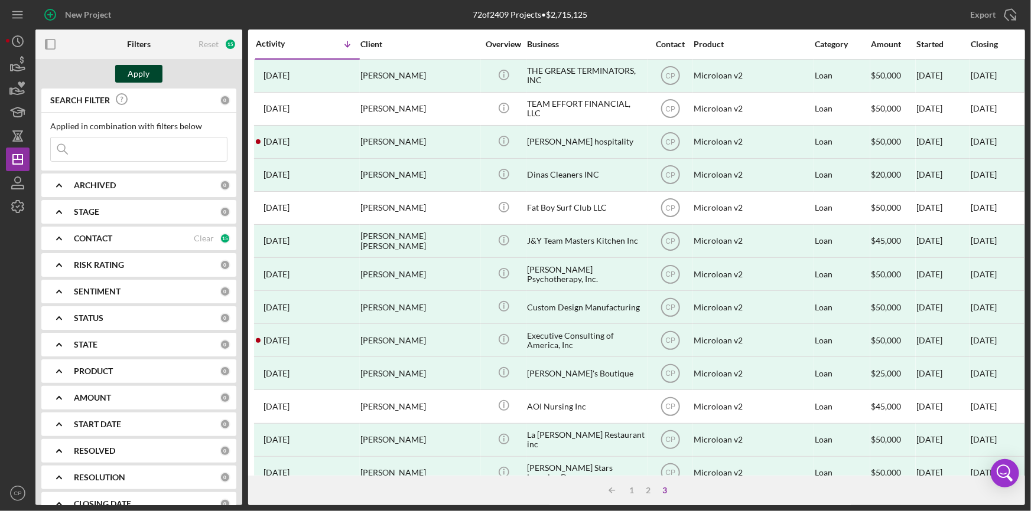
click at [129, 74] on div "Apply" at bounding box center [139, 74] width 22 height 18
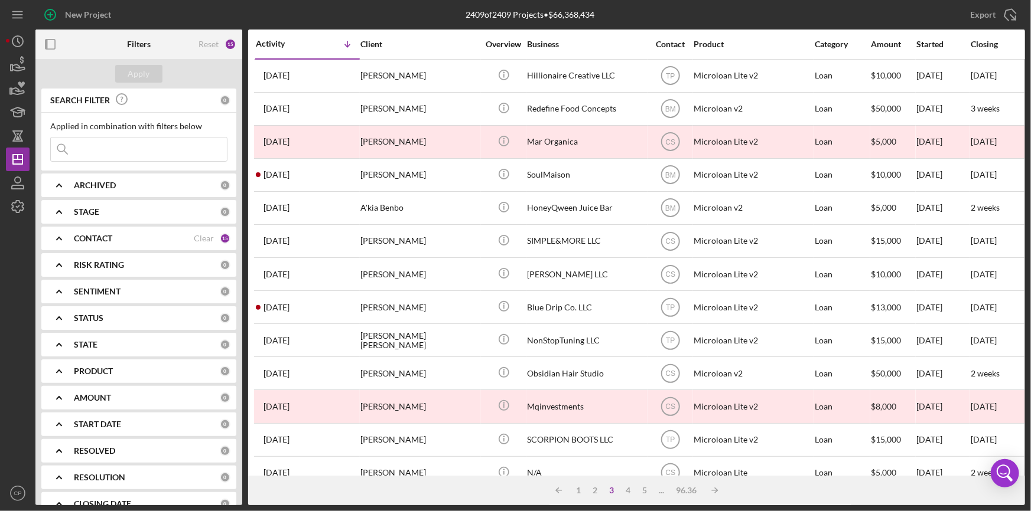
click at [127, 138] on input at bounding box center [139, 150] width 176 height 24
paste input "GUAC N ROLL FOODS INC"
type input "GUAC N ROLL FOODS INC"
click at [135, 72] on div "Apply" at bounding box center [139, 74] width 22 height 18
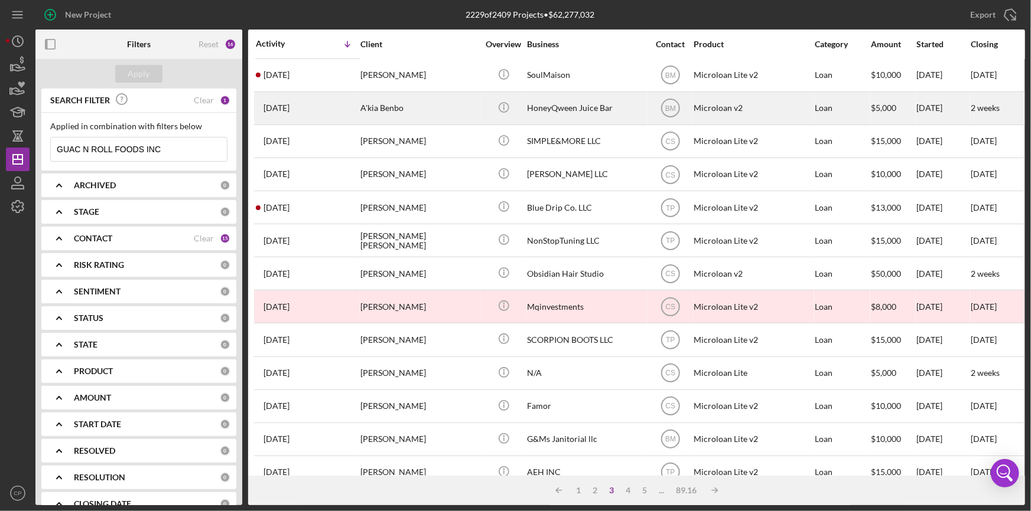
scroll to position [161, 0]
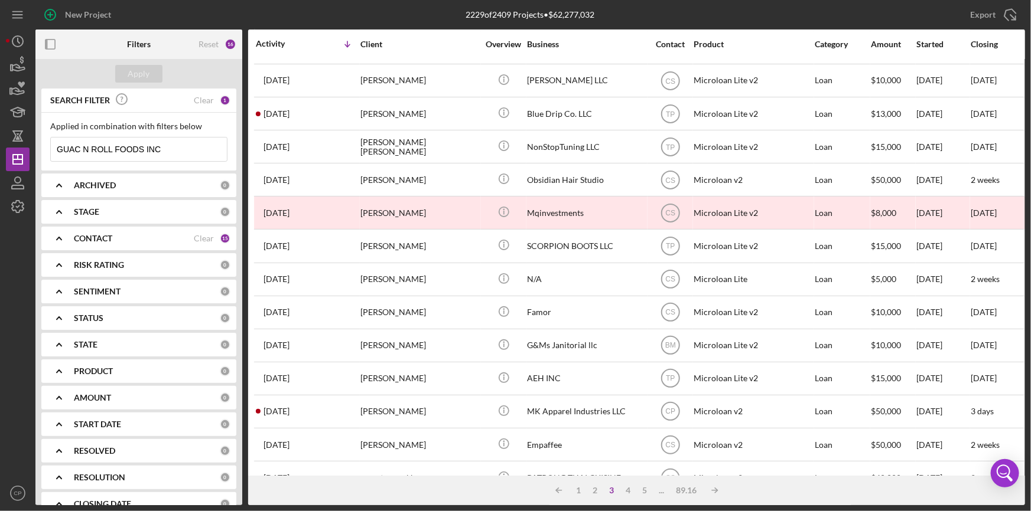
click at [103, 184] on b "ARCHIVED" at bounding box center [95, 185] width 42 height 9
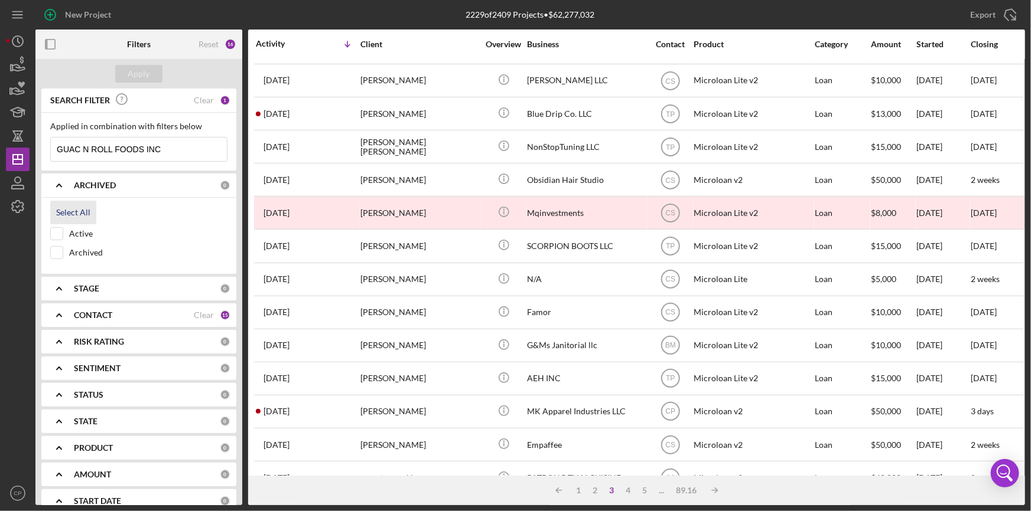
click at [73, 213] on div "Select All" at bounding box center [73, 213] width 34 height 24
checkbox input "true"
click at [146, 70] on div "Apply" at bounding box center [139, 74] width 22 height 18
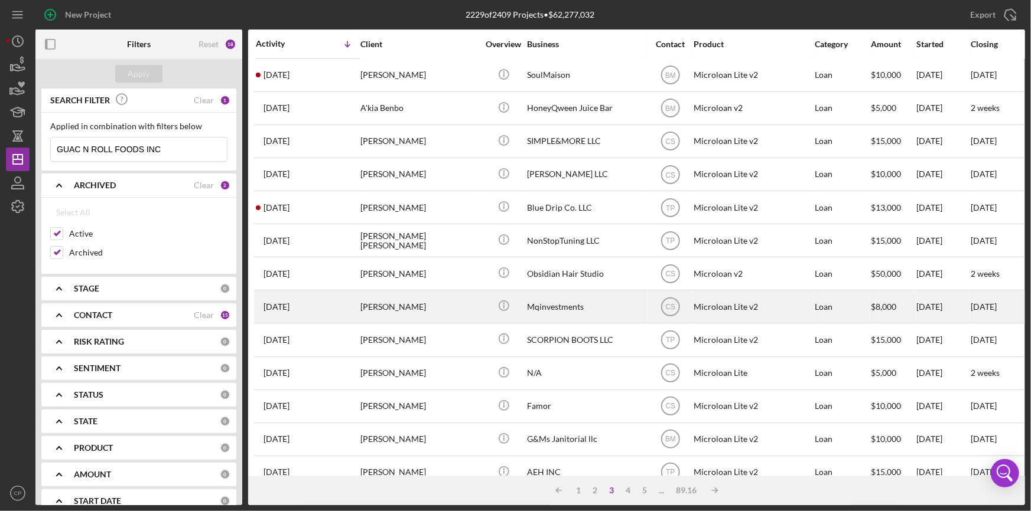
scroll to position [0, 0]
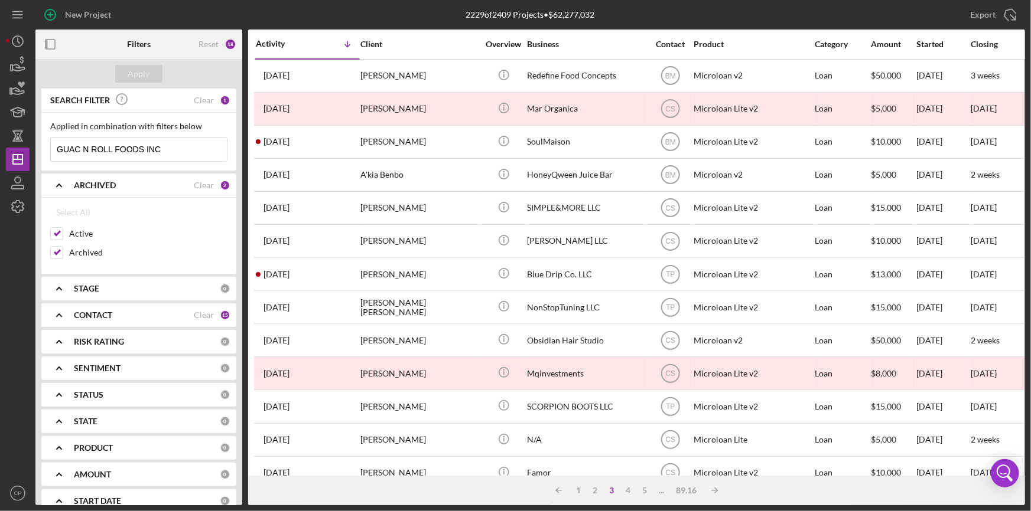
click at [84, 294] on div "STAGE 0" at bounding box center [152, 289] width 157 height 24
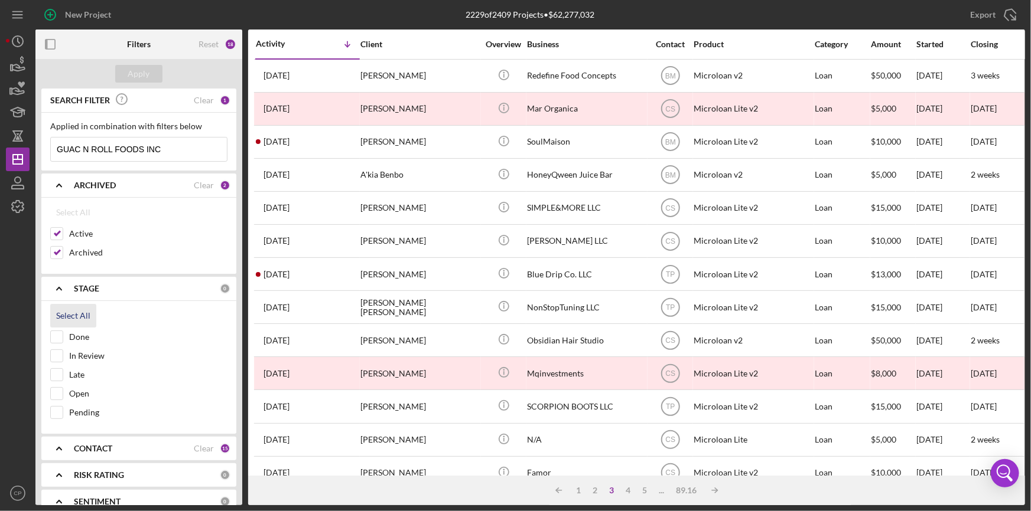
click at [80, 305] on div "Select All" at bounding box center [73, 316] width 34 height 24
checkbox input "true"
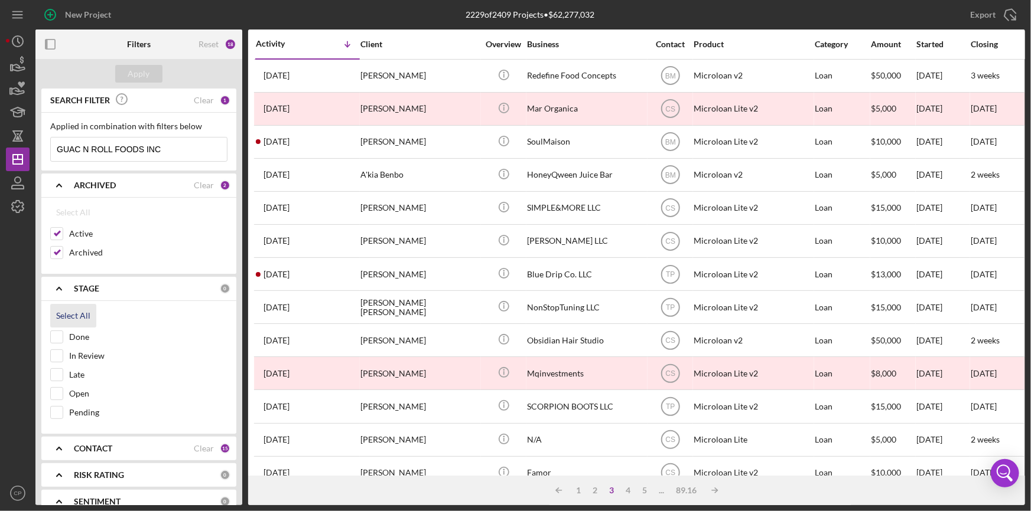
checkbox input "true"
click at [135, 75] on div "Apply" at bounding box center [139, 74] width 22 height 18
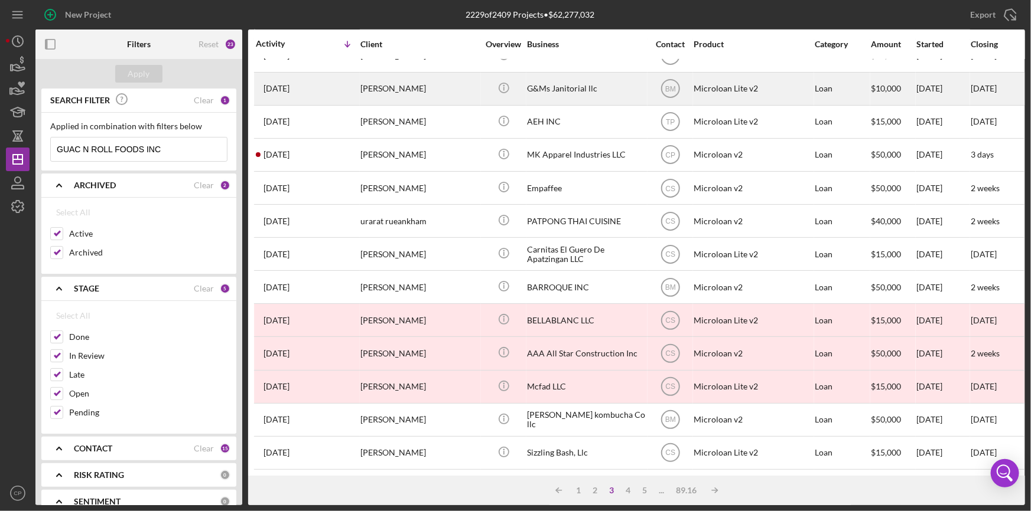
scroll to position [428, 0]
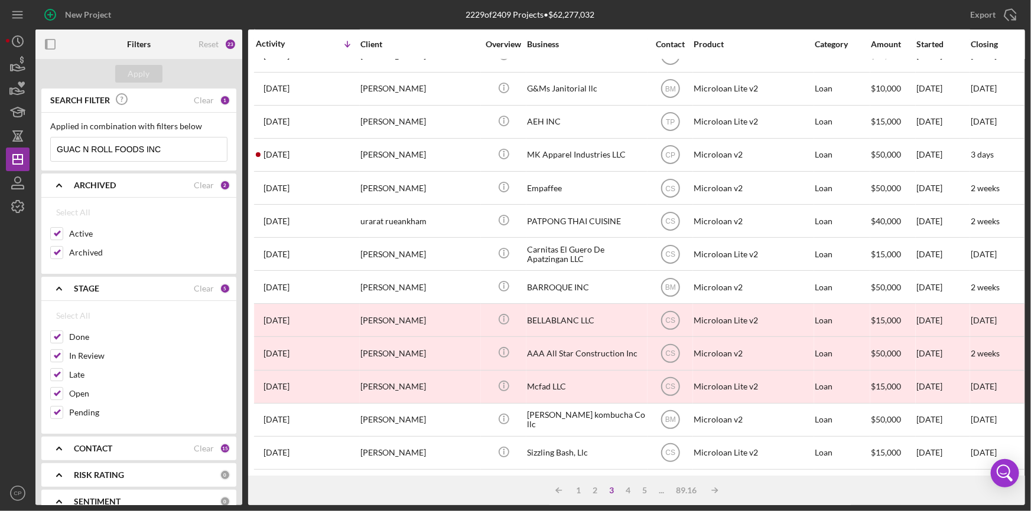
click at [60, 288] on polyline at bounding box center [59, 289] width 5 height 2
click at [97, 400] on div "STATUS 0" at bounding box center [152, 395] width 157 height 24
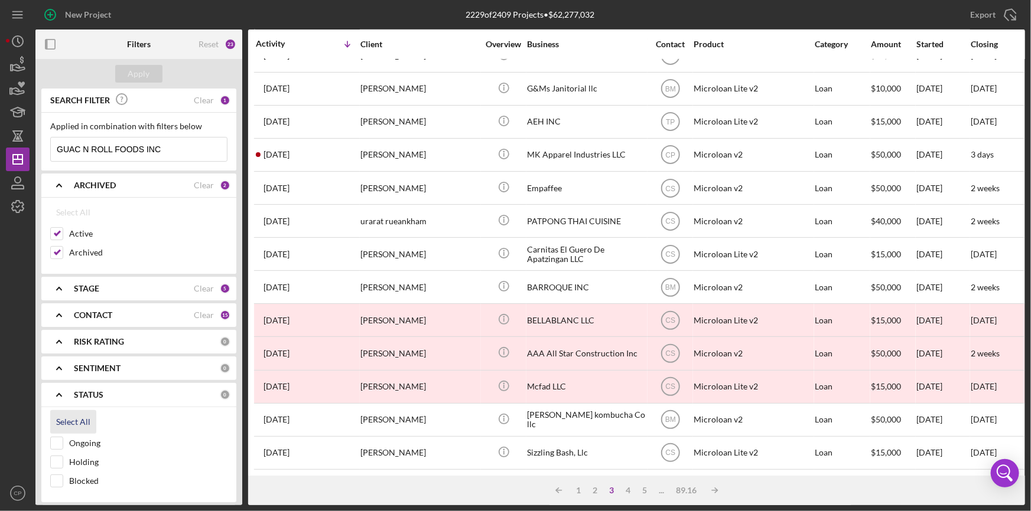
click at [73, 422] on div "Select All" at bounding box center [73, 422] width 34 height 24
checkbox input "true"
click at [141, 74] on div "Apply" at bounding box center [139, 74] width 22 height 18
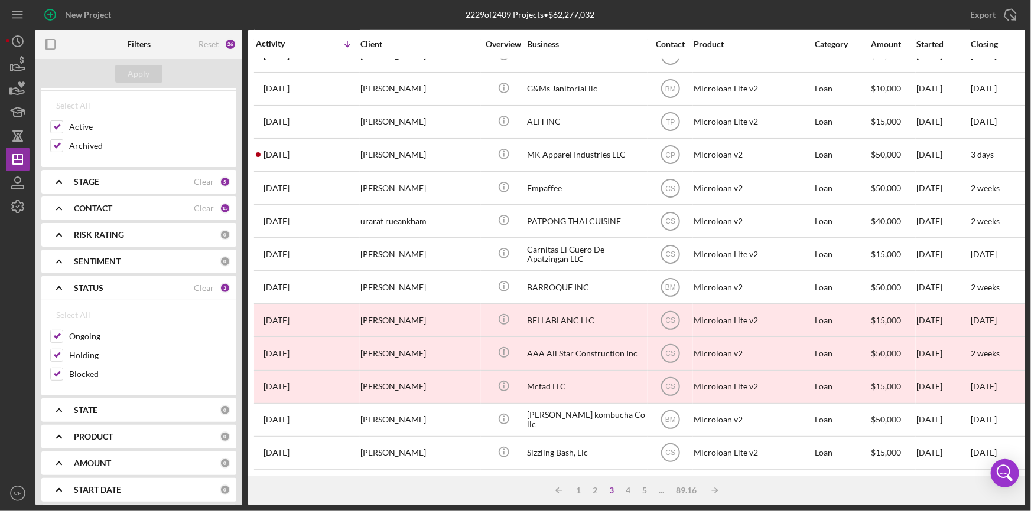
scroll to position [161, 0]
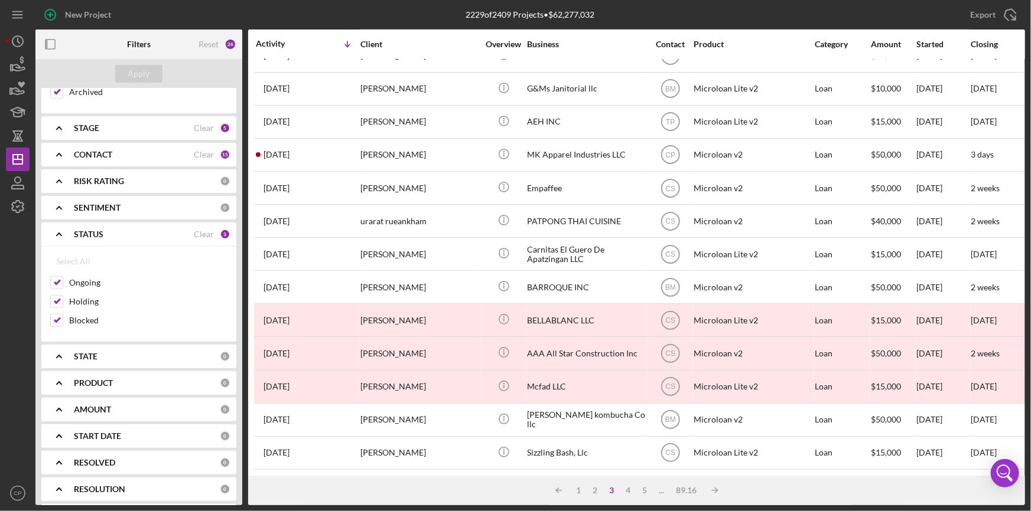
click at [97, 360] on b "STATE" at bounding box center [86, 356] width 24 height 9
click at [87, 379] on div "Select All" at bounding box center [73, 384] width 34 height 24
checkbox input "true"
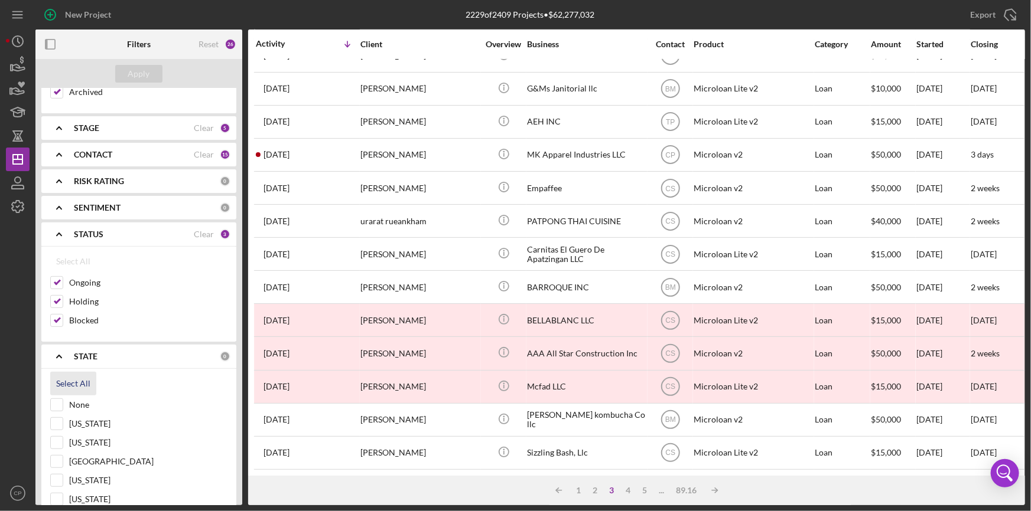
checkbox input "true"
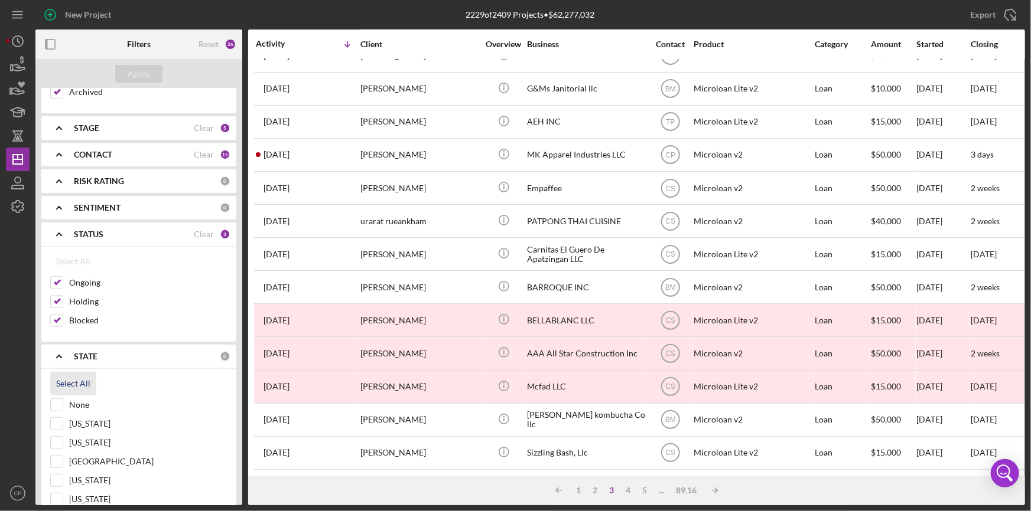
checkbox input "true"
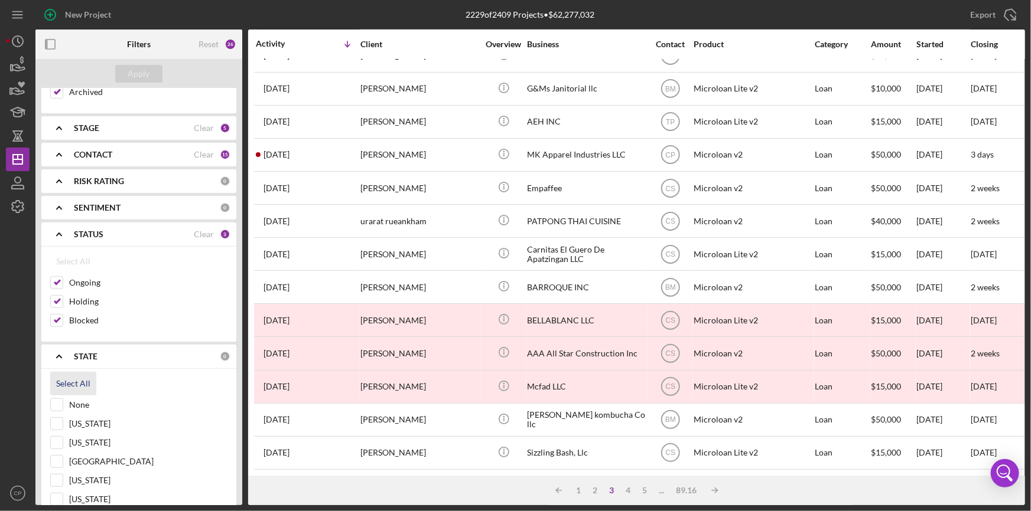
checkbox input "true"
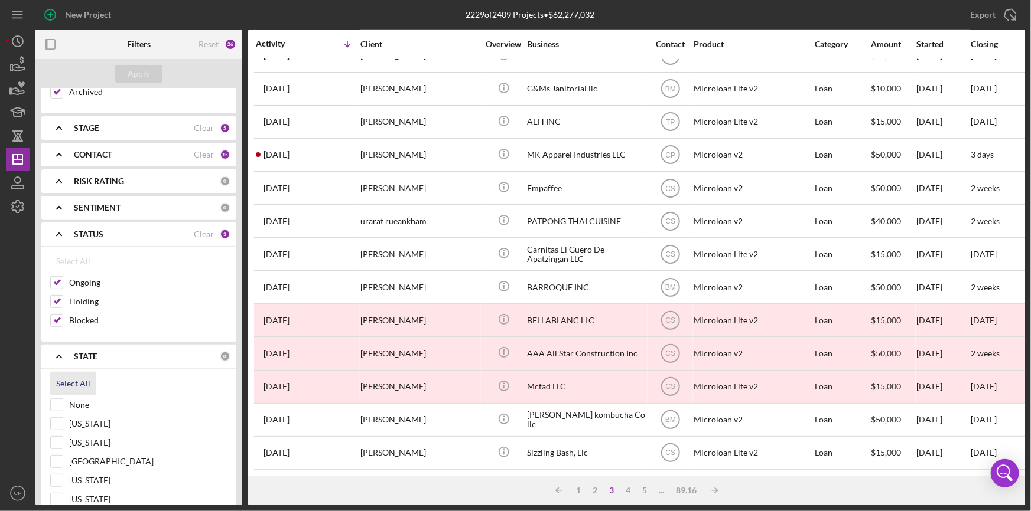
checkbox input "true"
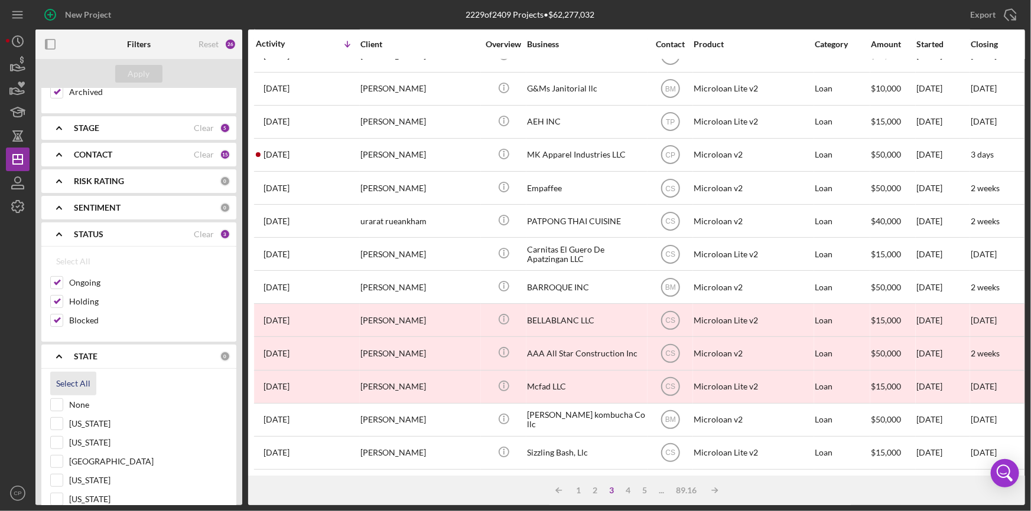
checkbox input "true"
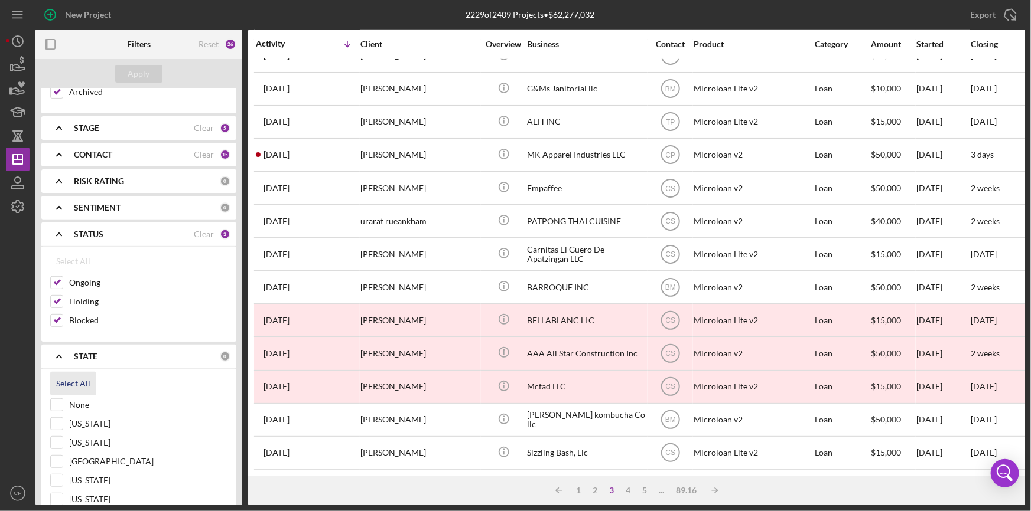
checkbox input "true"
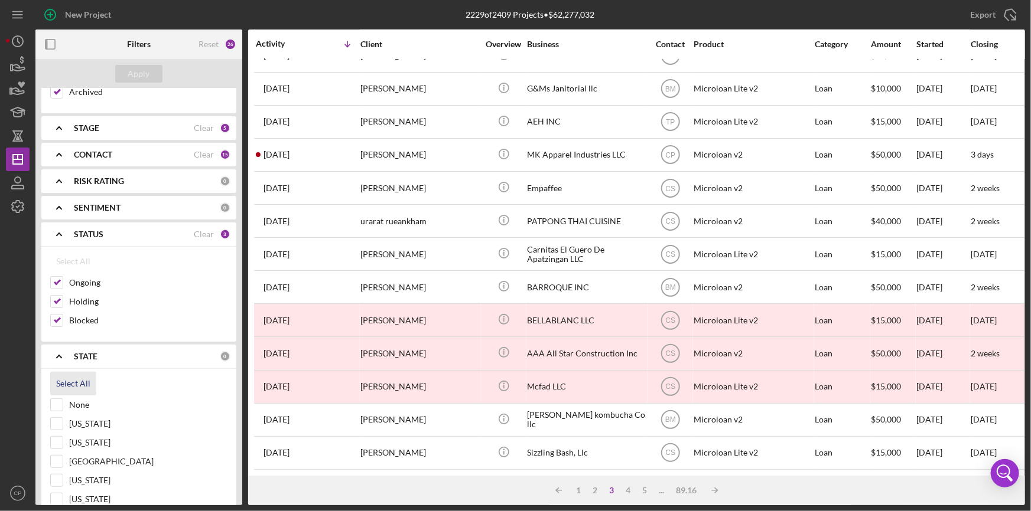
checkbox input "true"
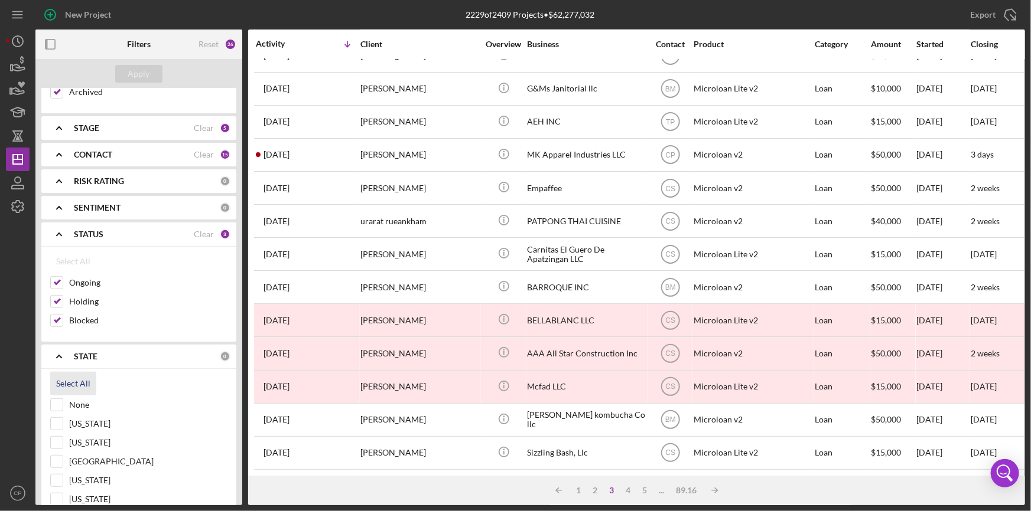
checkbox input "true"
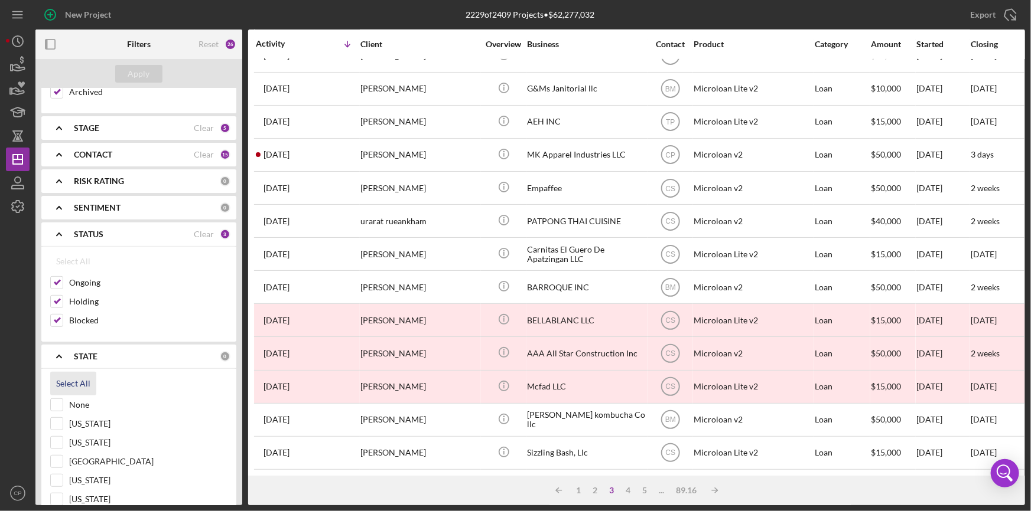
checkbox input "true"
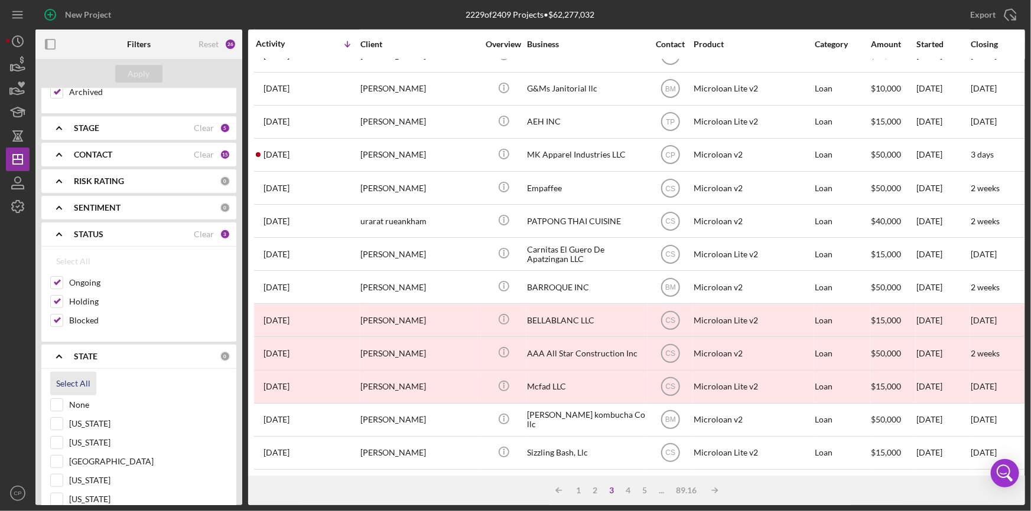
checkbox input "true"
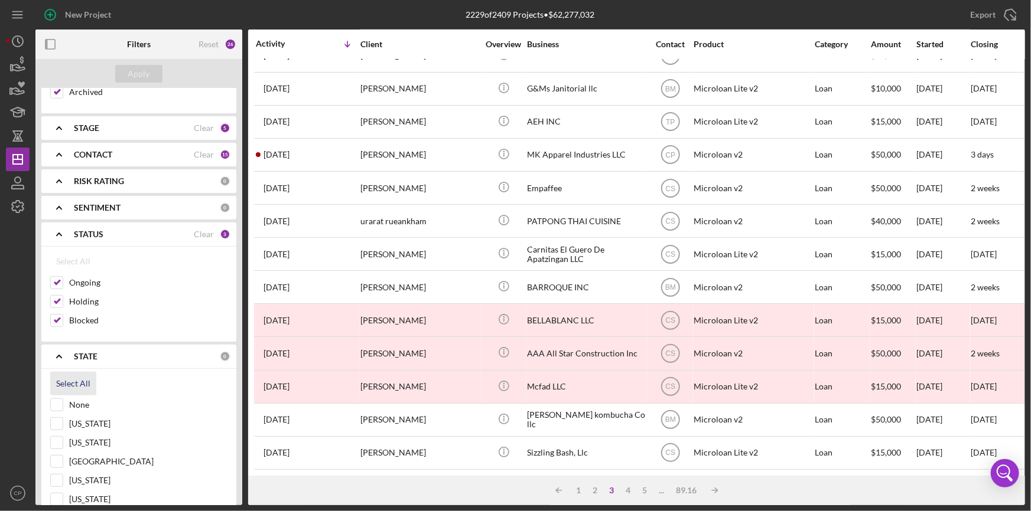
checkbox input "true"
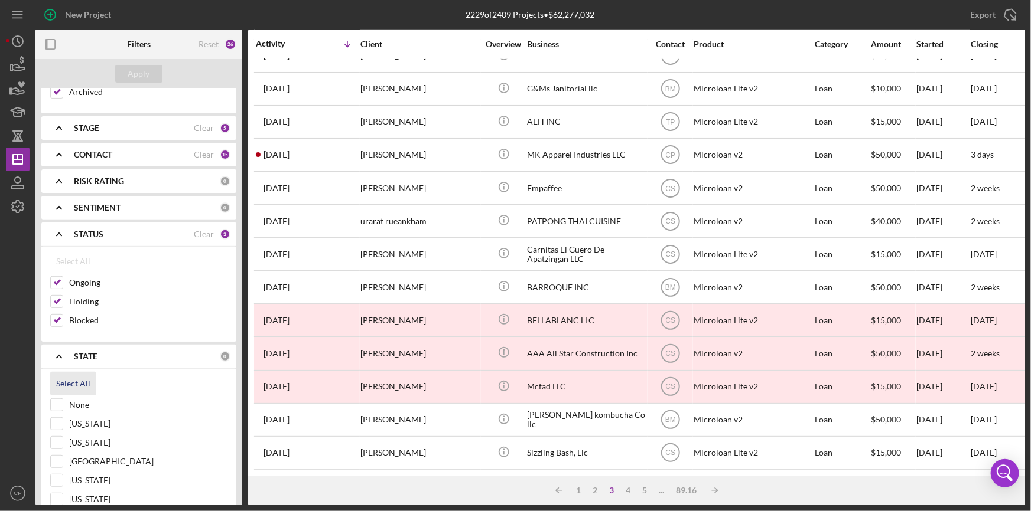
checkbox input "true"
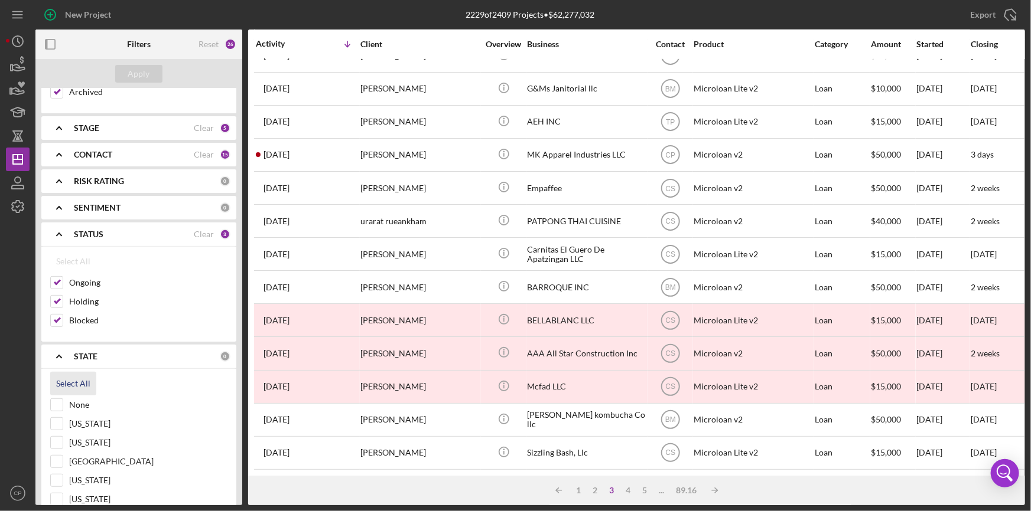
checkbox input "true"
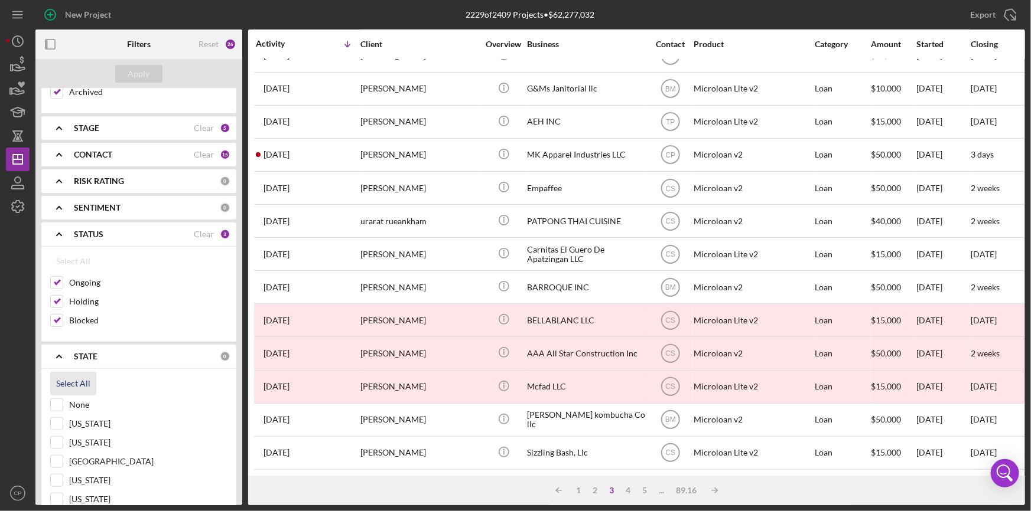
checkbox input "true"
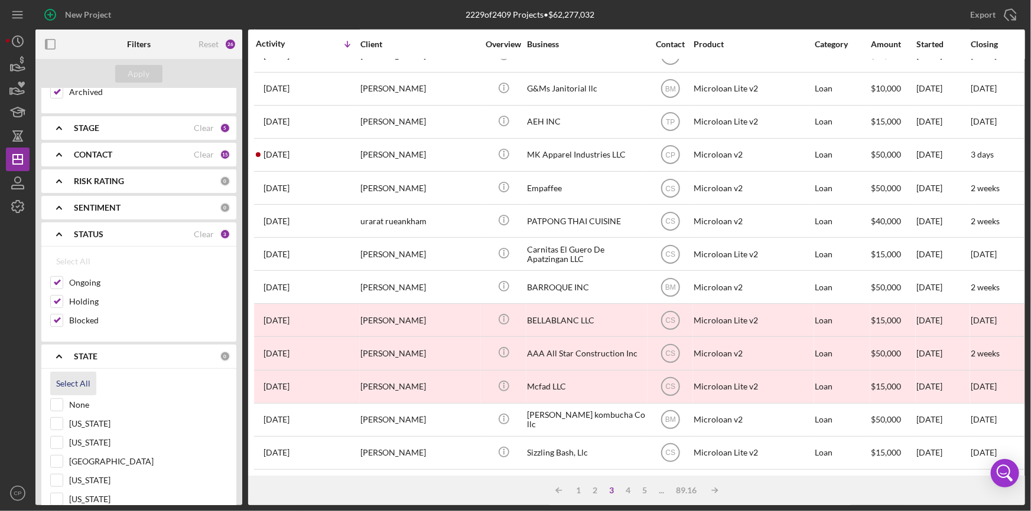
checkbox input "true"
click at [135, 69] on div "Apply" at bounding box center [139, 74] width 22 height 18
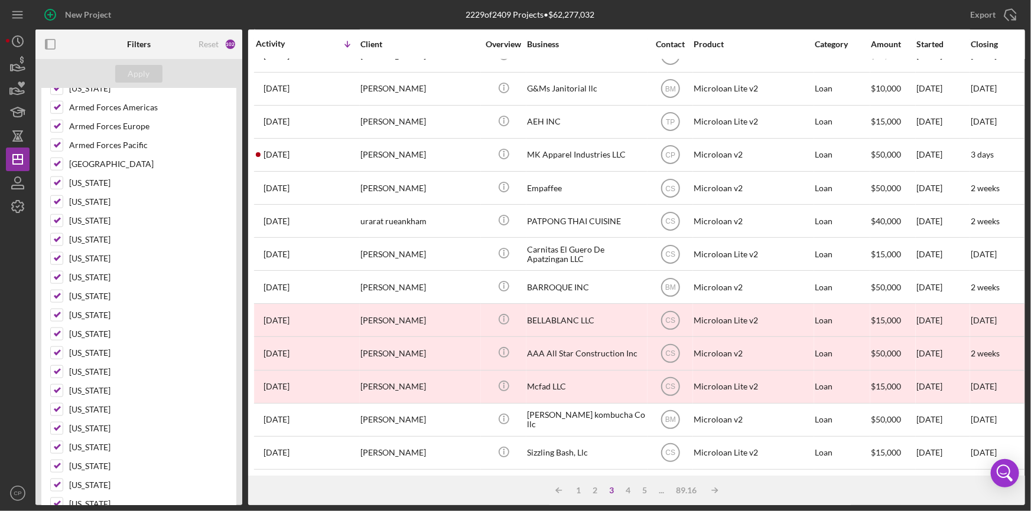
scroll to position [214, 0]
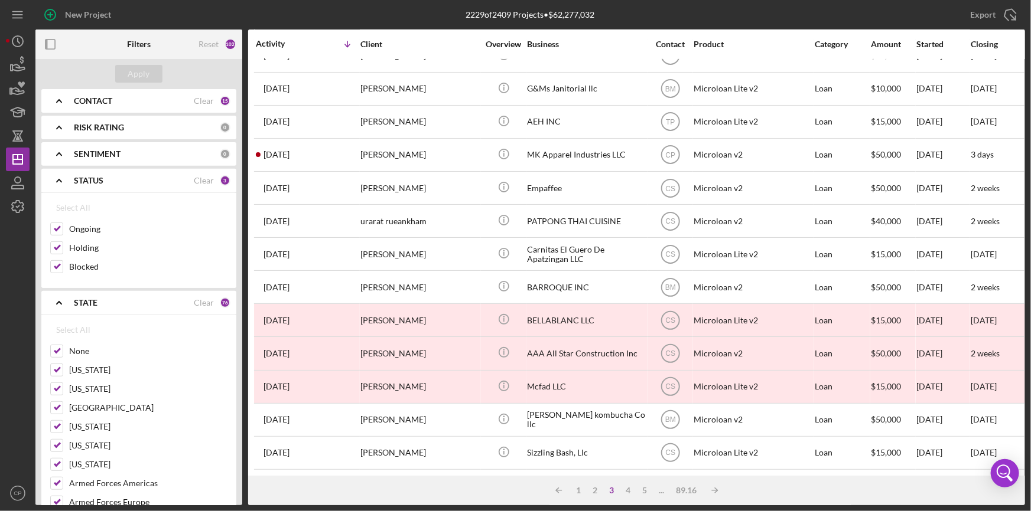
click at [56, 301] on icon "Icon/Expander" at bounding box center [59, 303] width 30 height 30
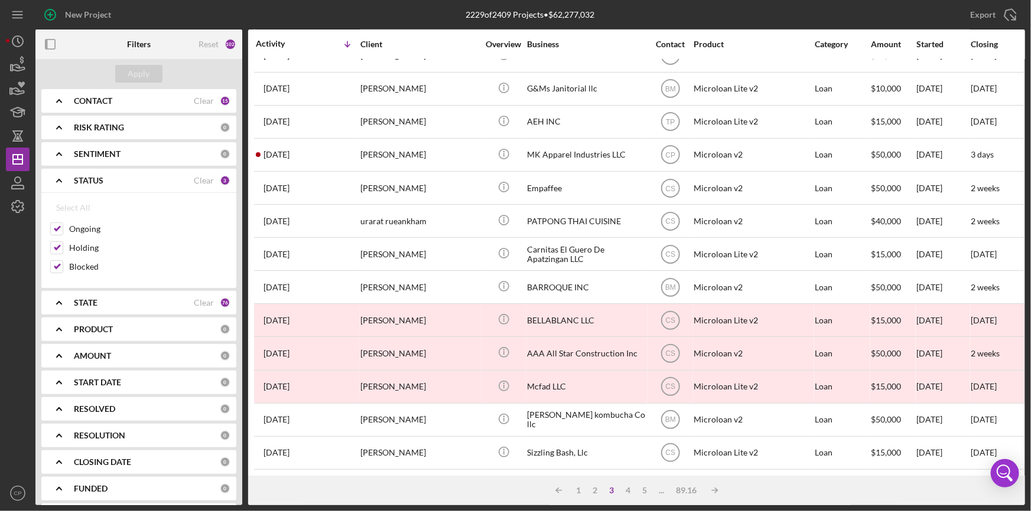
click at [152, 322] on div "PRODUCT 0" at bounding box center [152, 330] width 157 height 24
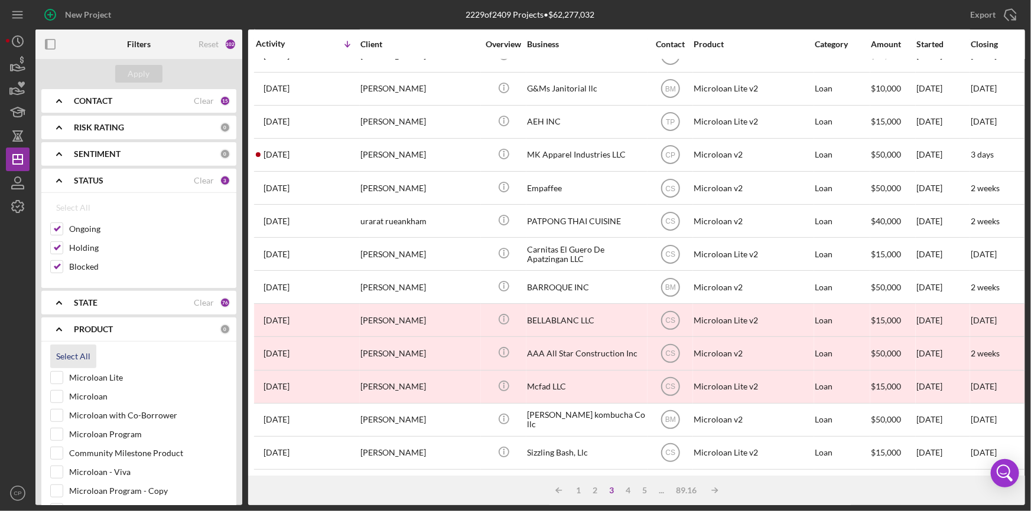
click at [78, 351] on div "Select All" at bounding box center [73, 357] width 34 height 24
checkbox input "true"
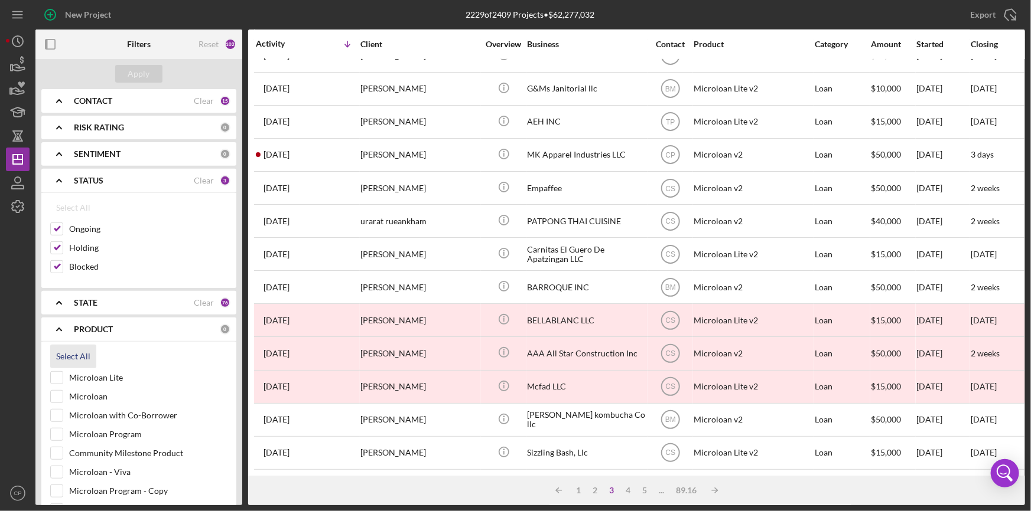
checkbox input "true"
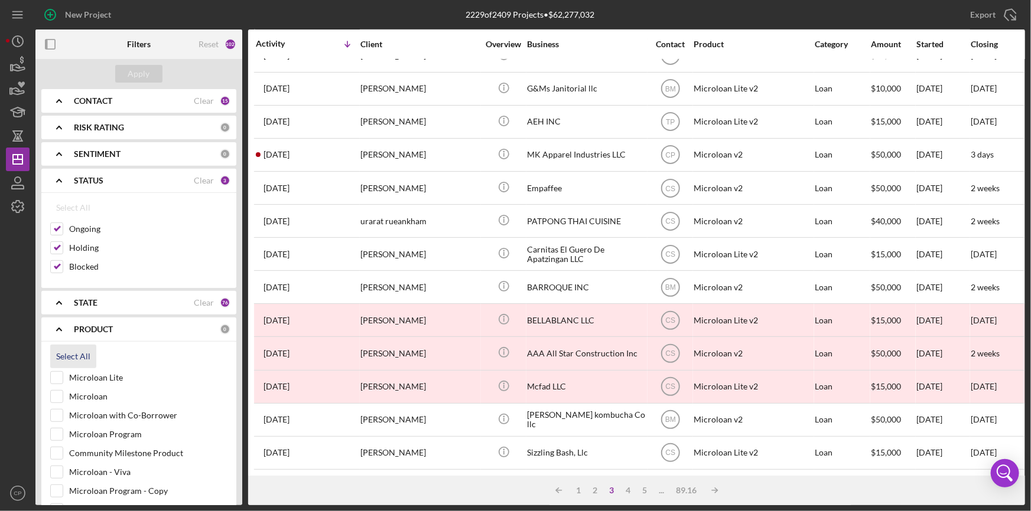
checkbox input "true"
click at [123, 77] on button "Apply" at bounding box center [138, 74] width 47 height 18
click at [585, 490] on div "Icon/Table Sort Arrow 1 2 3 4 5 ... 89.16 Icon/Table Sort Arrow" at bounding box center [636, 491] width 777 height 30
click at [575, 495] on div "1" at bounding box center [579, 490] width 17 height 9
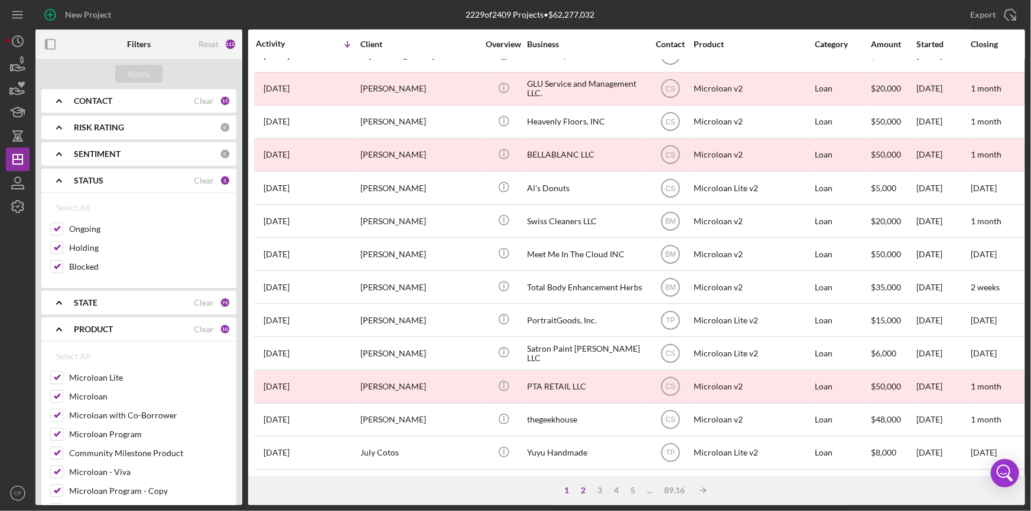
click at [582, 488] on div "2" at bounding box center [583, 490] width 17 height 9
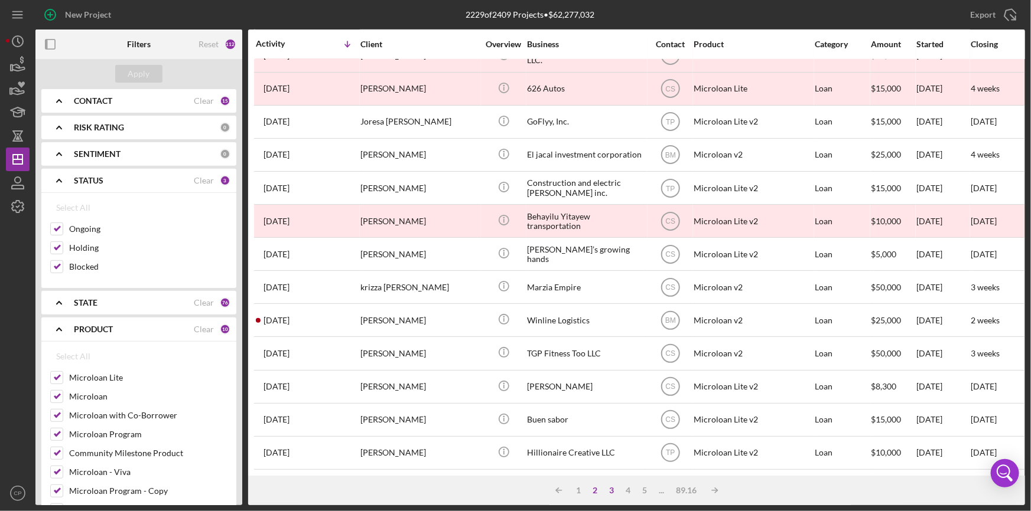
click at [611, 493] on div "3" at bounding box center [612, 490] width 17 height 9
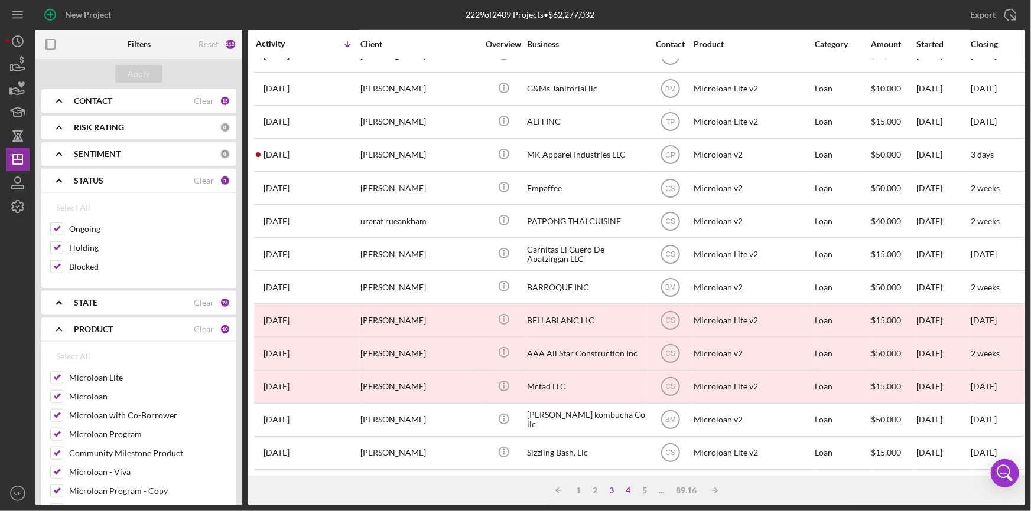
click at [628, 491] on div "4" at bounding box center [628, 490] width 17 height 9
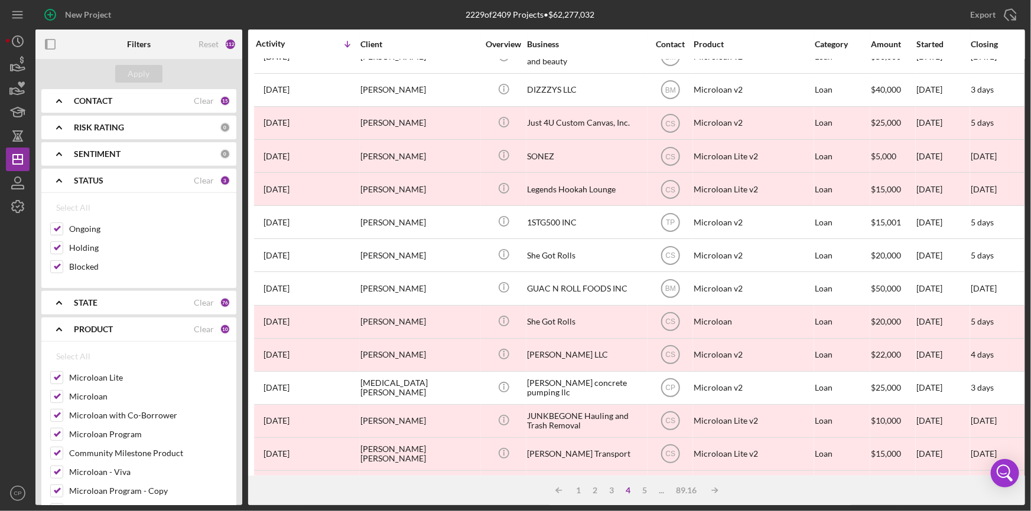
scroll to position [214, 0]
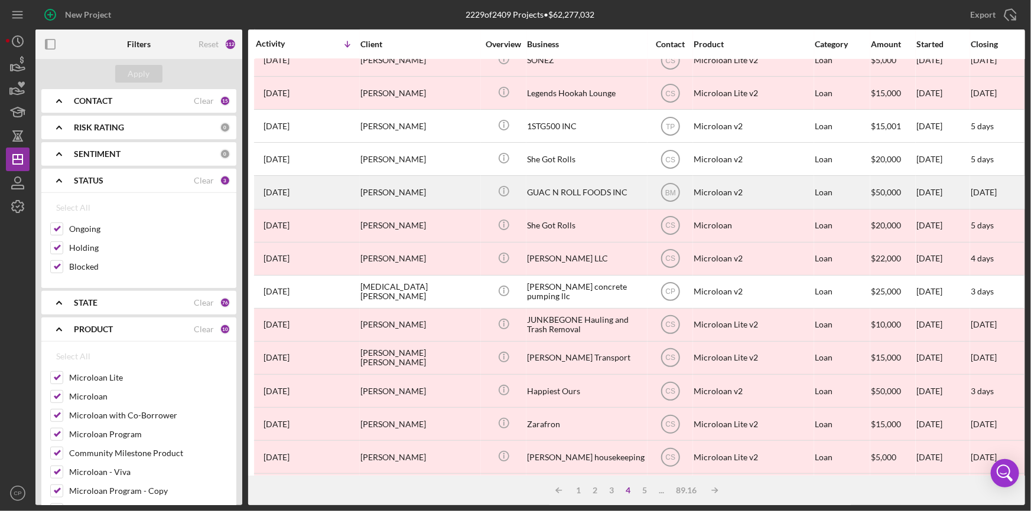
click at [562, 185] on div "GUAC N ROLL FOODS INC" at bounding box center [586, 192] width 118 height 31
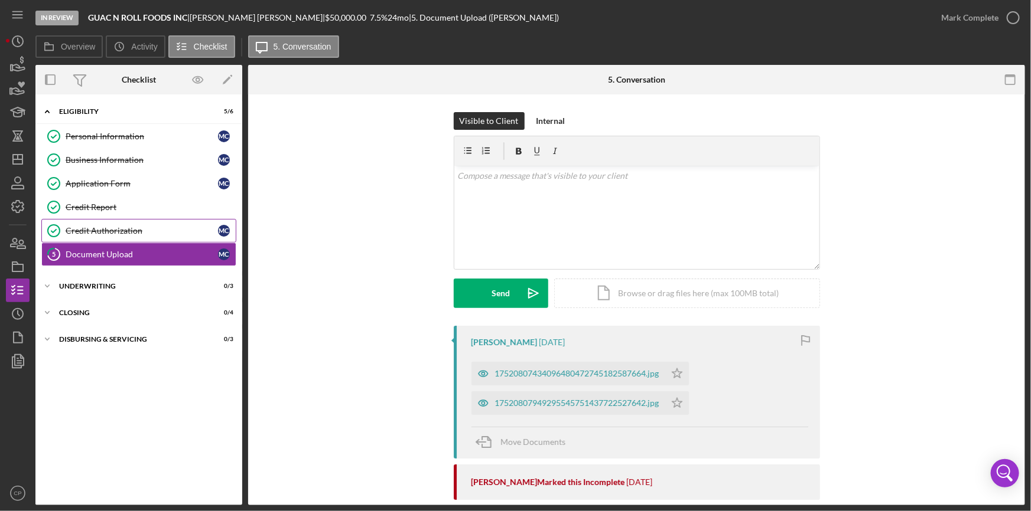
click at [102, 230] on div "Credit Authorization" at bounding box center [142, 230] width 152 height 9
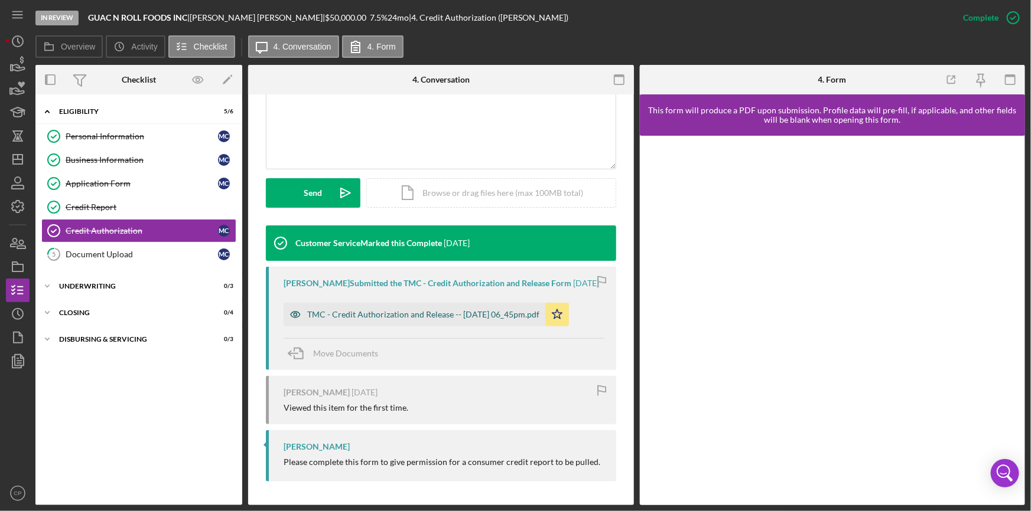
click at [400, 314] on div "TMC - Credit Authorization and Release -- [DATE] 06_45pm.pdf" at bounding box center [423, 314] width 232 height 9
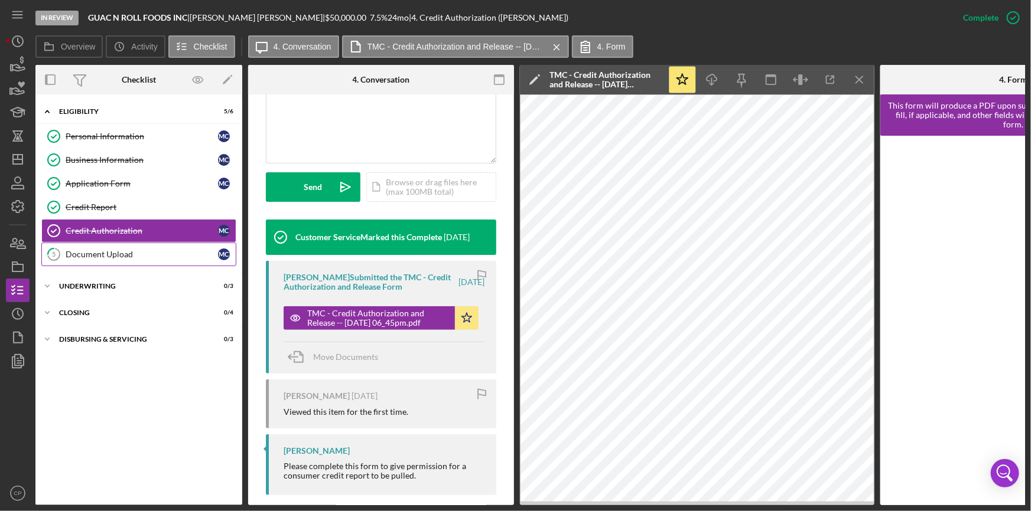
click at [83, 256] on div "Document Upload" at bounding box center [142, 254] width 152 height 9
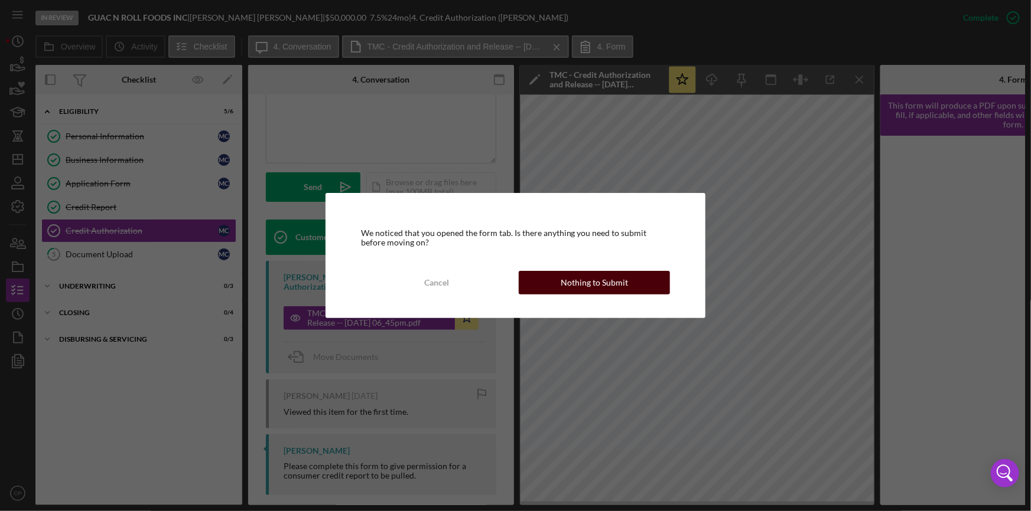
click at [598, 281] on div "Nothing to Submit" at bounding box center [593, 283] width 67 height 24
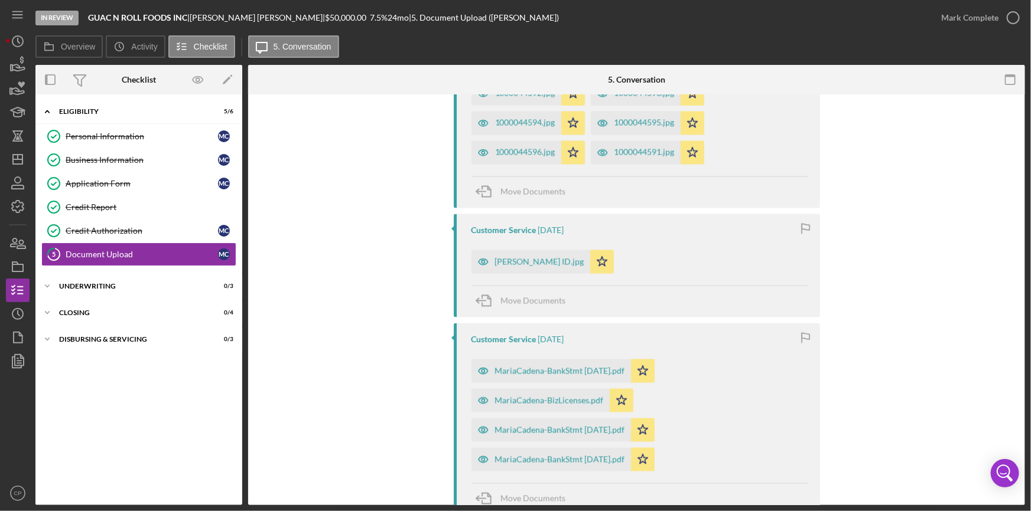
scroll to position [1234, 0]
click at [510, 269] on div "[PERSON_NAME] ID.jpg" at bounding box center [530, 262] width 119 height 24
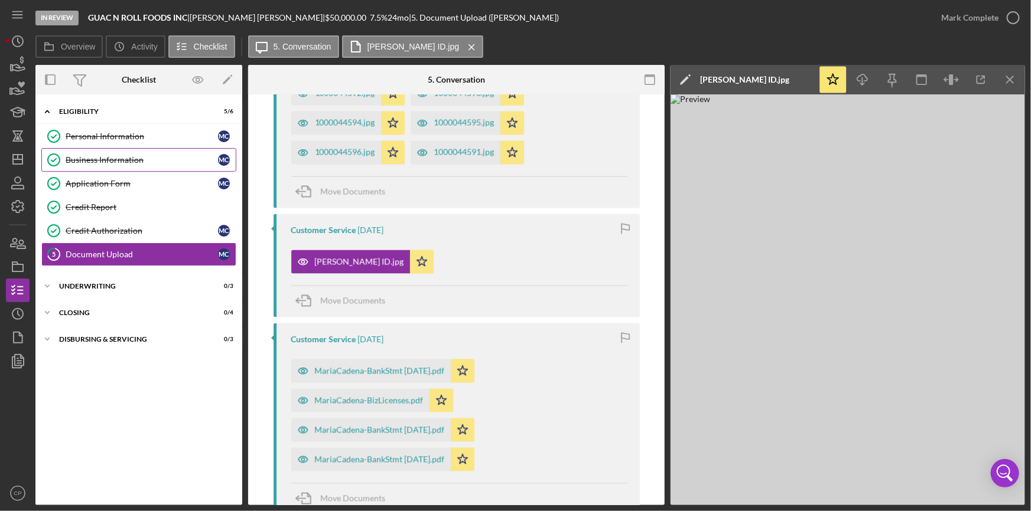
click at [72, 157] on div "Business Information" at bounding box center [142, 159] width 152 height 9
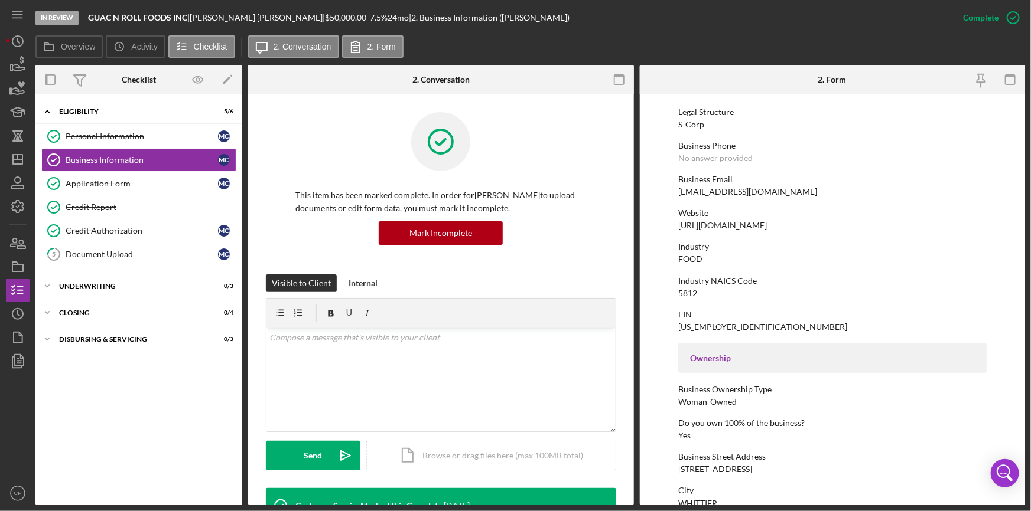
scroll to position [161, 0]
